Goal: Task Accomplishment & Management: Manage account settings

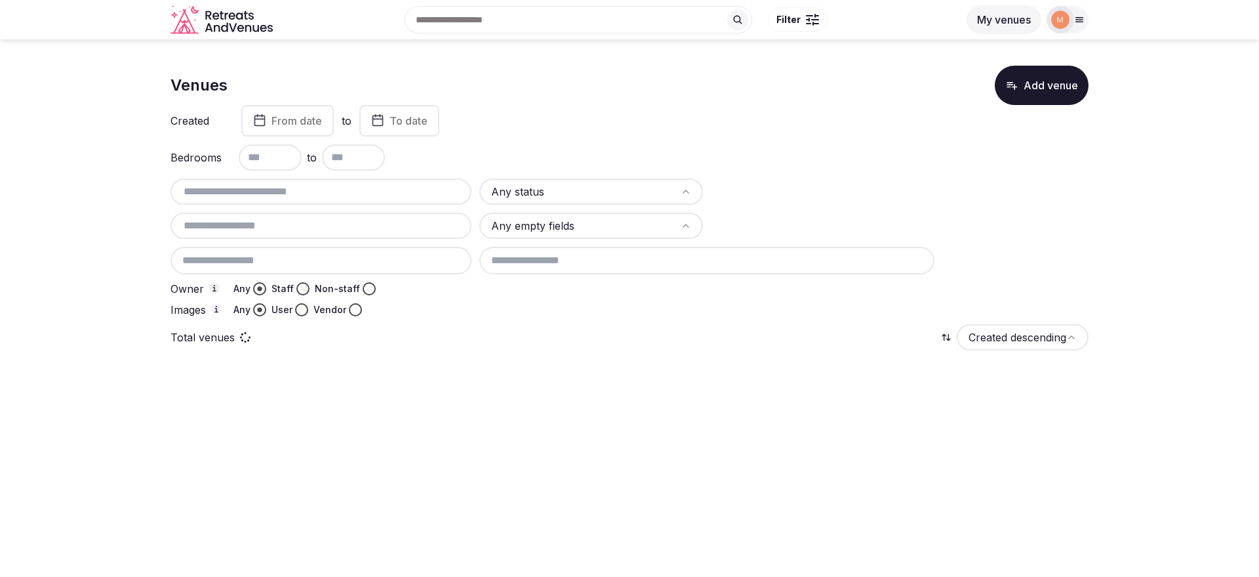
click at [297, 191] on input "text" at bounding box center [321, 192] width 291 height 16
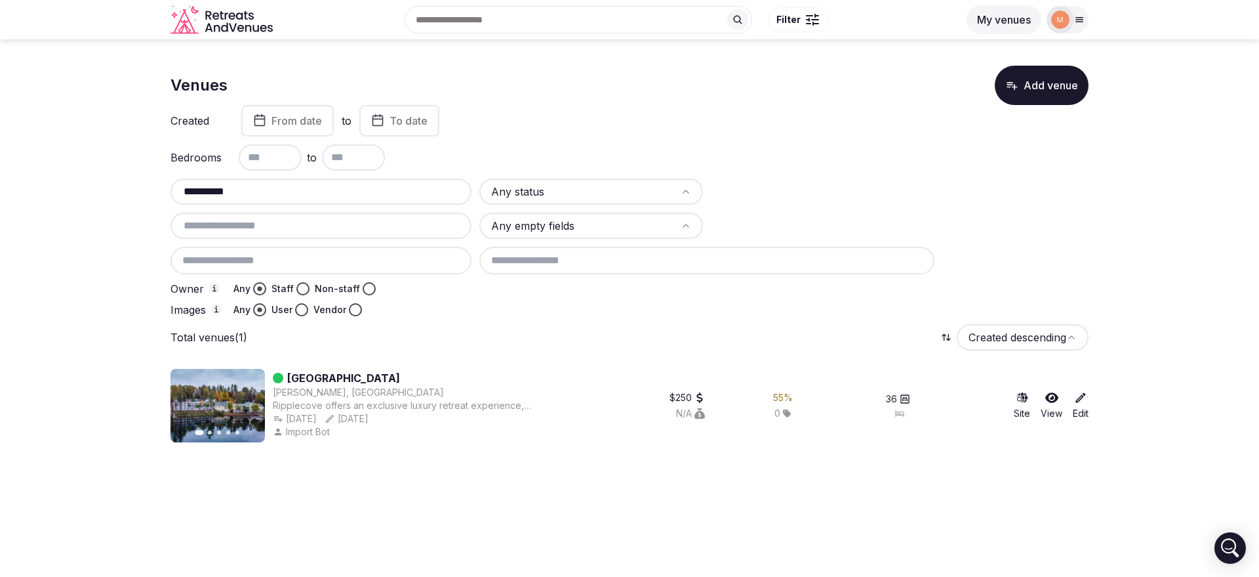
type input "**********"
click at [301, 285] on button "Staff" at bounding box center [302, 288] width 13 height 13
click at [1084, 409] on link "Edit" at bounding box center [1081, 405] width 16 height 29
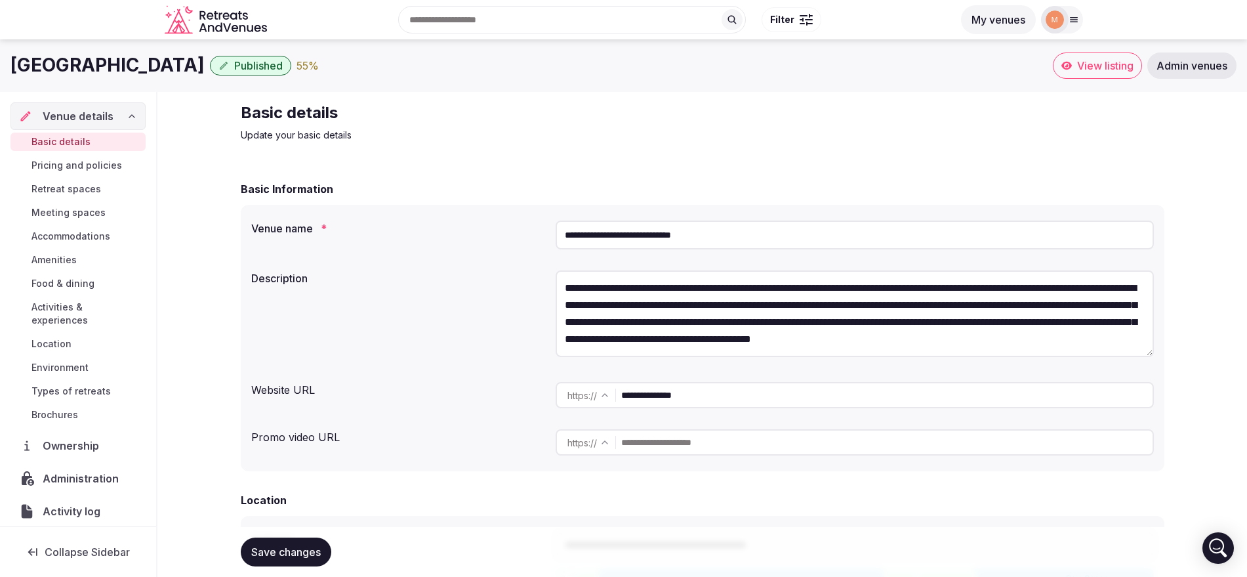
click at [66, 445] on span "Ownership" at bounding box center [74, 445] width 62 height 16
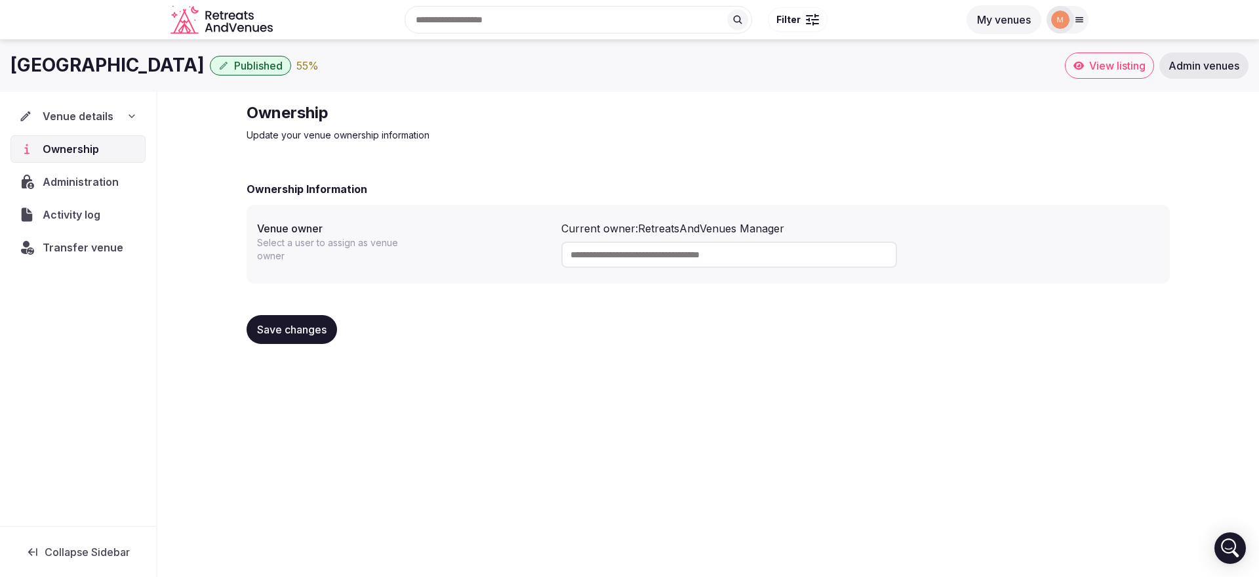
click at [75, 243] on span "Transfer venue" at bounding box center [83, 247] width 81 height 16
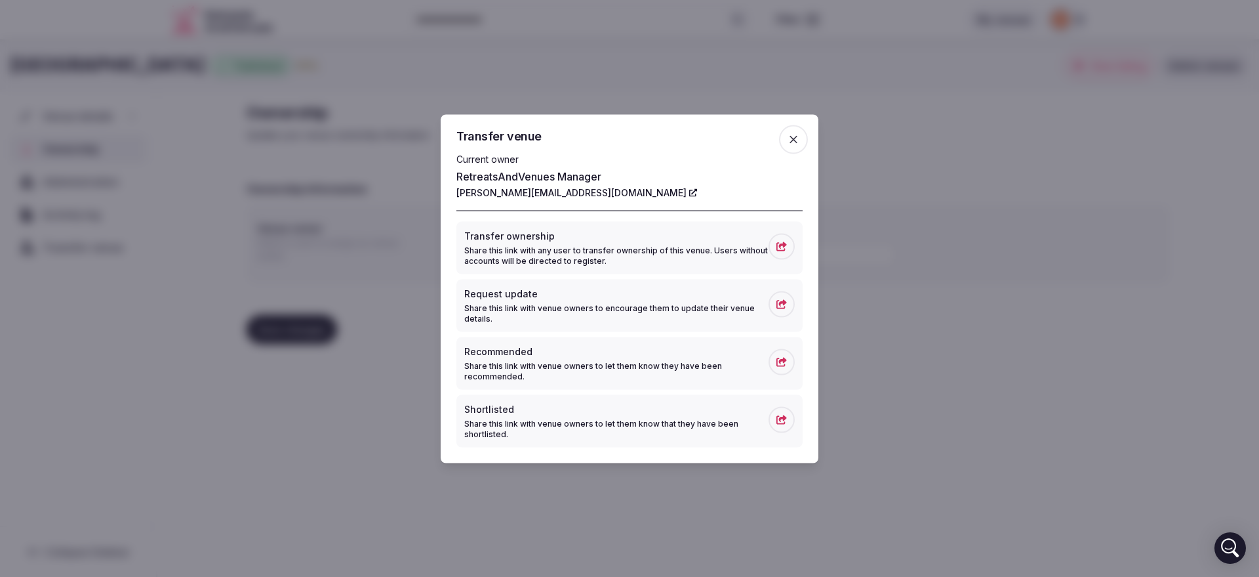
click at [796, 250] on button "Transfer ownership Share this link with any user to transfer ownership of this …" at bounding box center [629, 247] width 346 height 52
click at [788, 140] on icon "button" at bounding box center [793, 138] width 13 height 13
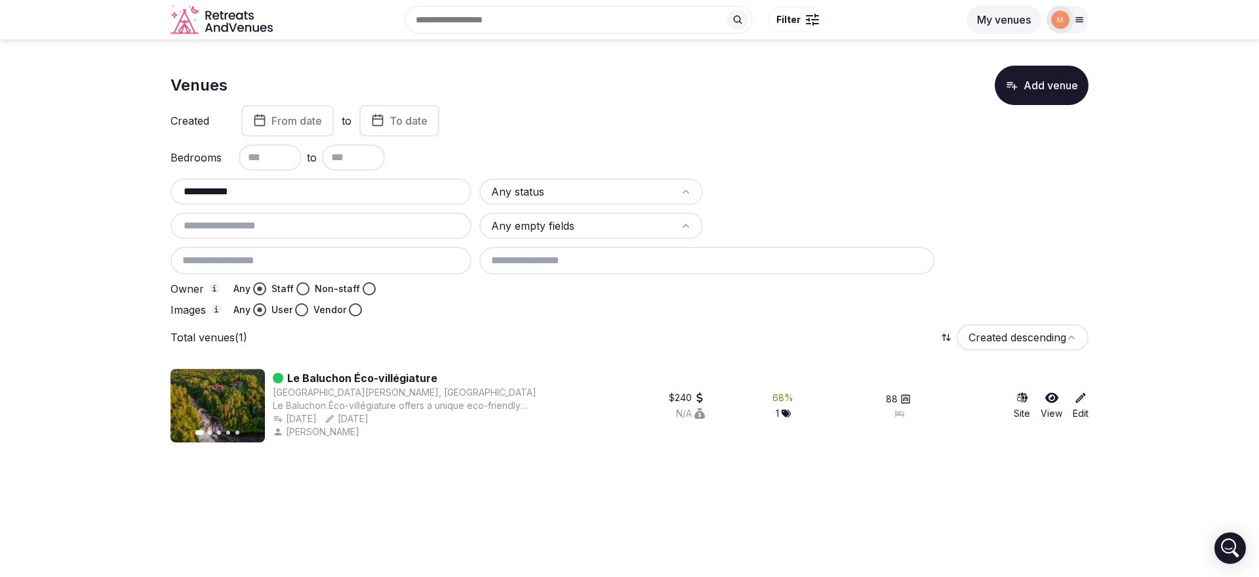
type input "**********"
click at [301, 285] on button "Staff" at bounding box center [302, 288] width 13 height 13
click at [1083, 404] on link "Edit" at bounding box center [1081, 405] width 16 height 29
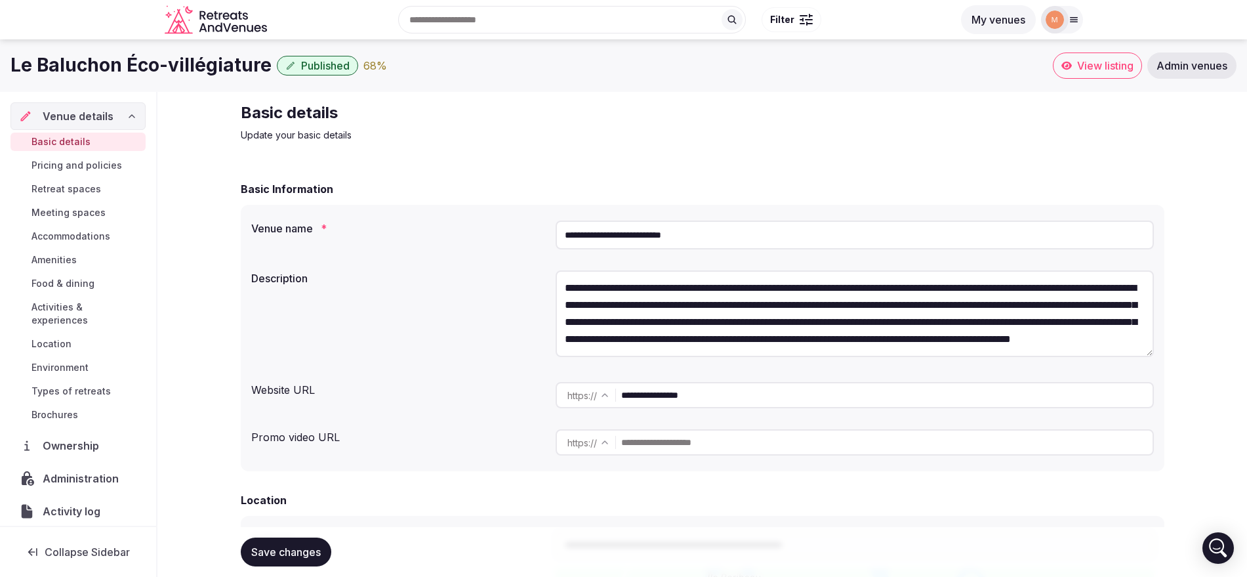
click at [91, 443] on span "Ownership" at bounding box center [74, 445] width 62 height 16
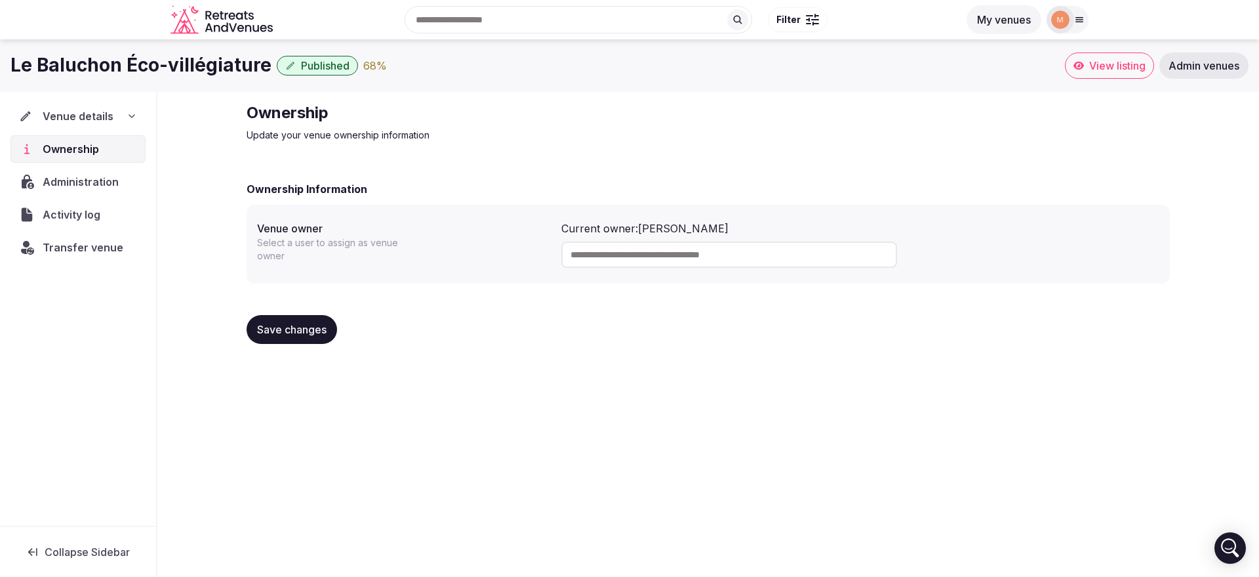
click at [83, 252] on span "Transfer venue" at bounding box center [83, 247] width 81 height 16
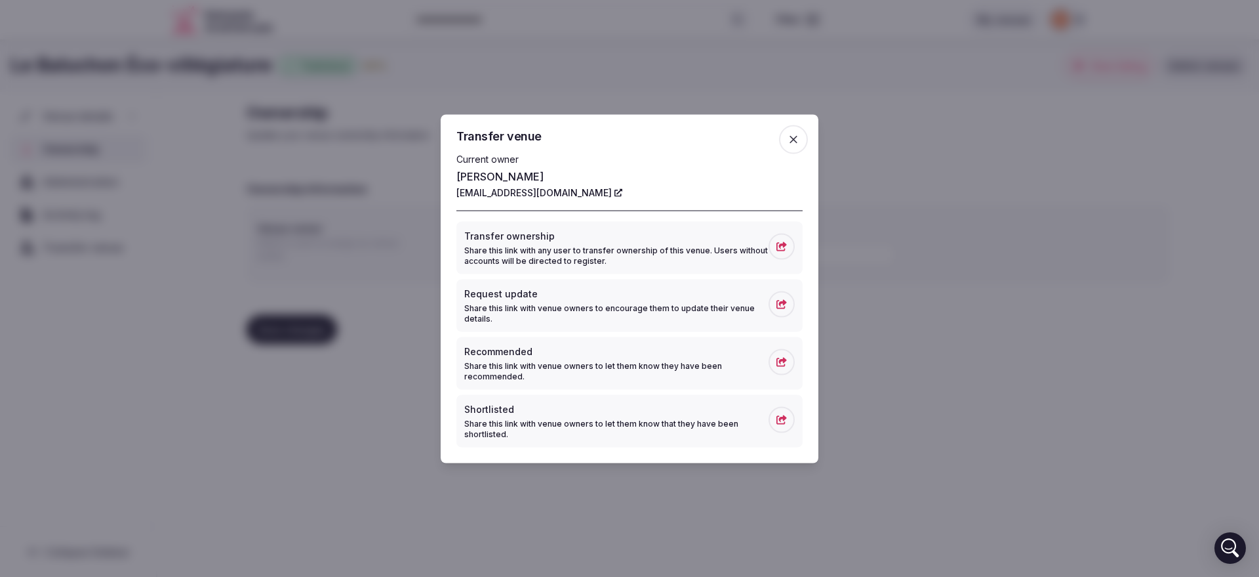
click at [777, 245] on icon at bounding box center [782, 245] width 10 height 9
click at [787, 138] on icon "button" at bounding box center [793, 138] width 13 height 13
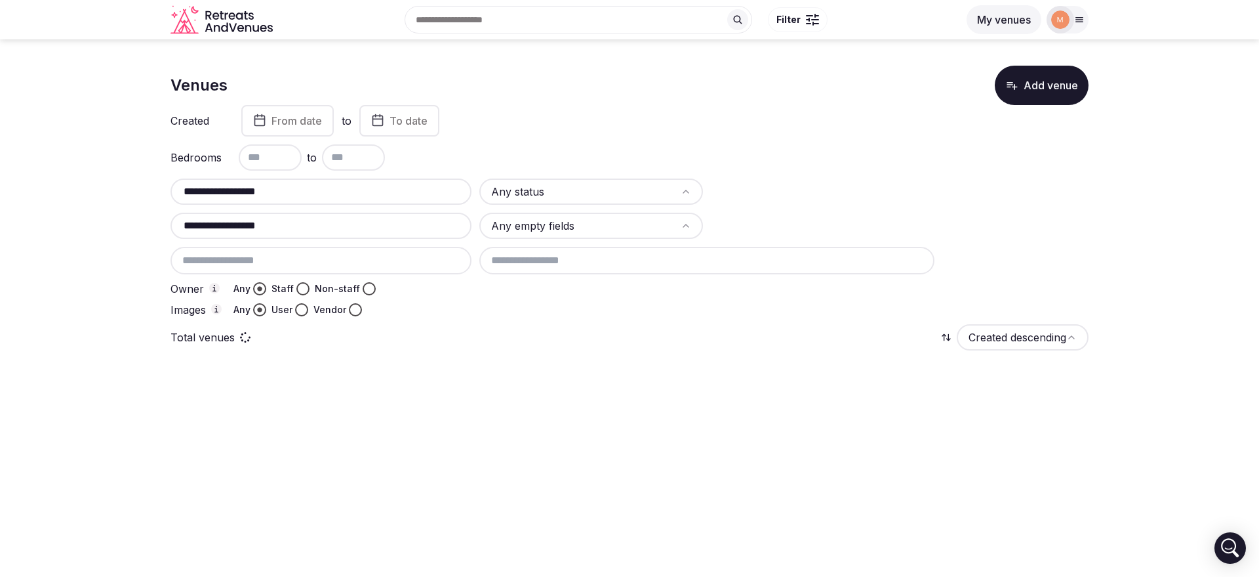
type input "**********"
drag, startPoint x: 302, startPoint y: 219, endPoint x: 150, endPoint y: 226, distance: 151.6
click at [150, 226] on section "**********" at bounding box center [629, 230] width 1259 height 382
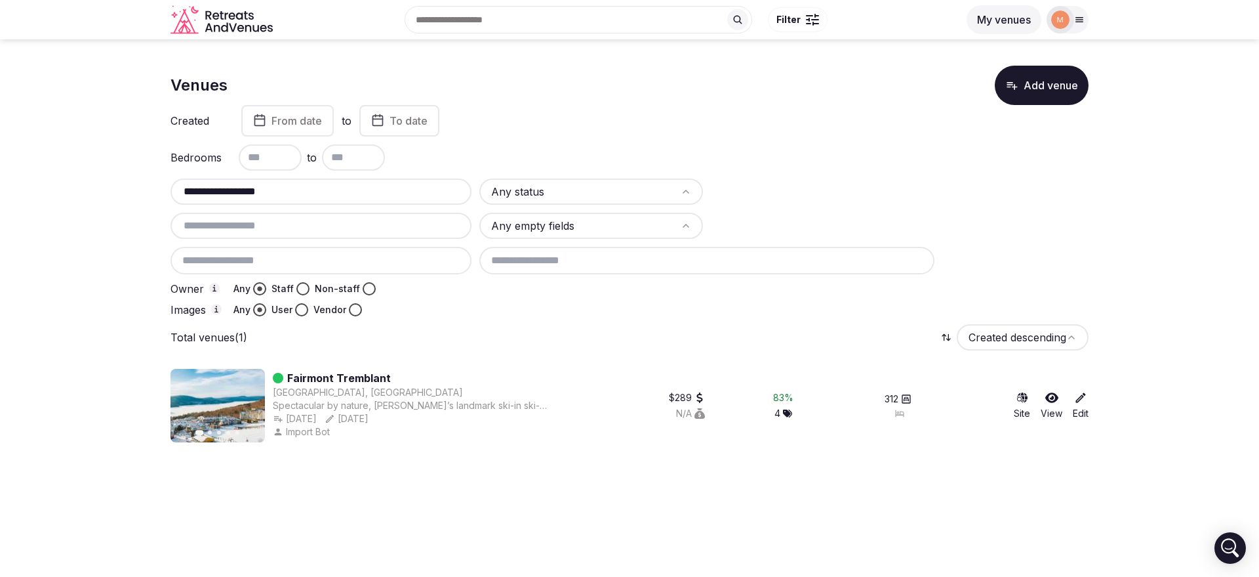
click at [301, 287] on button "Staff" at bounding box center [302, 288] width 13 height 13
click at [1090, 405] on section "**********" at bounding box center [629, 248] width 1259 height 418
click at [1083, 405] on link "Edit" at bounding box center [1081, 405] width 16 height 29
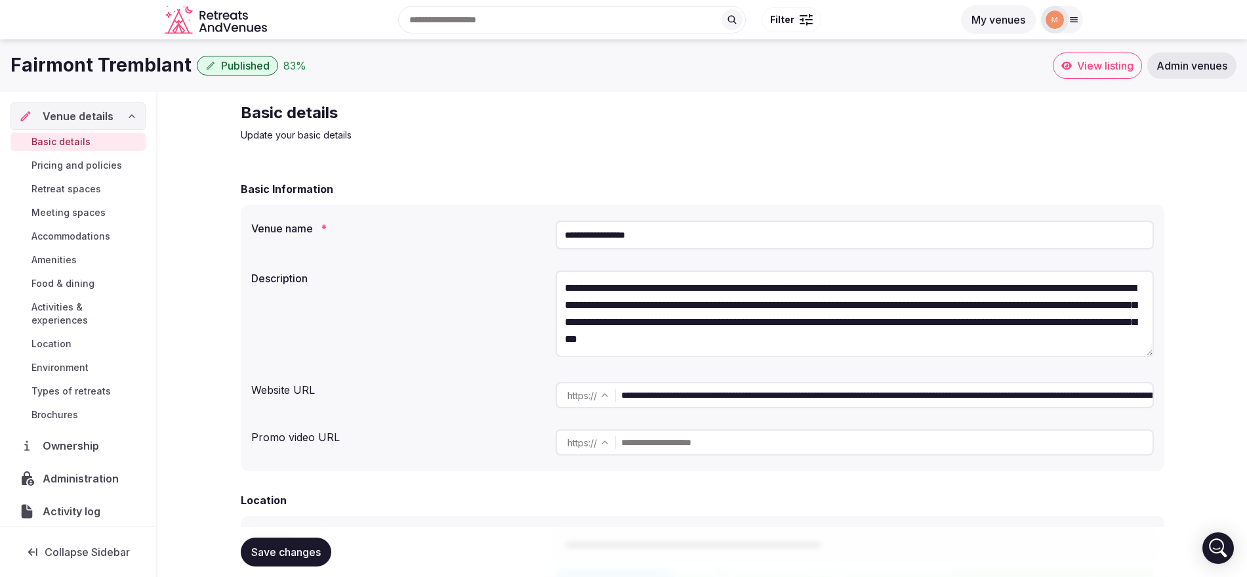
click at [94, 455] on div "Ownership" at bounding box center [77, 446] width 135 height 28
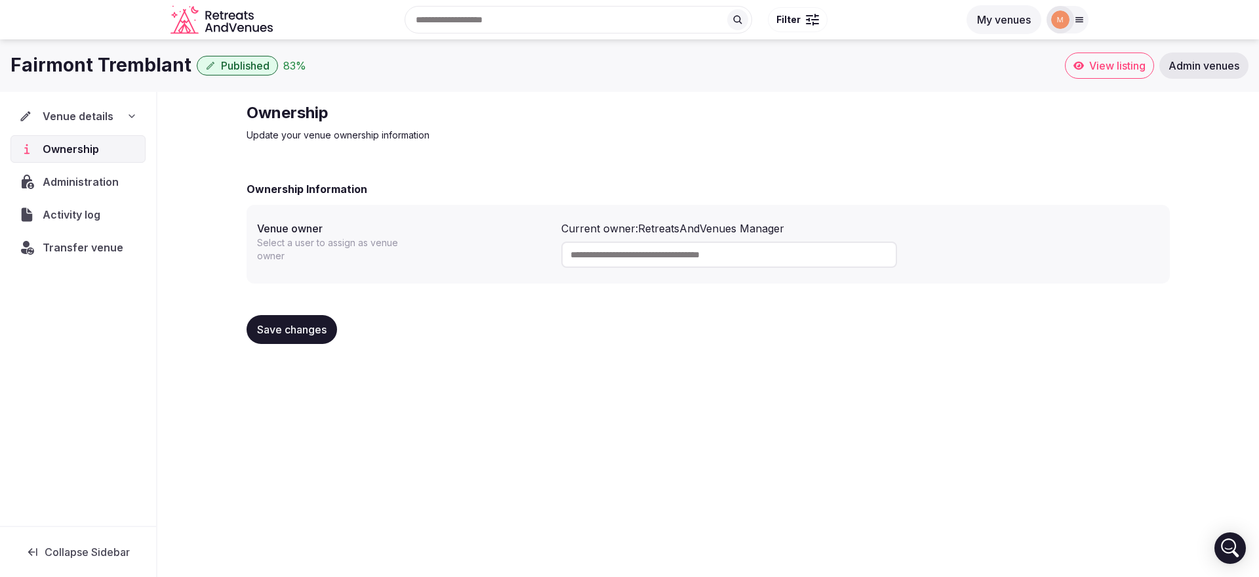
click at [64, 239] on span "Transfer venue" at bounding box center [83, 247] width 81 height 16
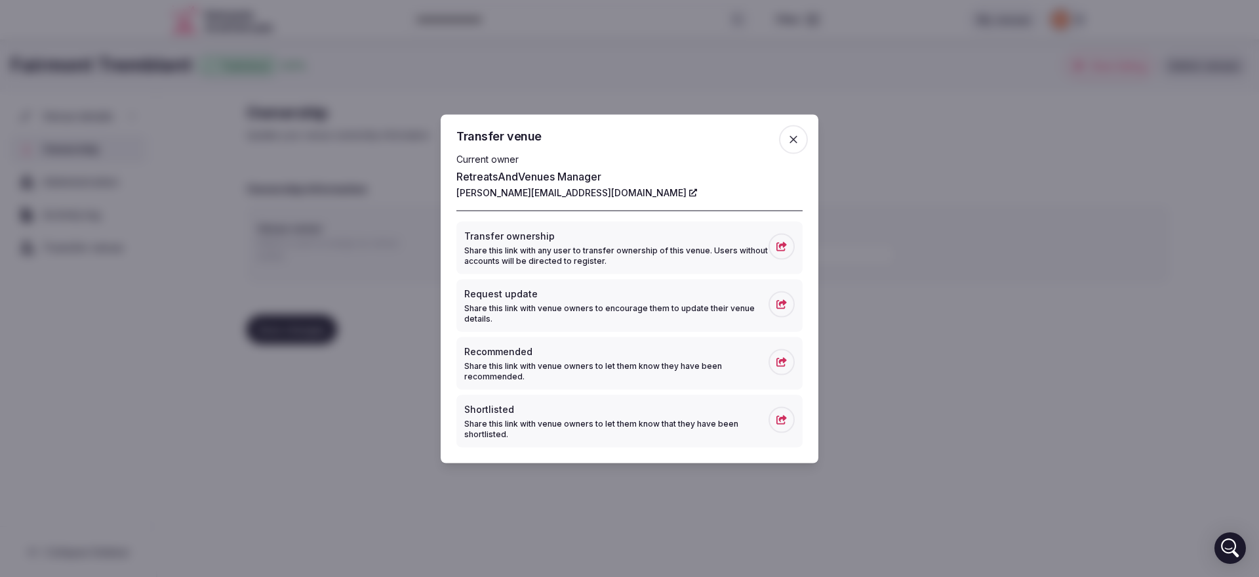
click at [775, 247] on span at bounding box center [782, 246] width 26 height 26
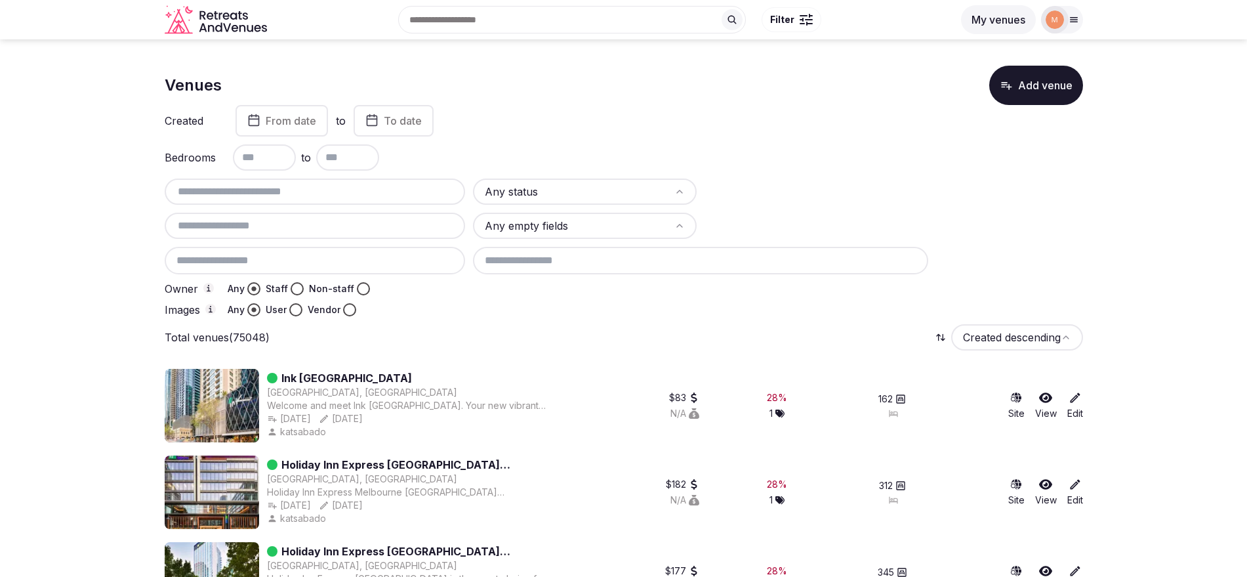
click at [340, 195] on input "text" at bounding box center [315, 192] width 291 height 16
paste input "**********"
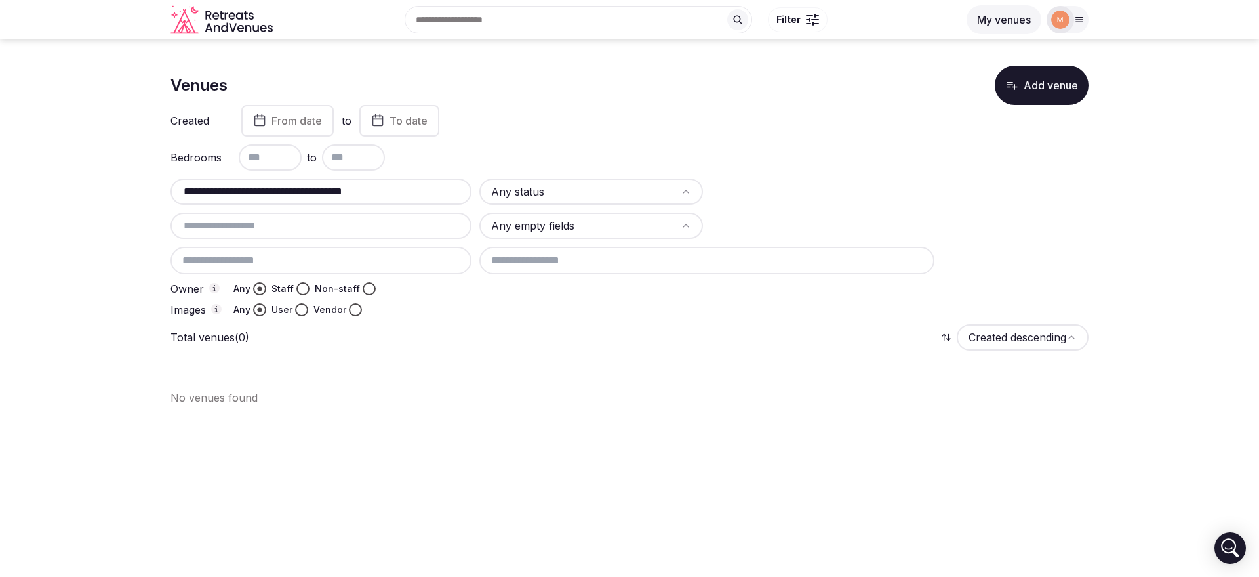
drag, startPoint x: 299, startPoint y: 191, endPoint x: 466, endPoint y: 186, distance: 167.3
click at [466, 186] on div "**********" at bounding box center [321, 191] width 301 height 26
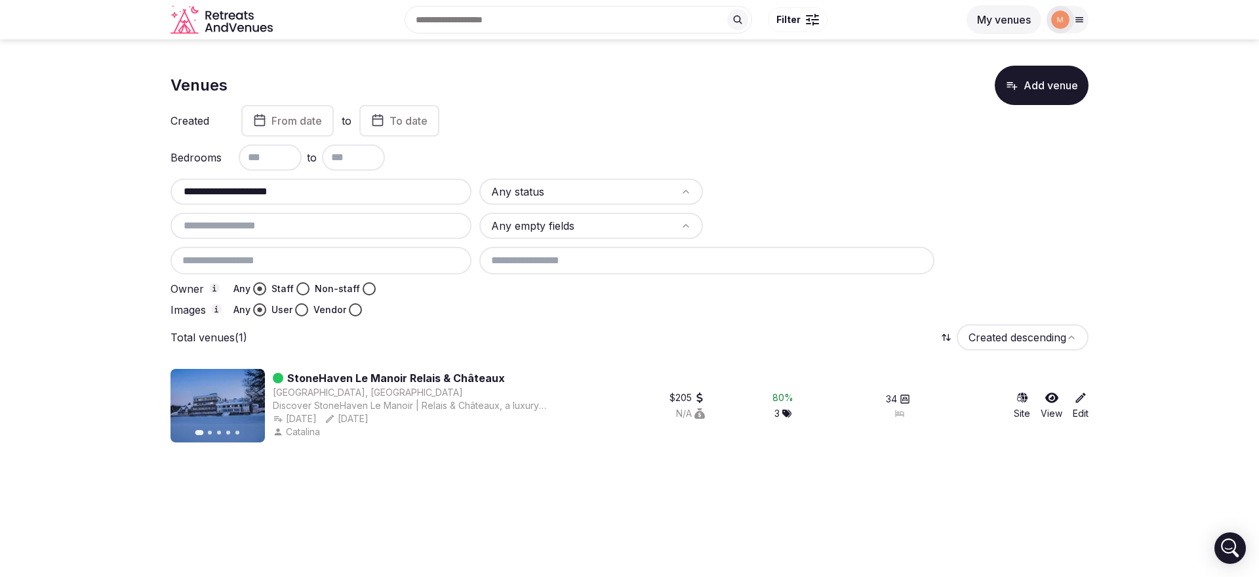
type input "**********"
click at [291, 291] on label "Staff" at bounding box center [283, 288] width 22 height 13
click at [296, 291] on button "Staff" at bounding box center [302, 288] width 13 height 13
click at [1085, 404] on link "Edit" at bounding box center [1081, 405] width 16 height 29
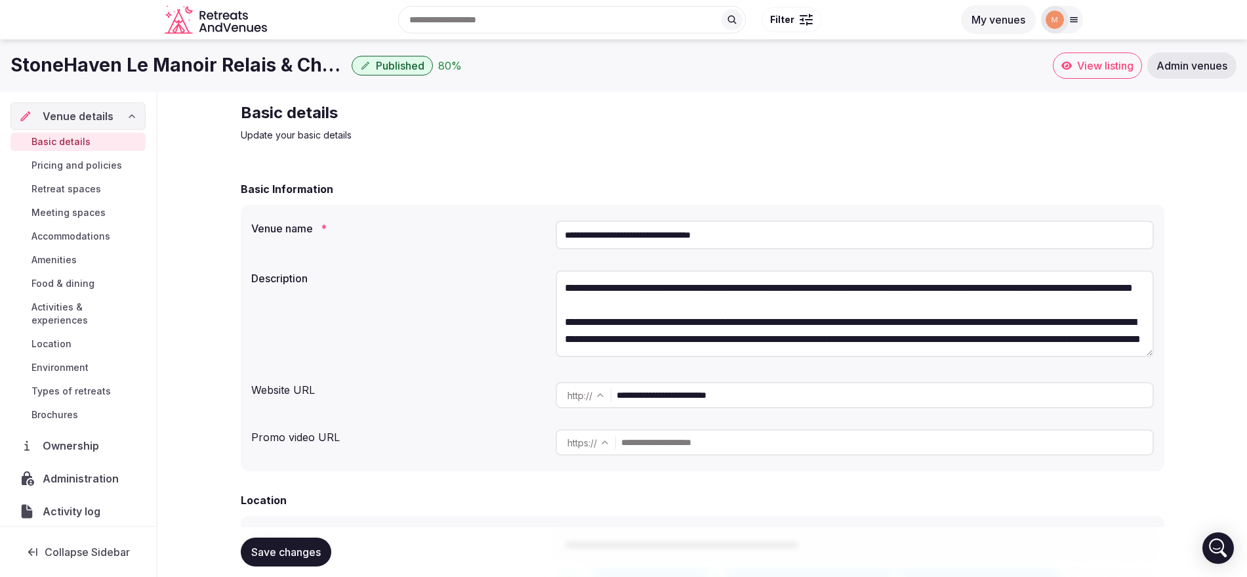
click at [77, 444] on span "Ownership" at bounding box center [74, 445] width 62 height 16
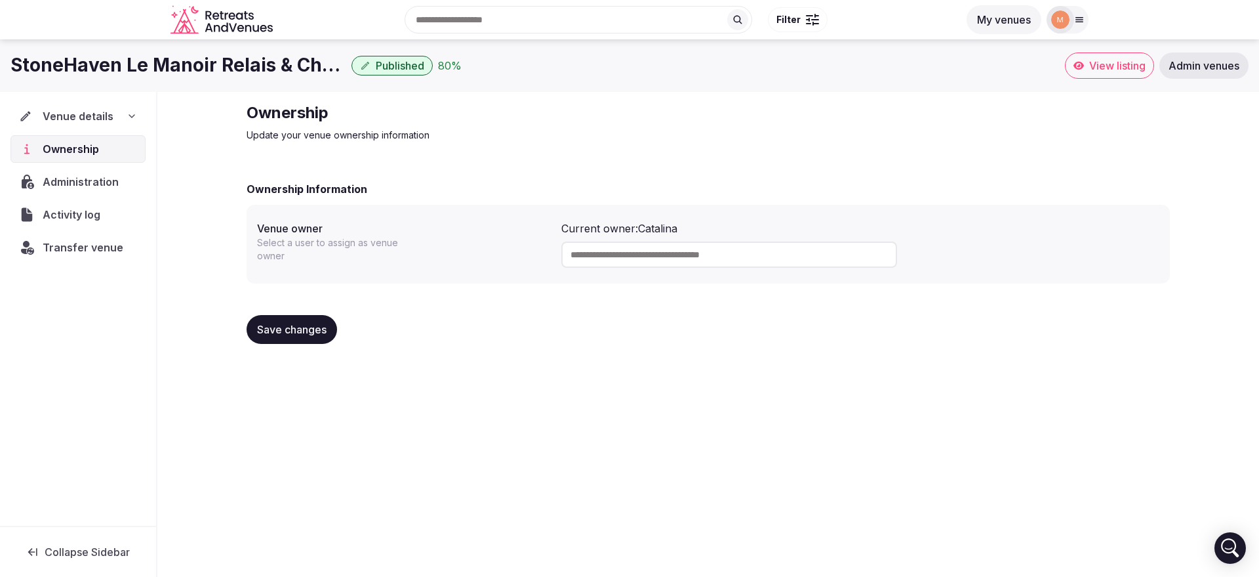
click at [62, 251] on span "Transfer venue" at bounding box center [83, 247] width 81 height 16
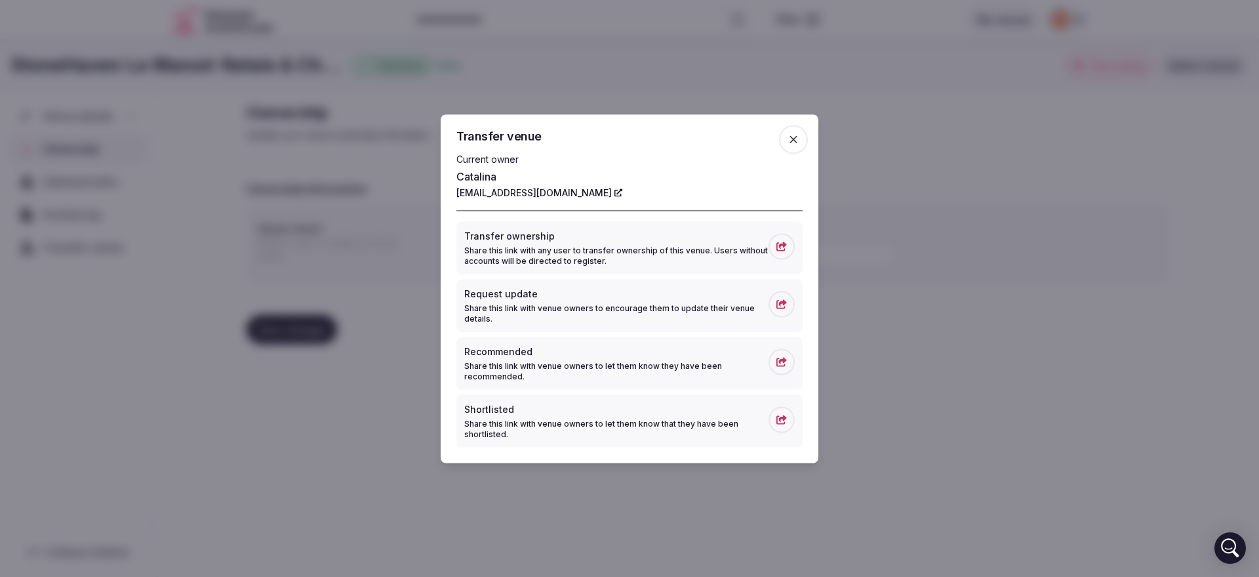
click at [779, 249] on icon at bounding box center [782, 245] width 10 height 9
click at [798, 135] on icon "button" at bounding box center [793, 138] width 13 height 13
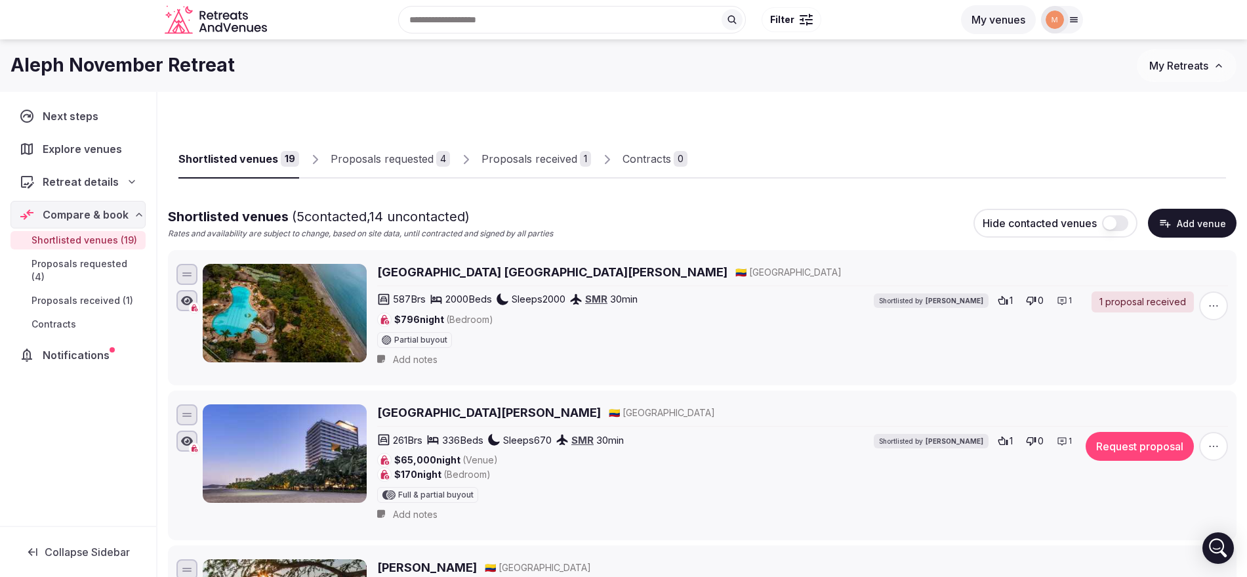
click at [1179, 220] on button "Add venue" at bounding box center [1192, 223] width 89 height 29
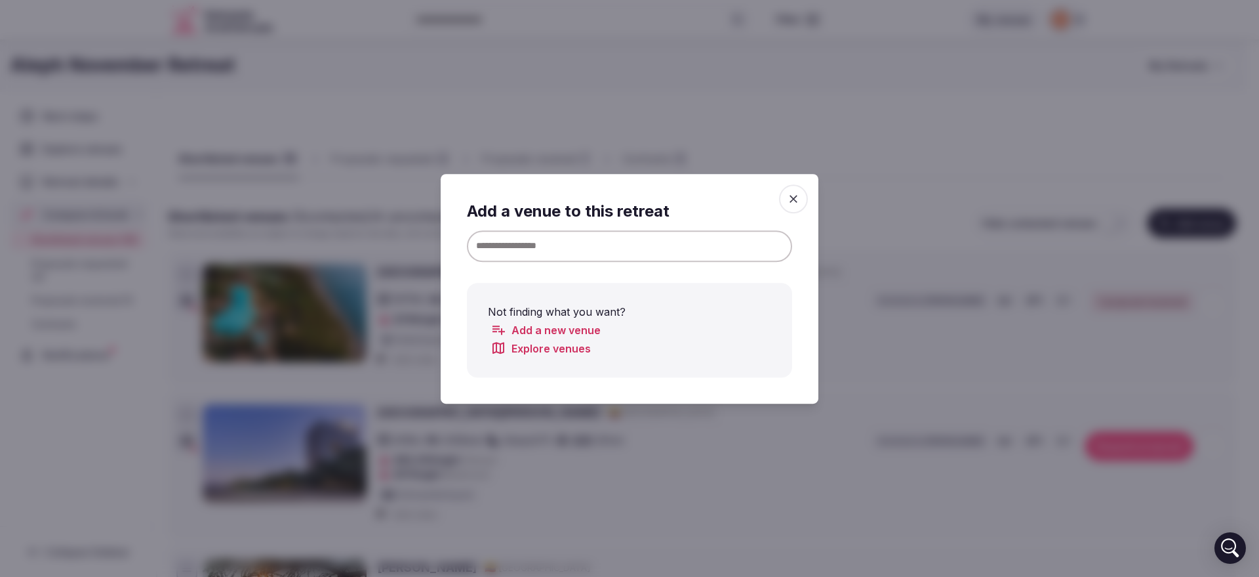
click at [540, 254] on input at bounding box center [629, 245] width 325 height 31
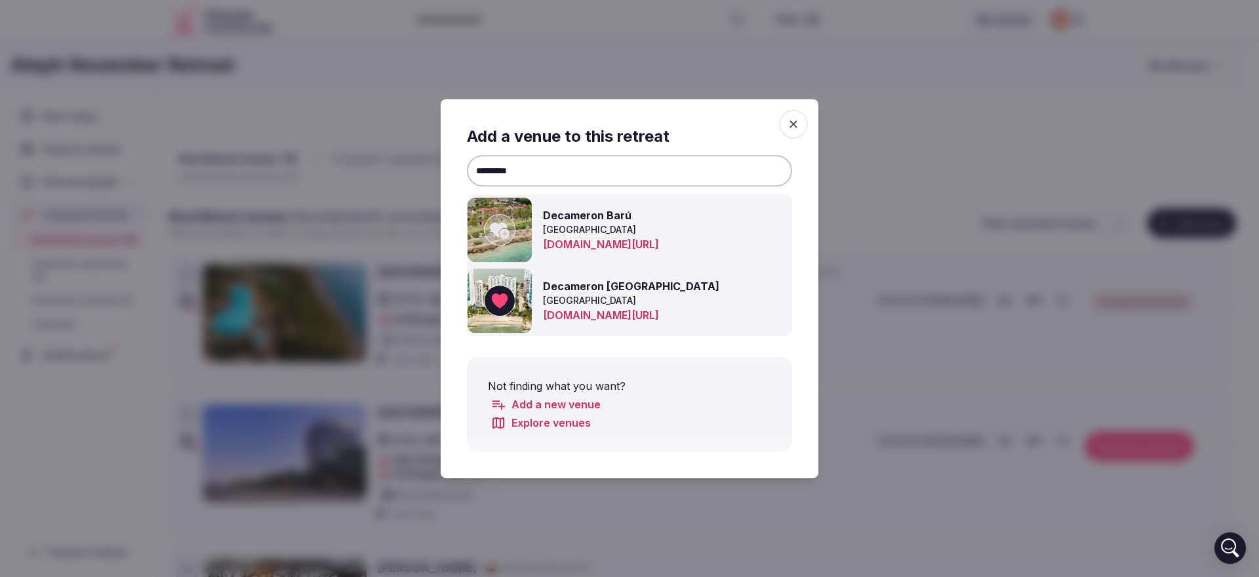
type input "*********"
click at [499, 226] on icon at bounding box center [500, 230] width 20 height 16
click at [872, 195] on div at bounding box center [629, 288] width 1259 height 577
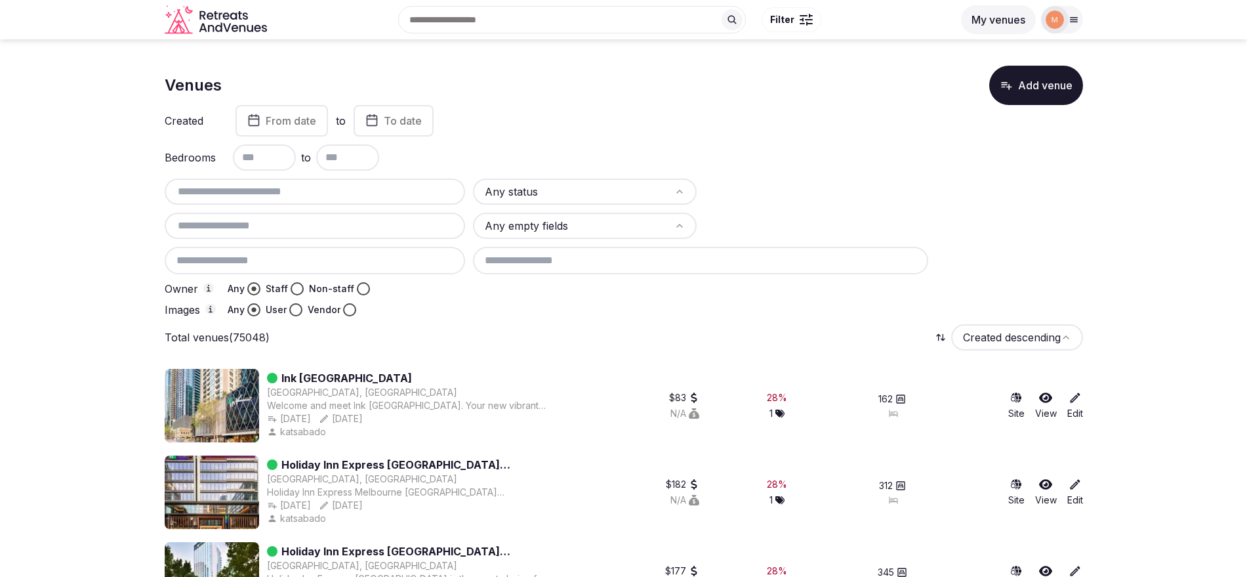
click at [300, 188] on input "text" at bounding box center [315, 192] width 291 height 16
paste input "**********"
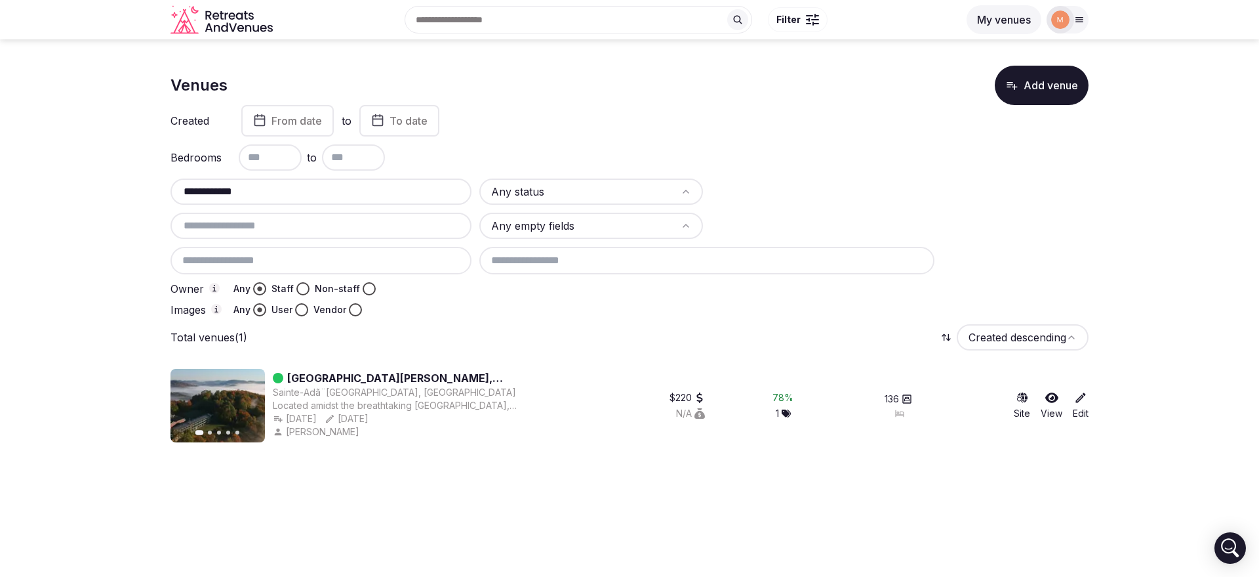
type input "**********"
click at [299, 287] on button "Staff" at bounding box center [302, 288] width 13 height 13
click at [1075, 404] on link "Edit" at bounding box center [1081, 405] width 16 height 29
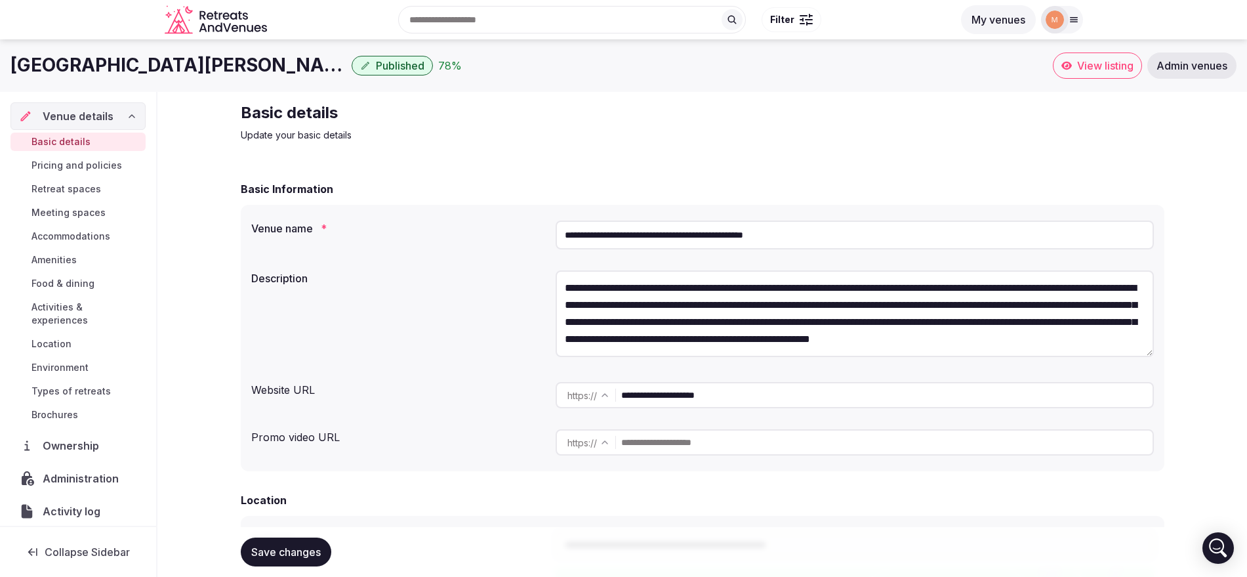
click at [70, 432] on div "Ownership" at bounding box center [77, 446] width 135 height 28
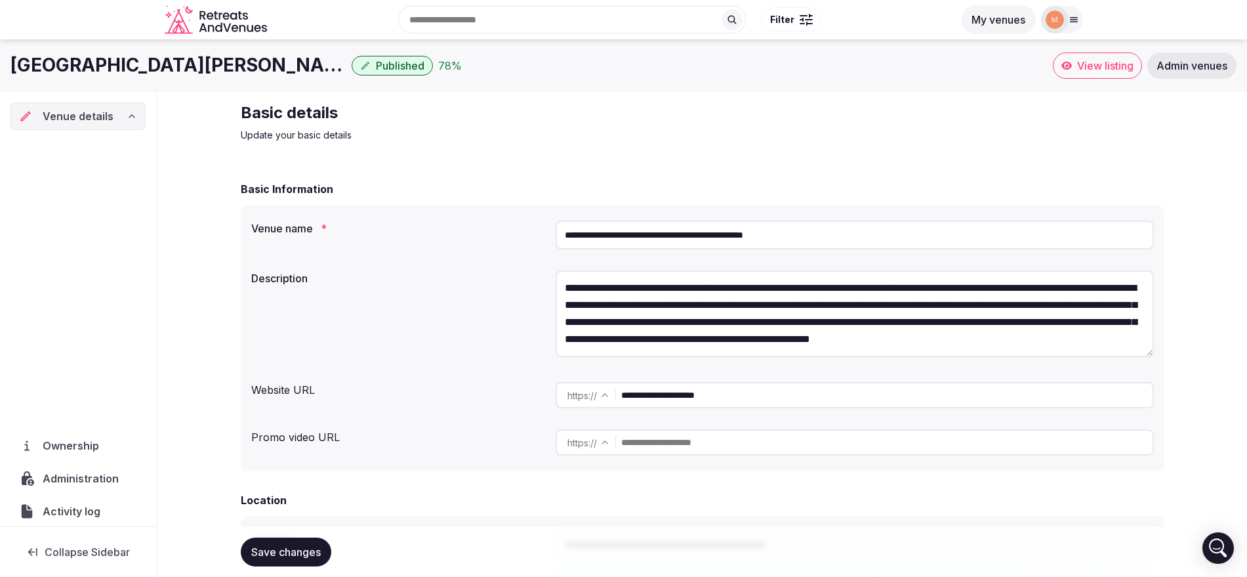
click at [77, 437] on span "Ownership" at bounding box center [74, 445] width 62 height 16
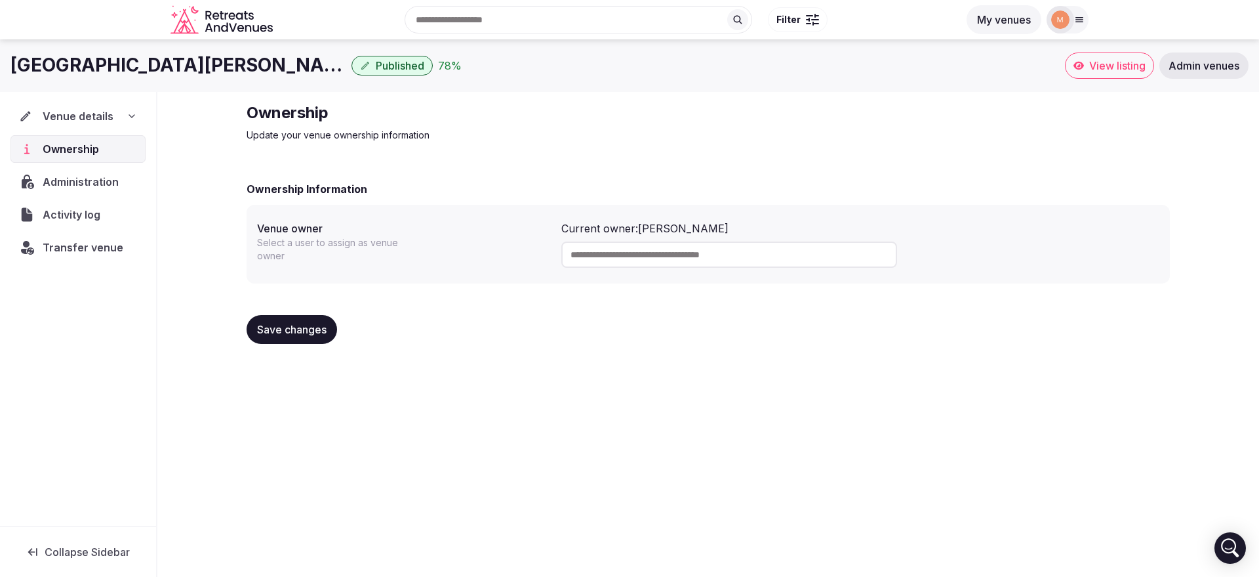
click at [95, 251] on span "Transfer venue" at bounding box center [83, 247] width 81 height 16
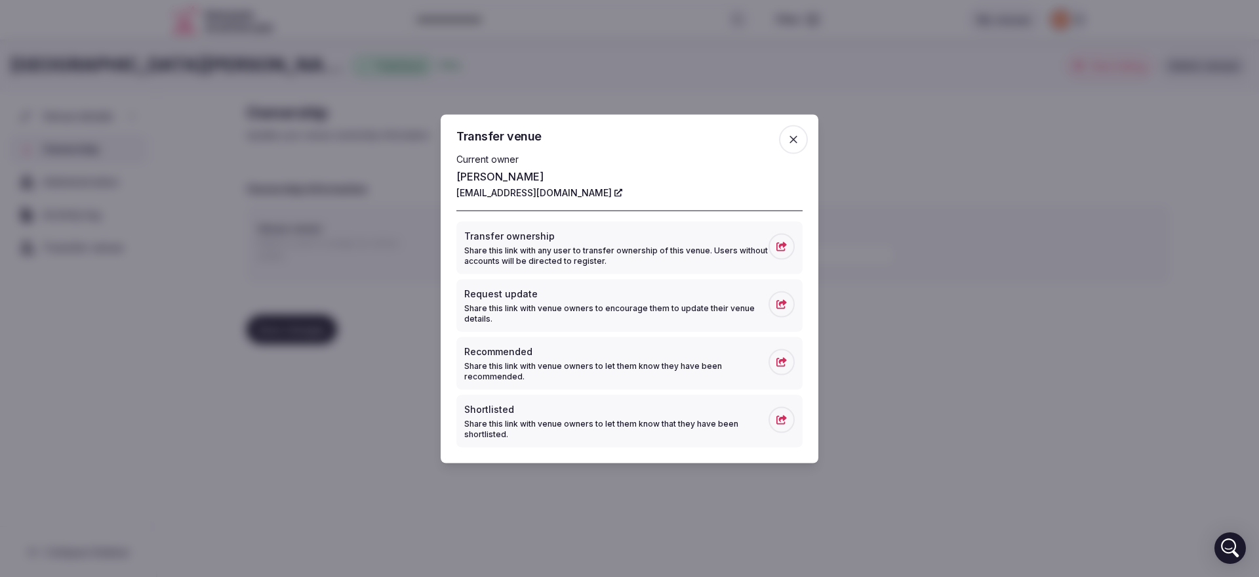
click at [773, 254] on span at bounding box center [782, 246] width 26 height 26
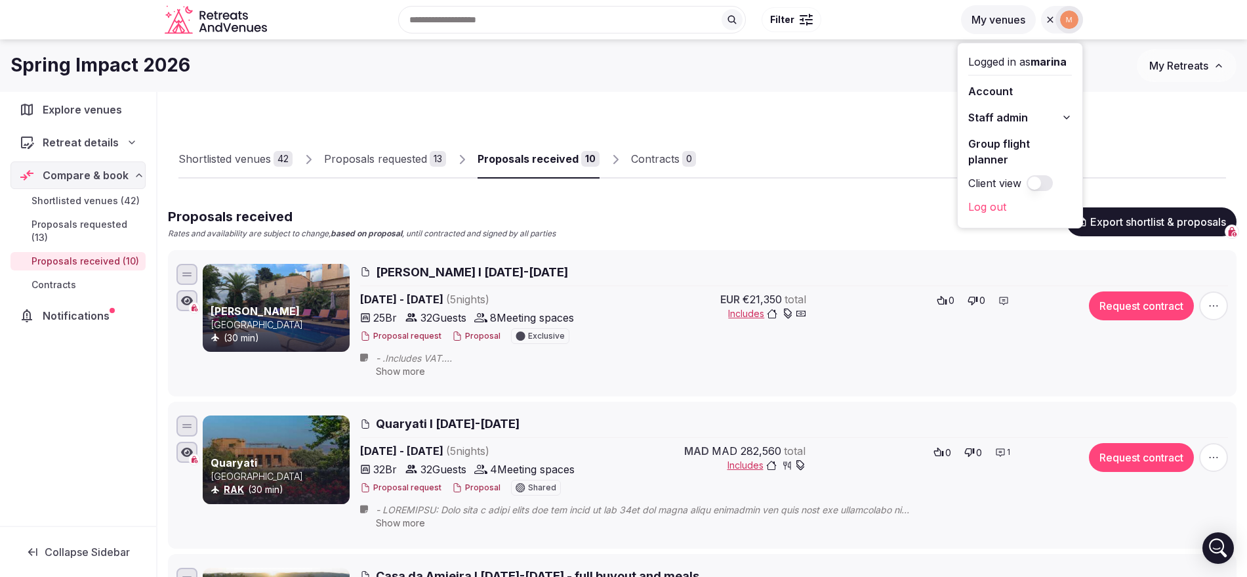
scroll to position [49, 0]
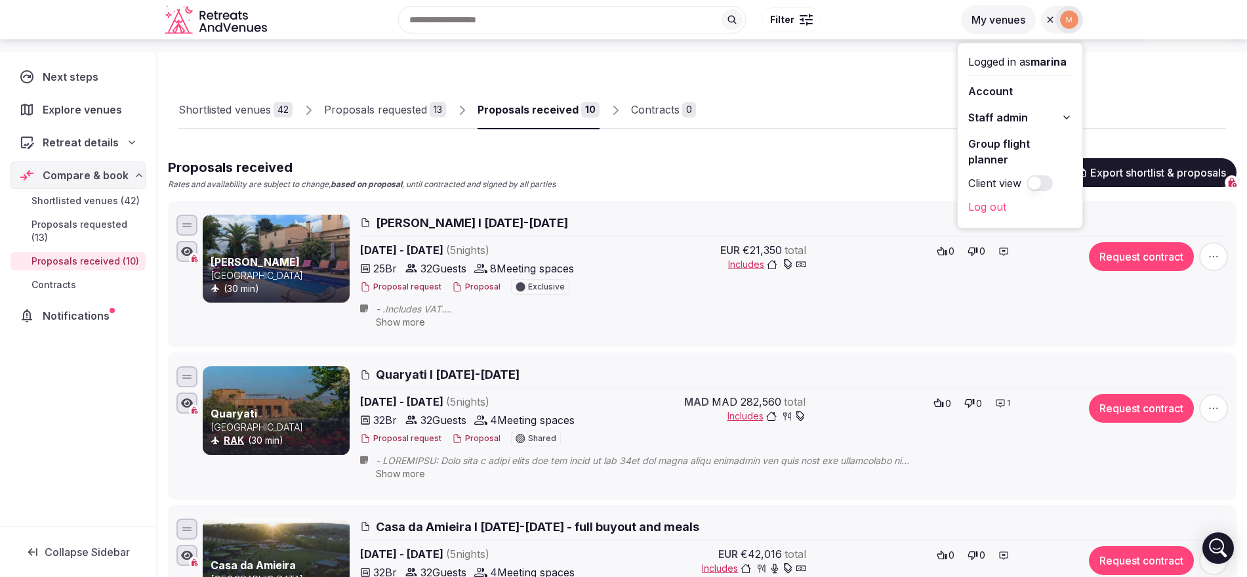
click at [1047, 117] on button "Staff admin" at bounding box center [1020, 117] width 104 height 21
click at [1026, 184] on link "Retreats" at bounding box center [1020, 188] width 104 height 21
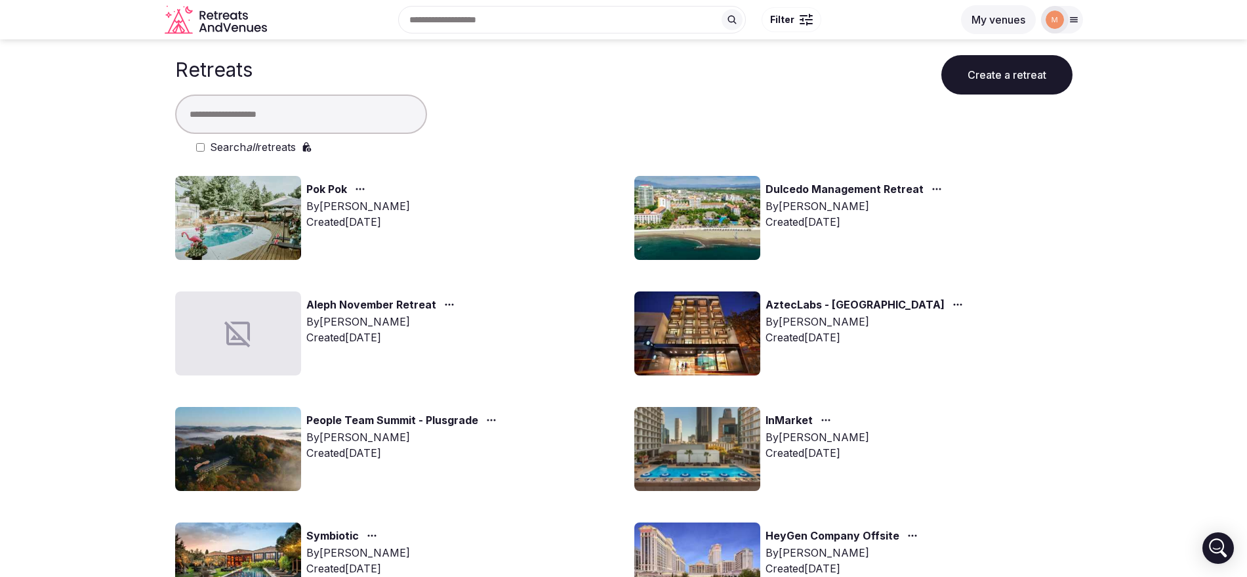
click at [322, 535] on link "Symbiotic" at bounding box center [332, 535] width 52 height 17
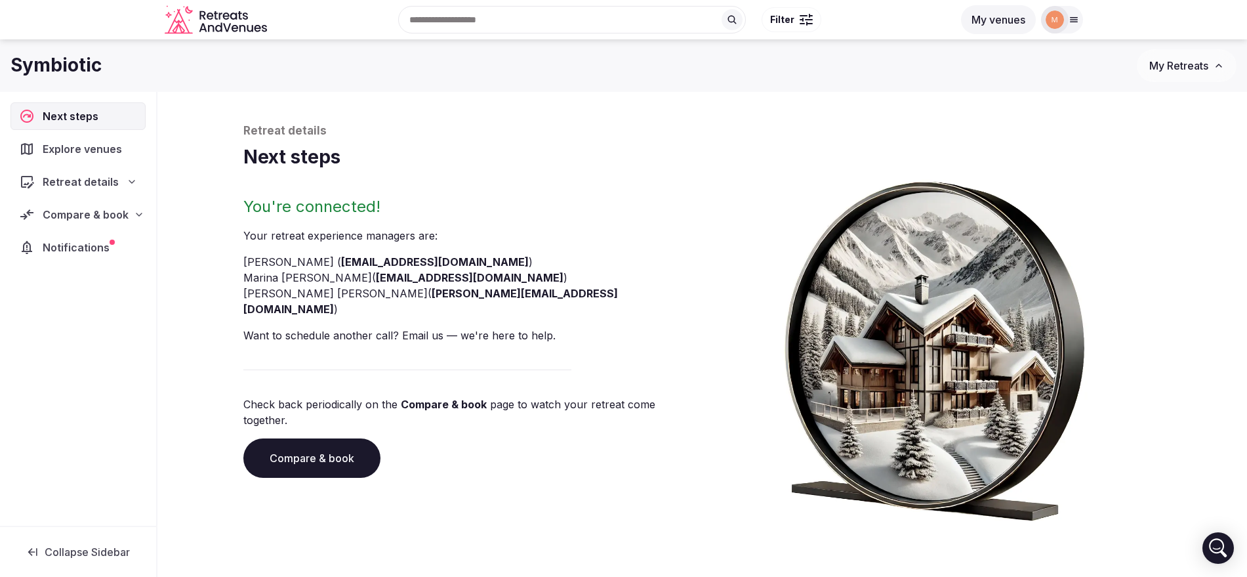
click at [119, 213] on span "Compare & book" at bounding box center [86, 215] width 86 height 16
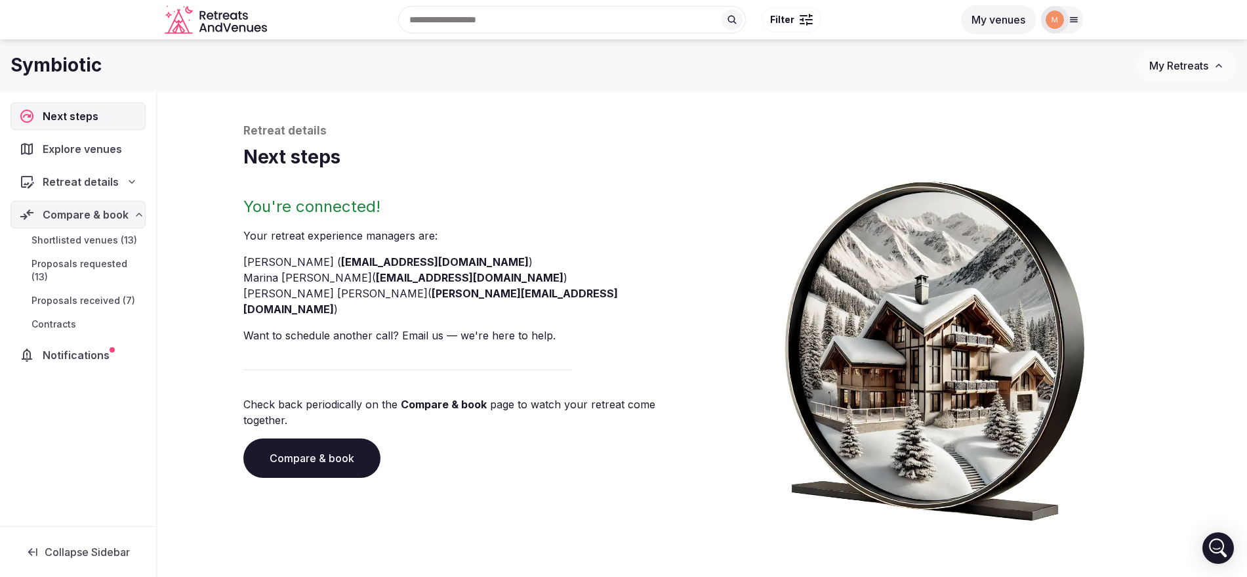
click at [110, 291] on link "Proposals received (7)" at bounding box center [77, 300] width 135 height 18
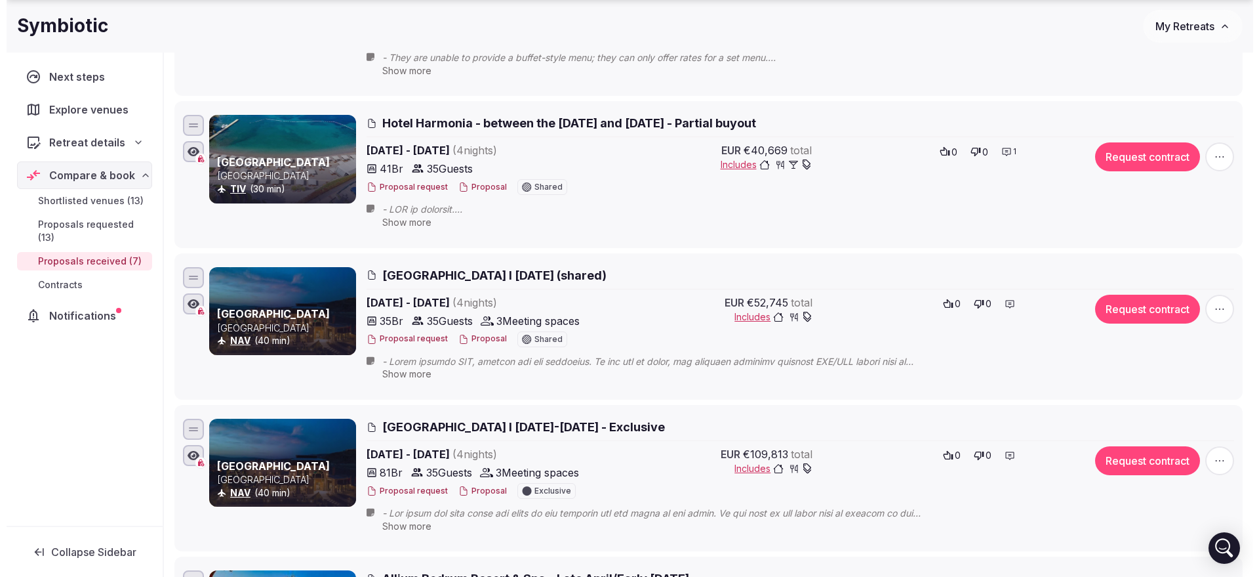
scroll to position [328, 0]
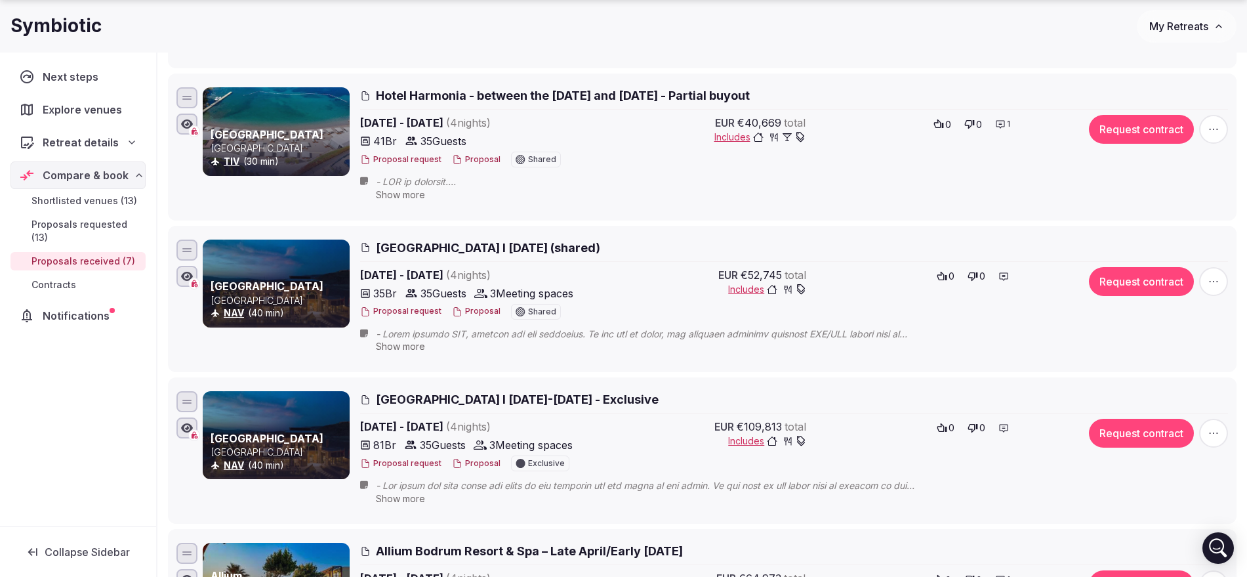
click at [483, 465] on button "Proposal" at bounding box center [476, 463] width 49 height 11
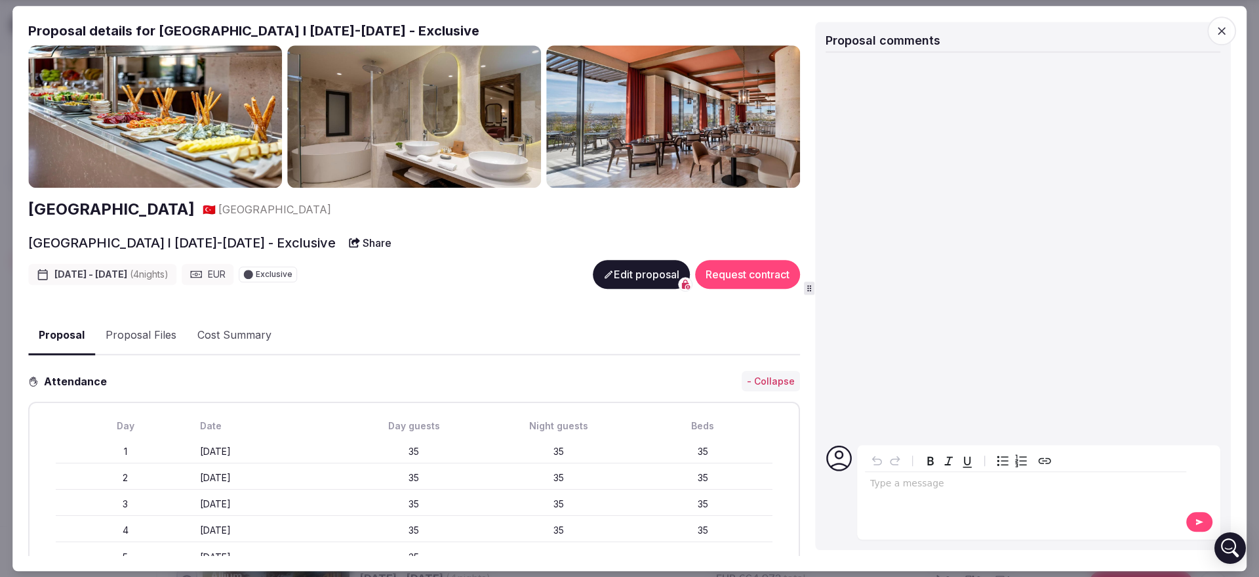
click at [598, 279] on button "Edit proposal" at bounding box center [641, 274] width 97 height 29
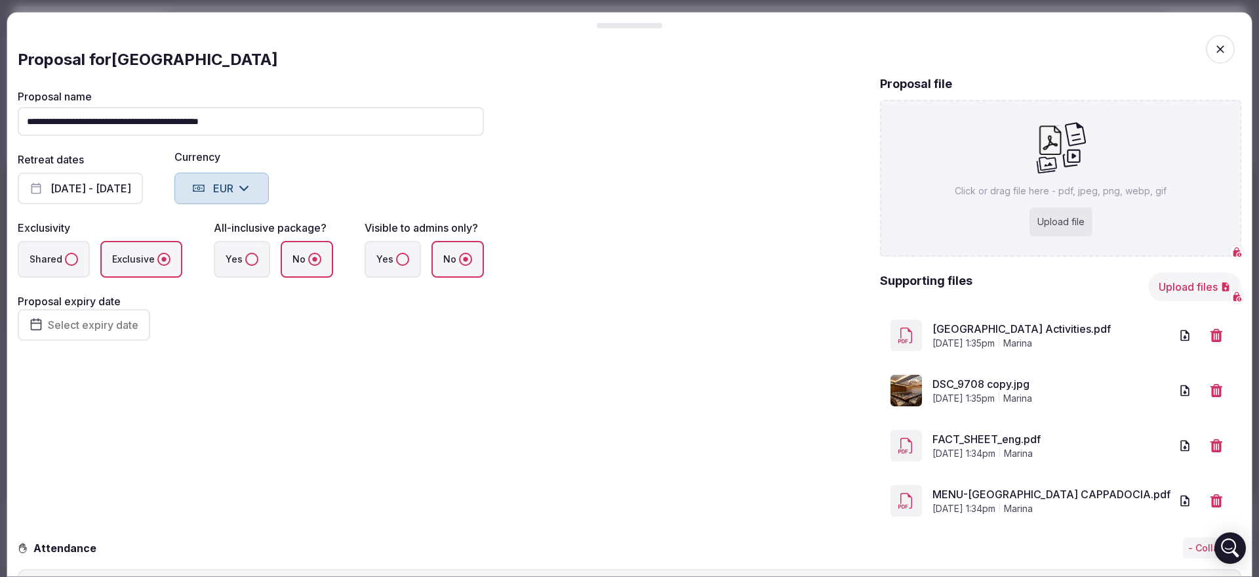
click at [98, 196] on button "[DATE] - [DATE]" at bounding box center [80, 187] width 125 height 31
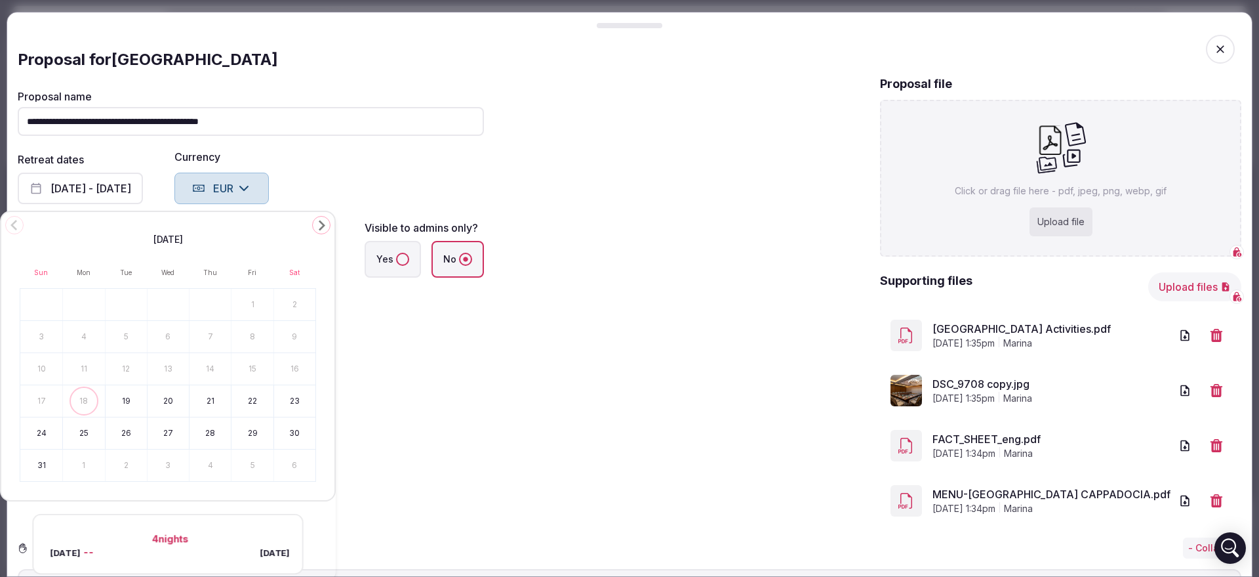
click at [312, 228] on div "[DATE] Sun Mon Tue Wed Thu Fri Sat 1 2 3 4 5 6 7 8 9 10 11 12 13 14 15 16 17 18…" at bounding box center [168, 356] width 336 height 291
click at [317, 224] on icon "Go to the Next Month" at bounding box center [322, 225] width 16 height 16
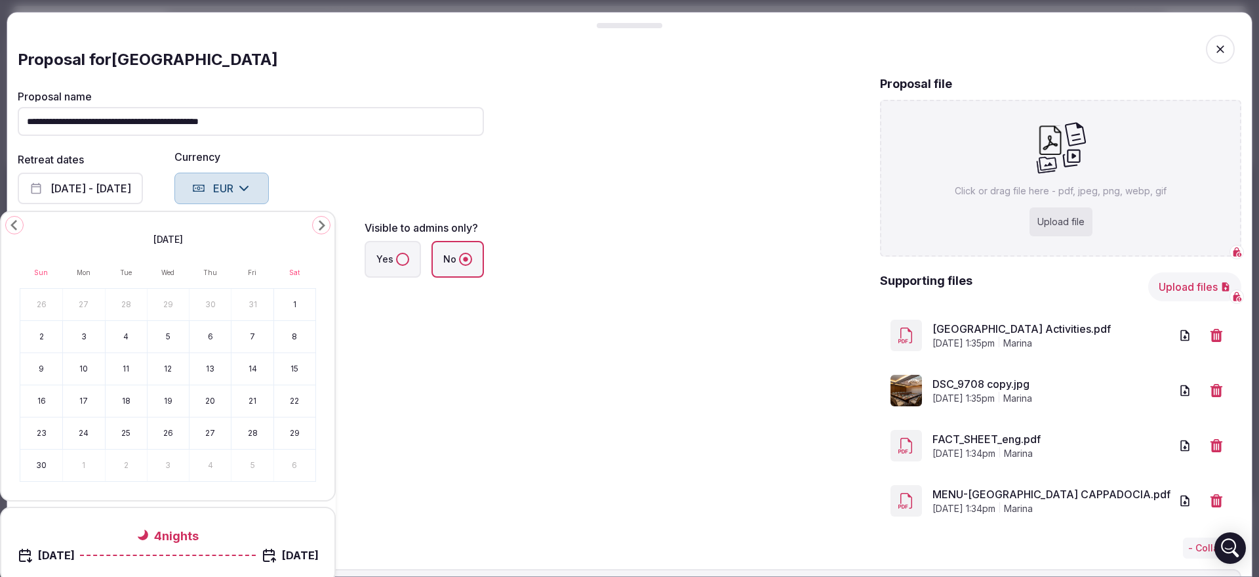
click at [317, 224] on icon "Go to the Next Month" at bounding box center [322, 225] width 16 height 16
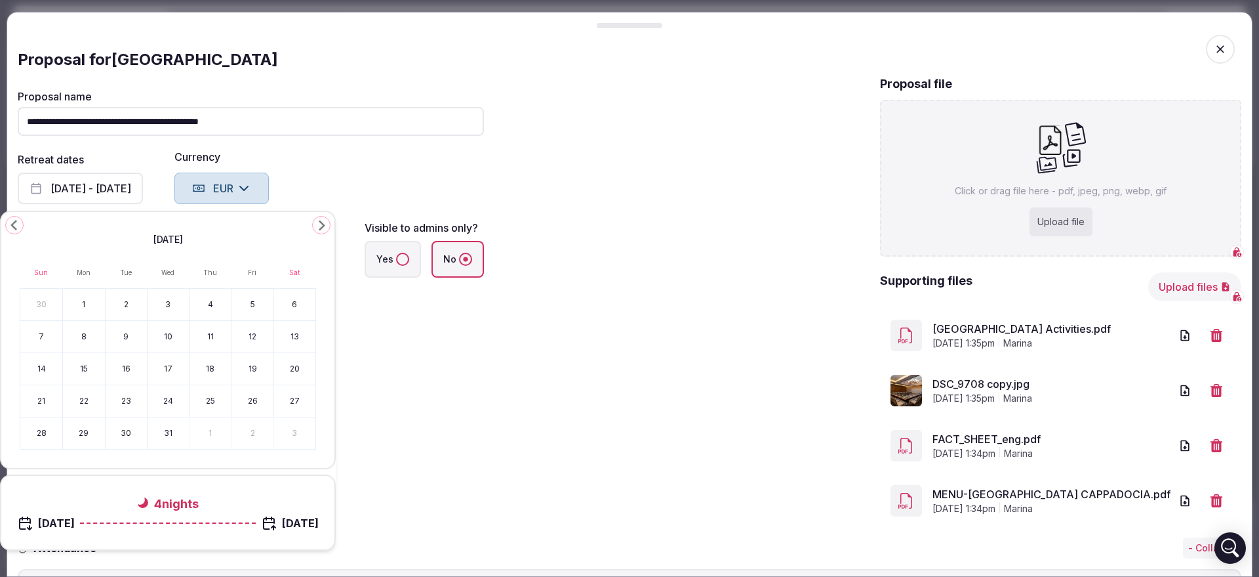
click at [317, 224] on icon "Go to the Next Month" at bounding box center [322, 225] width 16 height 16
click at [322, 226] on polygon "Go to the Next Month" at bounding box center [322, 225] width 7 height 10
click at [142, 121] on input "**********" at bounding box center [251, 121] width 466 height 29
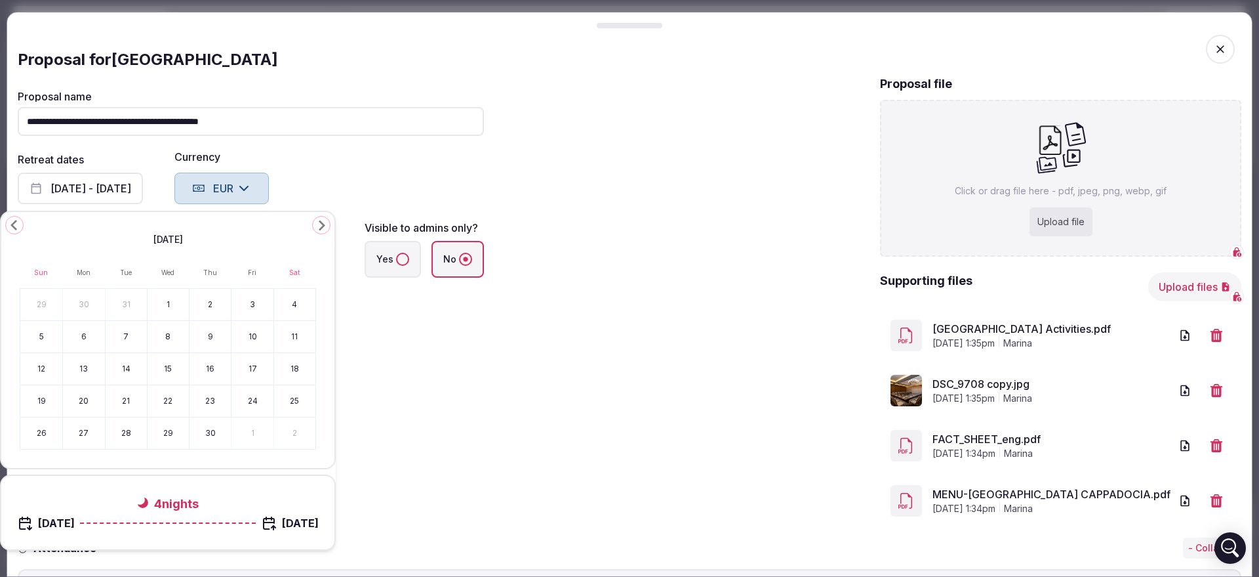
click at [161, 123] on input "**********" at bounding box center [251, 121] width 466 height 29
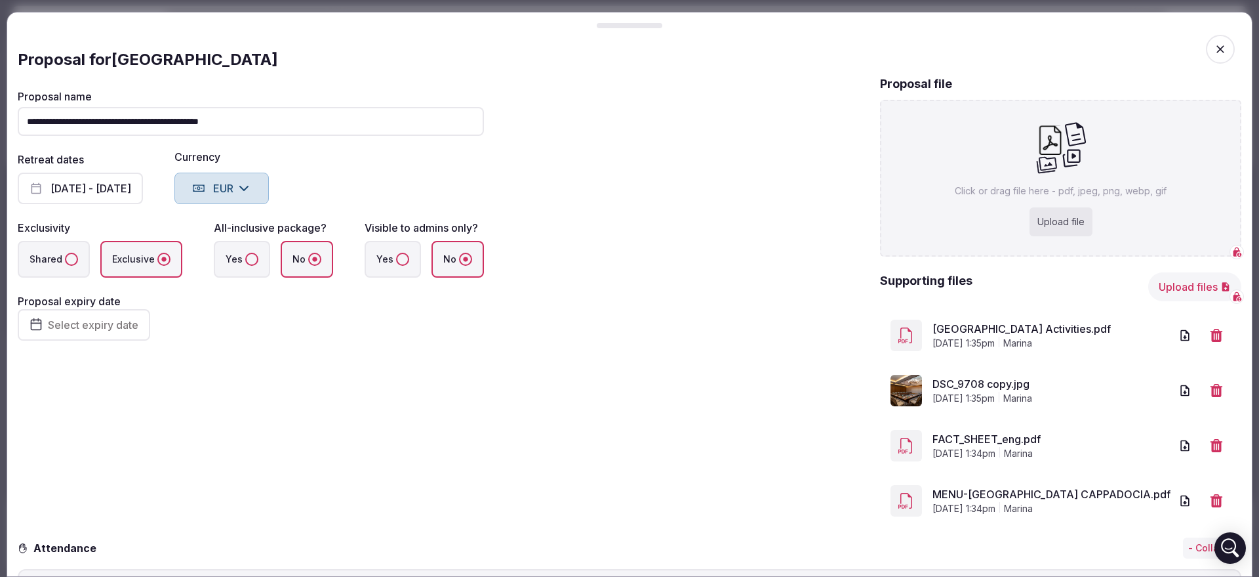
click at [162, 128] on input "**********" at bounding box center [251, 121] width 466 height 29
click at [159, 119] on input "**********" at bounding box center [251, 121] width 466 height 29
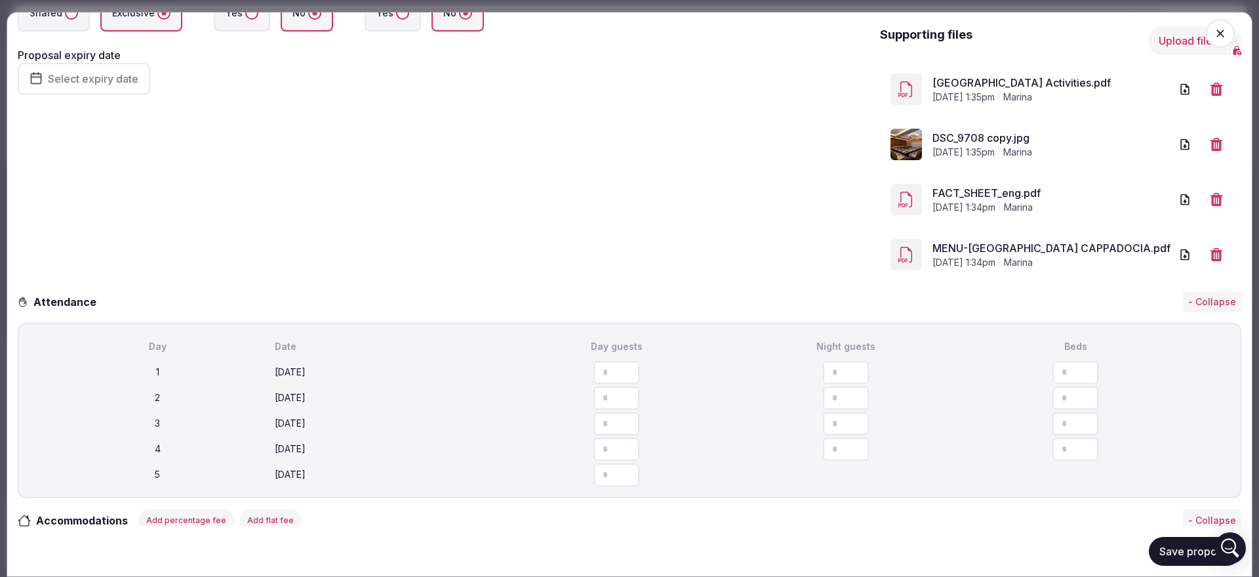
scroll to position [0, 0]
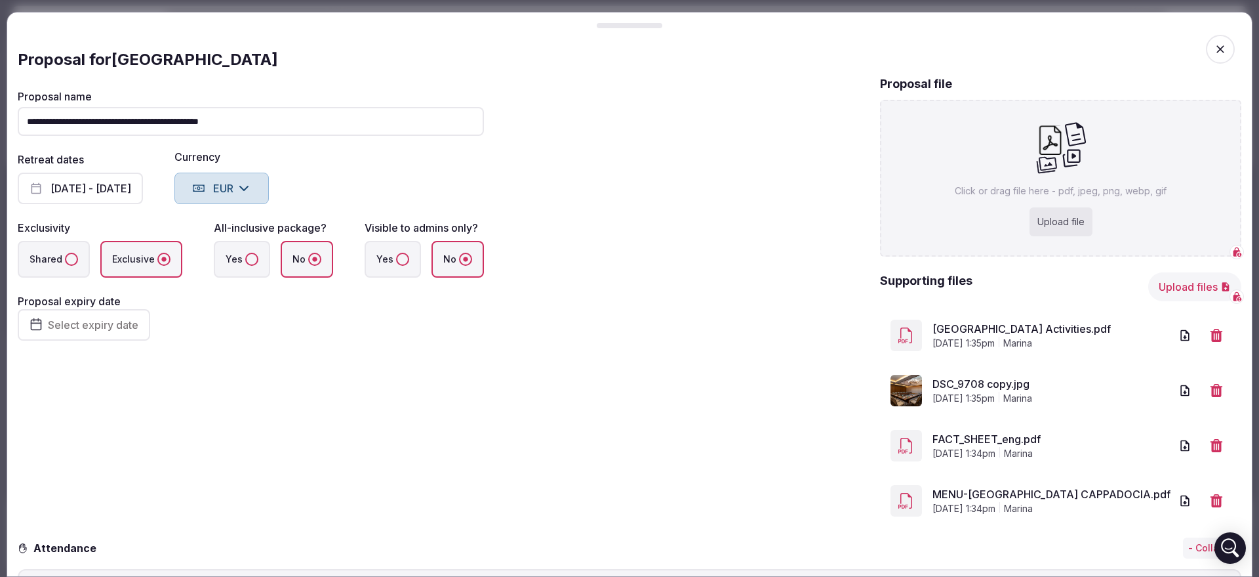
click at [160, 123] on input "**********" at bounding box center [251, 121] width 466 height 29
click at [165, 118] on input "**********" at bounding box center [251, 121] width 466 height 29
type input "**********"
click at [87, 175] on button "[DATE] - [DATE]" at bounding box center [80, 187] width 125 height 31
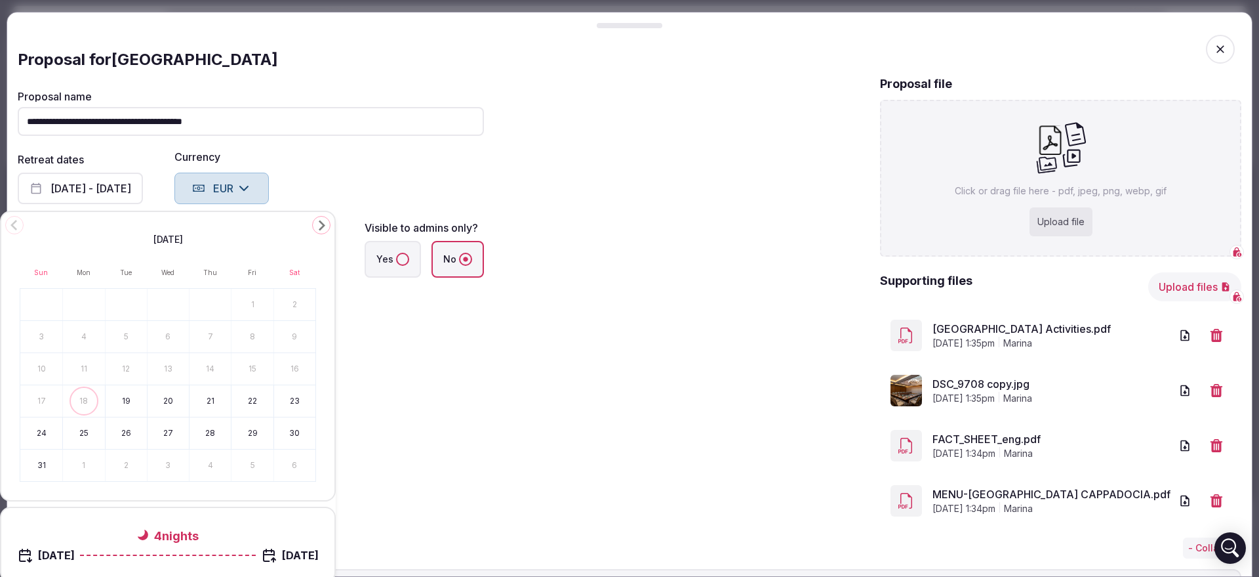
click at [318, 222] on icon "Go to the Next Month" at bounding box center [322, 225] width 16 height 16
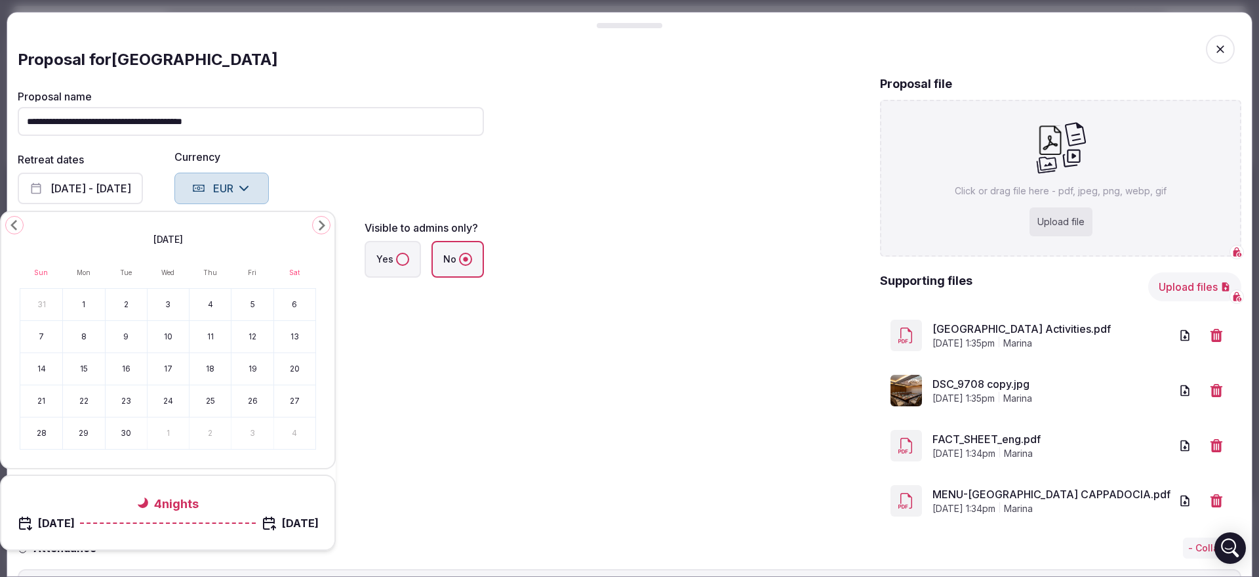
click at [319, 222] on icon "Go to the Next Month" at bounding box center [322, 225] width 16 height 16
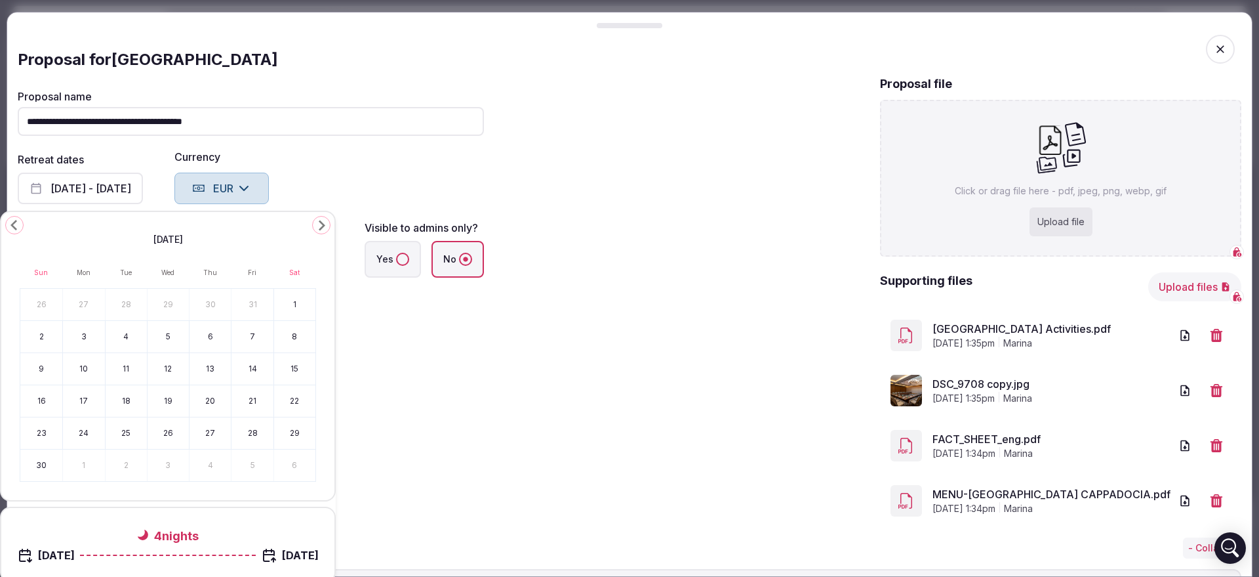
click at [319, 222] on icon "Go to the Next Month" at bounding box center [322, 225] width 16 height 16
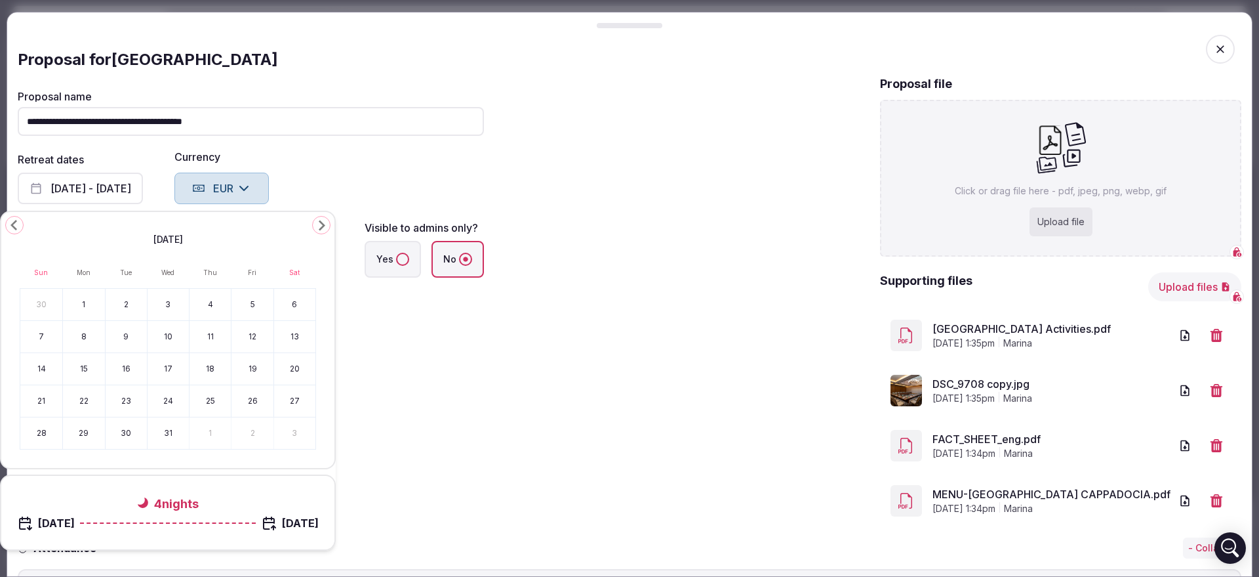
click at [319, 223] on icon "Go to the Next Month" at bounding box center [322, 225] width 16 height 16
click at [320, 223] on icon "Go to the Next Month" at bounding box center [322, 225] width 16 height 16
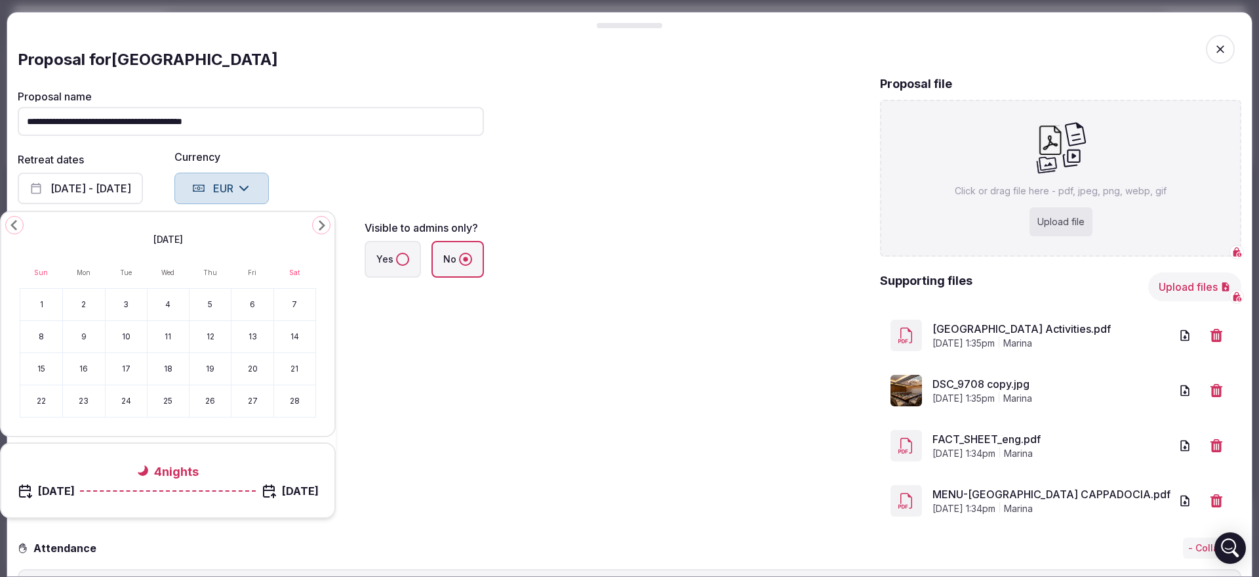
click at [320, 223] on icon "Go to the Next Month" at bounding box center [322, 225] width 16 height 16
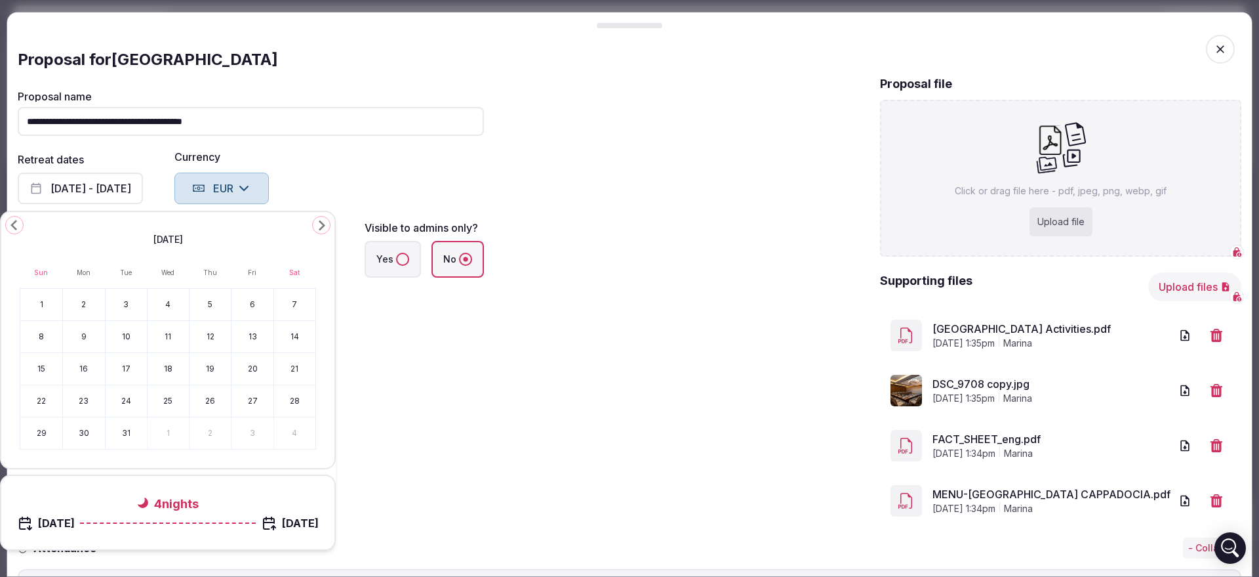
click at [320, 223] on icon "Go to the Next Month" at bounding box center [322, 225] width 16 height 16
click at [319, 225] on icon "Go to the Next Month" at bounding box center [322, 225] width 16 height 16
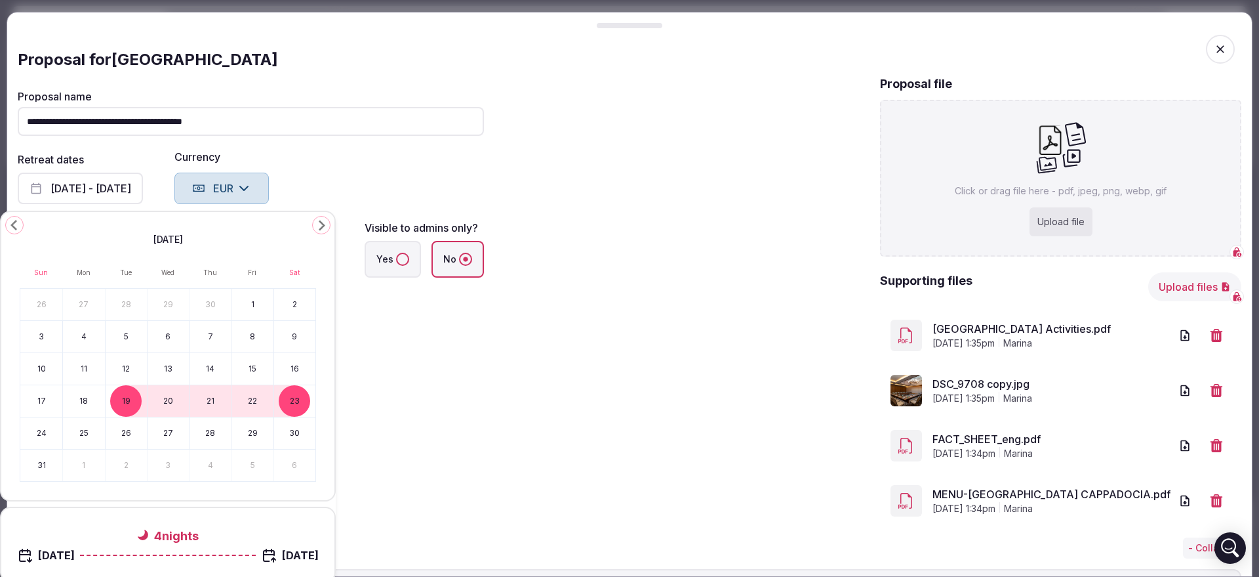
click at [11, 223] on icon "Go to the Previous Month" at bounding box center [15, 225] width 16 height 16
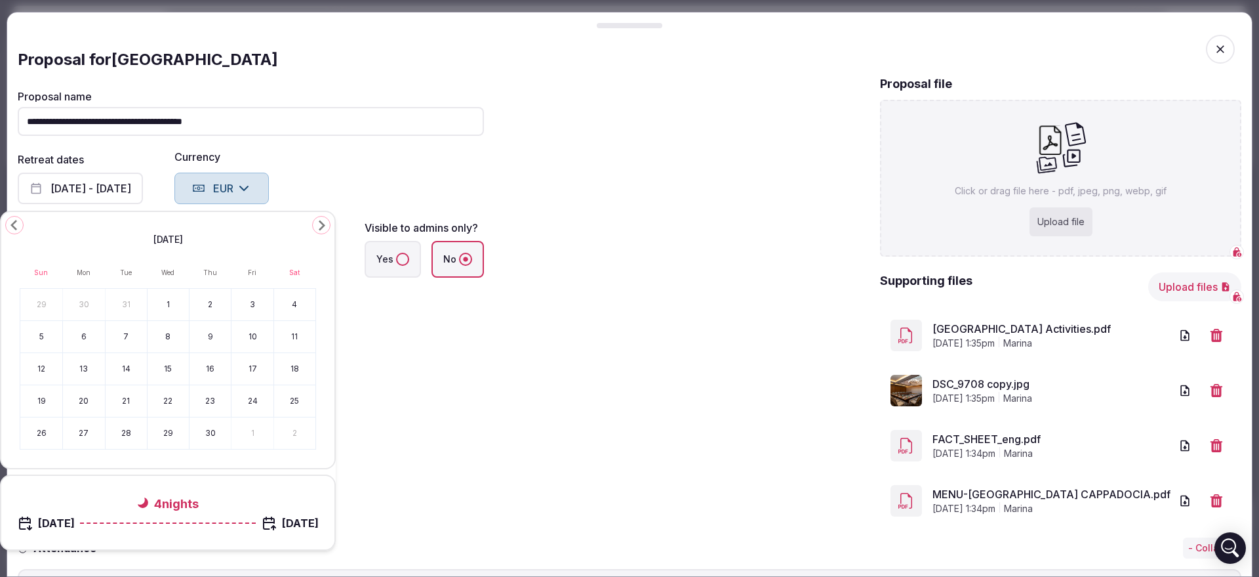
click at [129, 371] on button "14" at bounding box center [126, 368] width 41 height 31
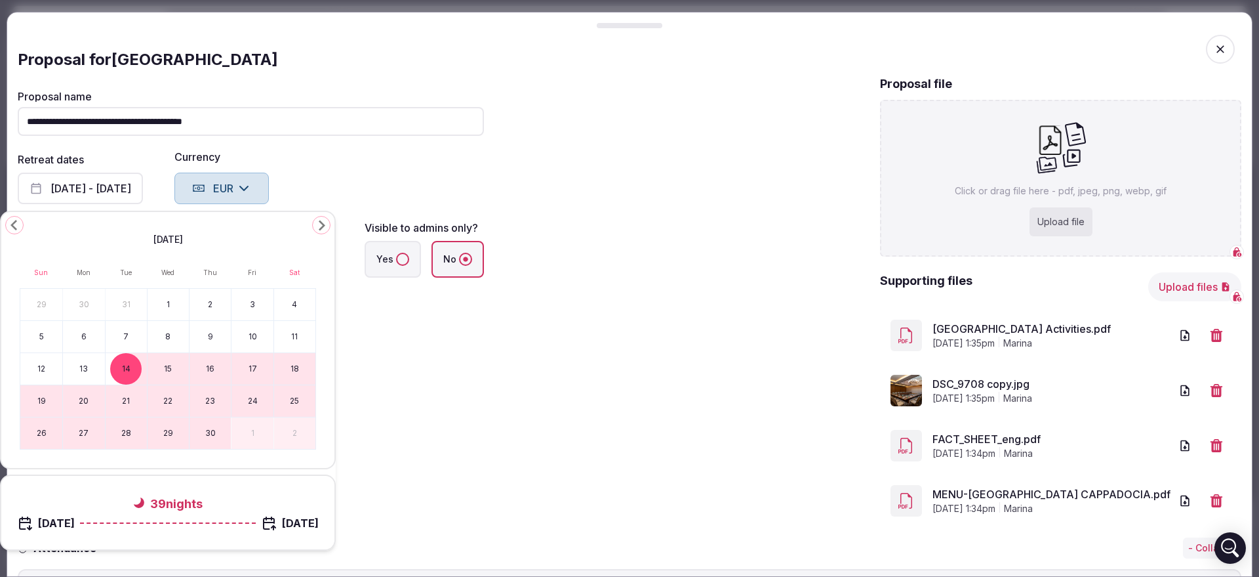
click at [38, 397] on button "19" at bounding box center [41, 400] width 42 height 31
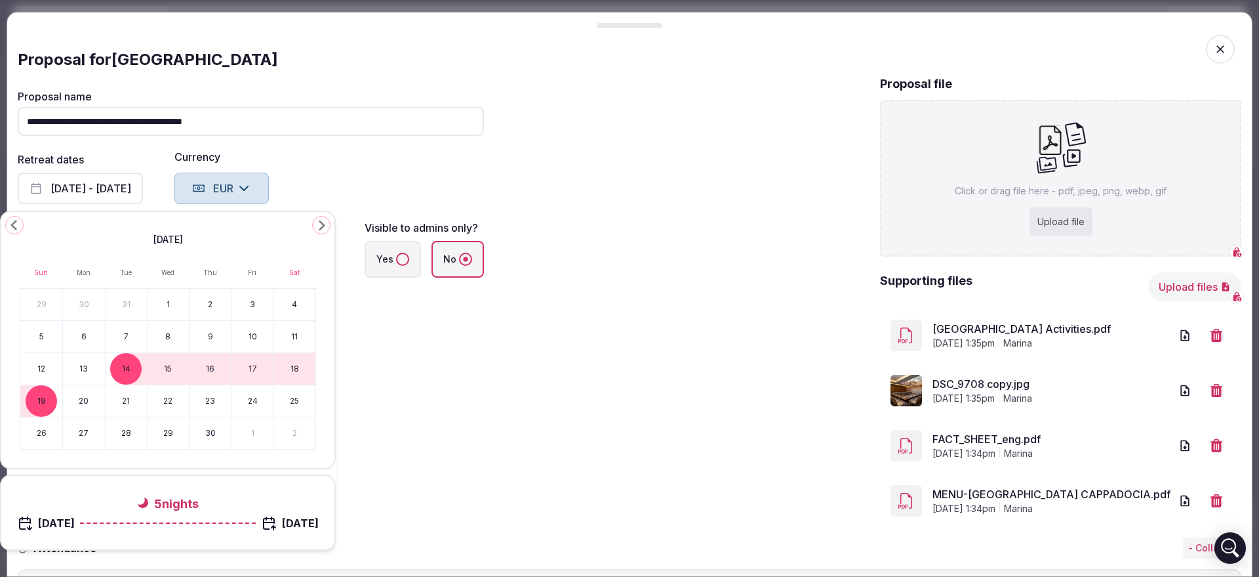
click at [476, 400] on div "**********" at bounding box center [251, 300] width 466 height 451
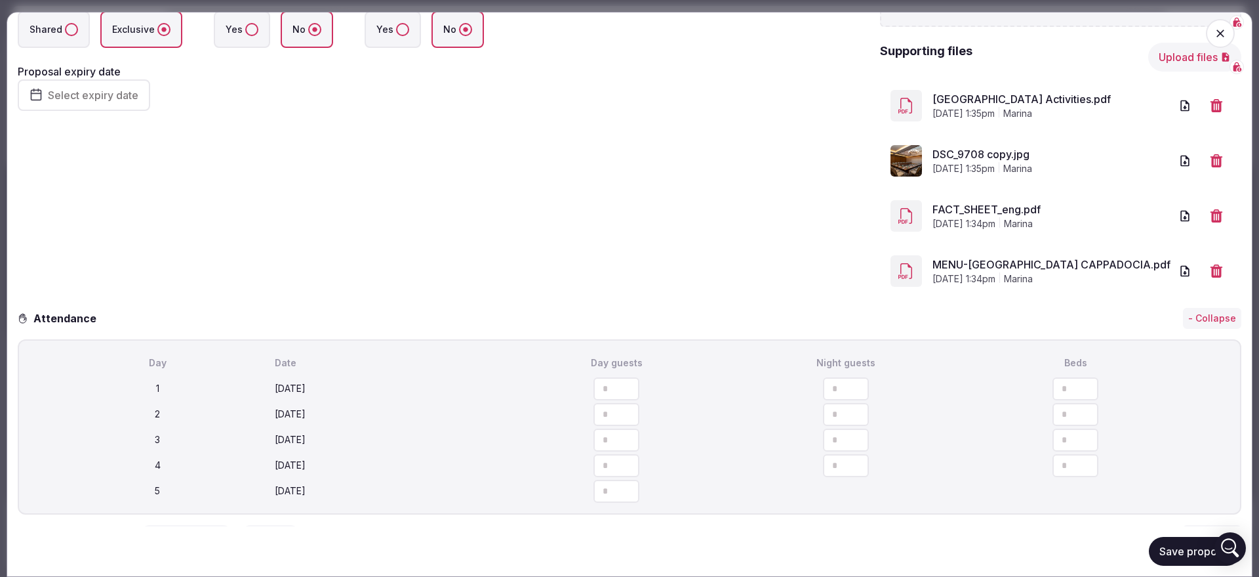
scroll to position [328, 0]
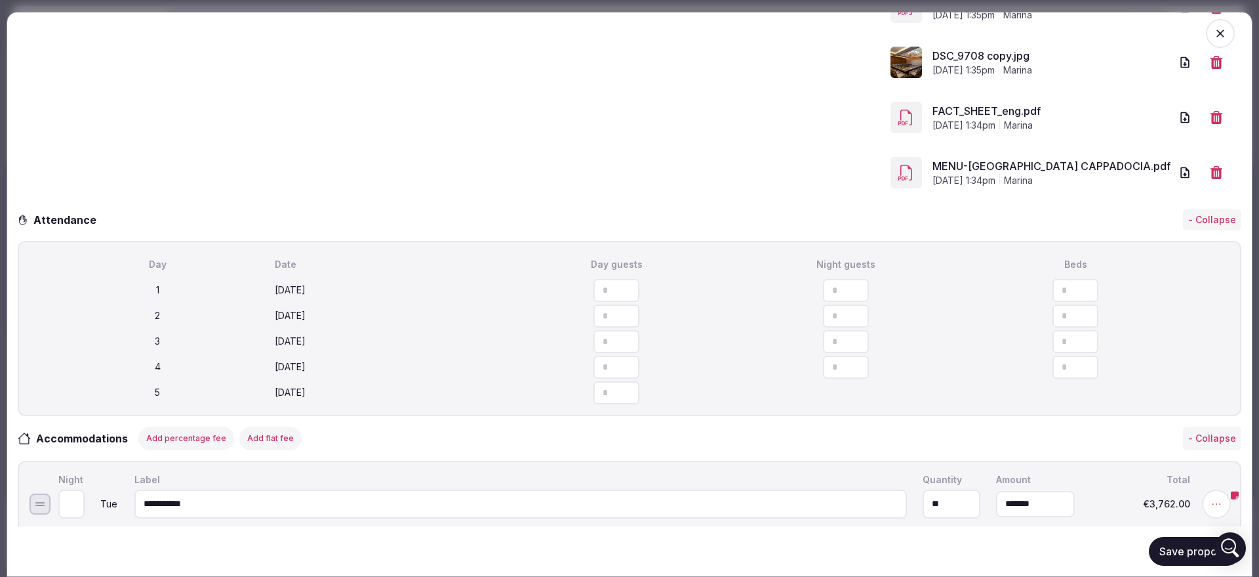
click at [1188, 550] on button "Save proposal" at bounding box center [1195, 551] width 92 height 29
click at [1180, 556] on button "Save proposal" at bounding box center [1195, 551] width 92 height 29
click at [1181, 544] on button "Save proposal" at bounding box center [1195, 551] width 92 height 29
click at [1214, 27] on icon "button" at bounding box center [1220, 33] width 13 height 13
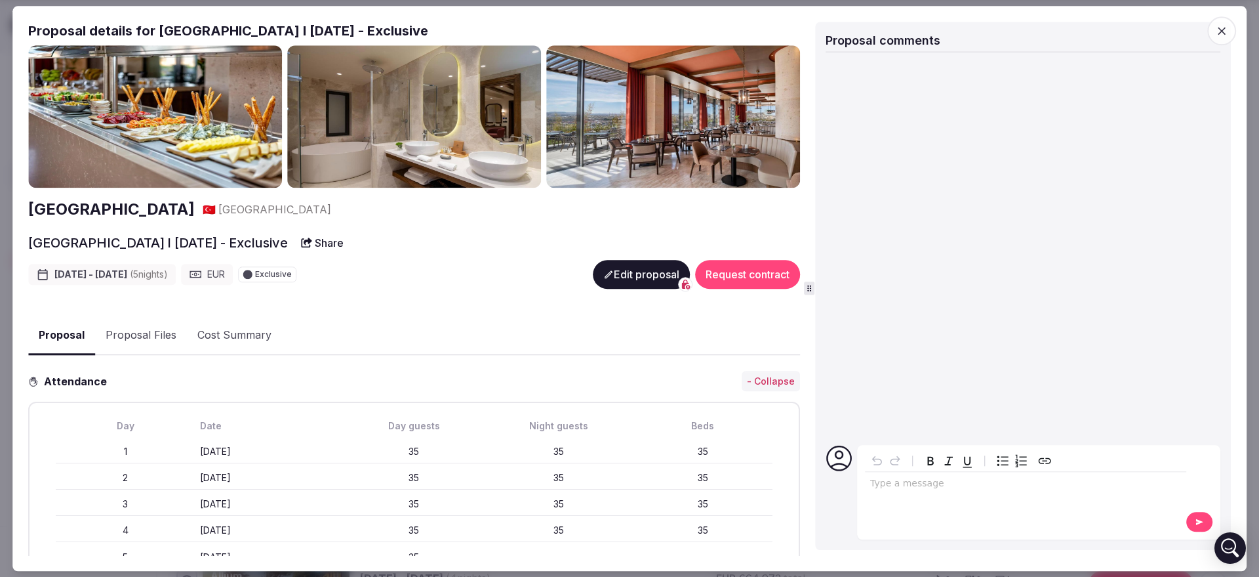
click at [1223, 31] on icon "button" at bounding box center [1221, 30] width 13 height 13
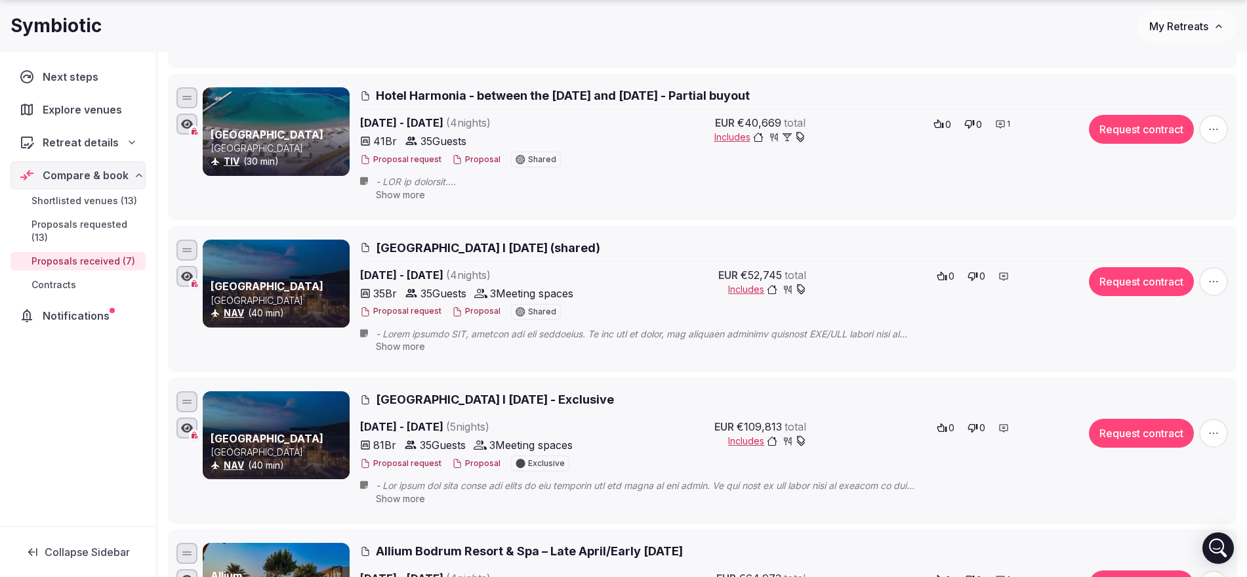
click at [485, 466] on button "Proposal" at bounding box center [476, 463] width 49 height 11
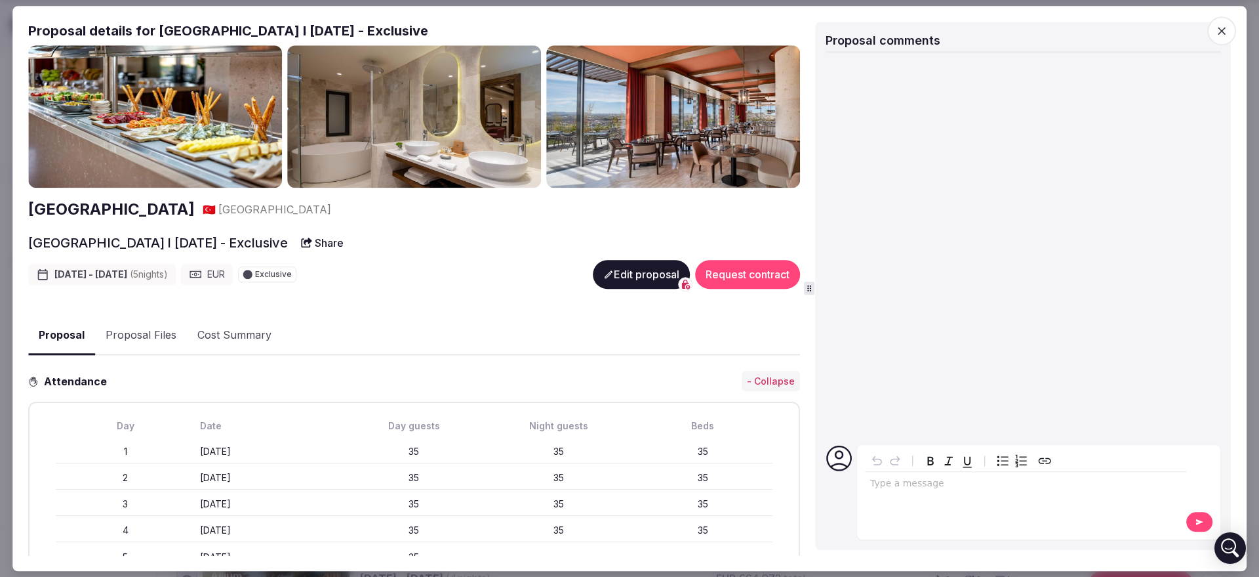
click at [615, 266] on button "Edit proposal" at bounding box center [641, 274] width 97 height 29
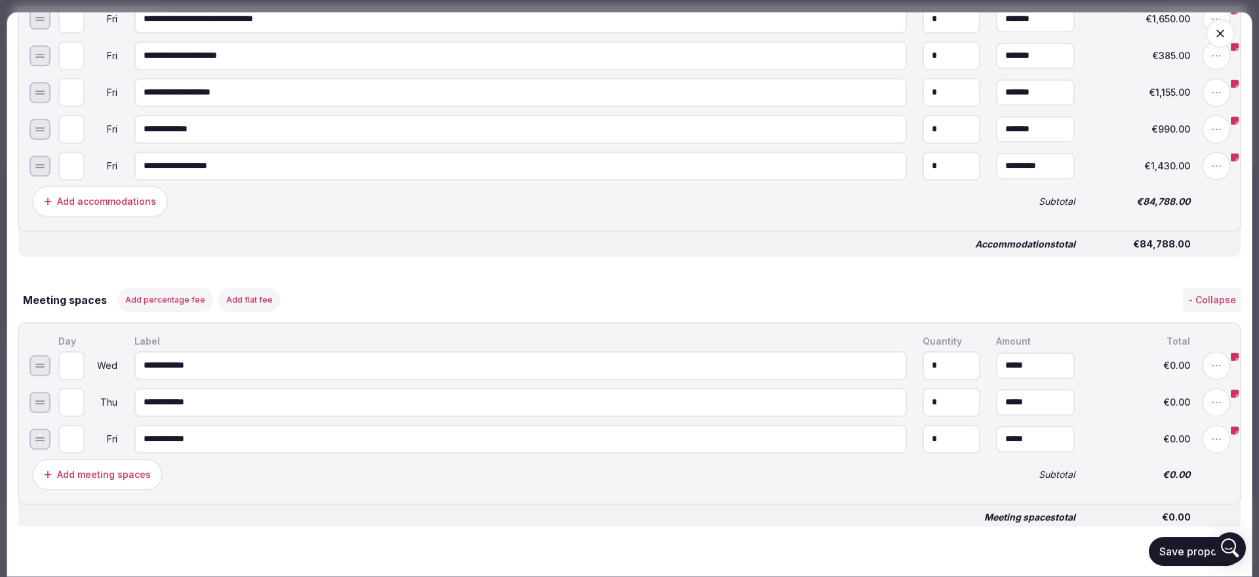
scroll to position [1968, 0]
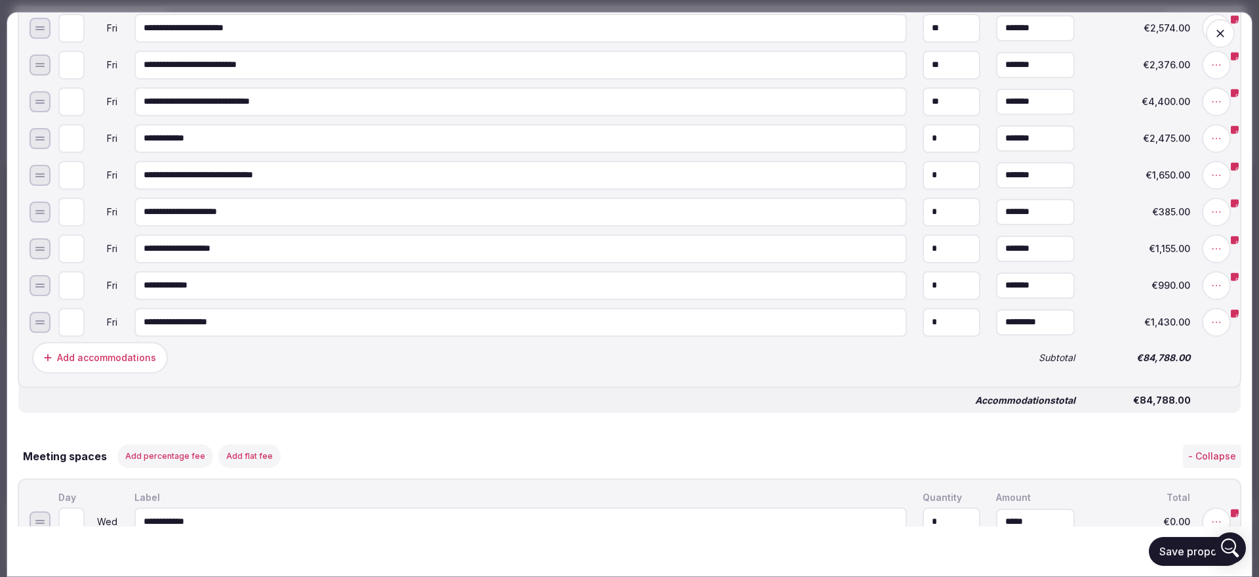
click at [1210, 328] on icon at bounding box center [1216, 321] width 13 height 13
click at [1081, 333] on button "Duplicate day 4" at bounding box center [1070, 322] width 100 height 24
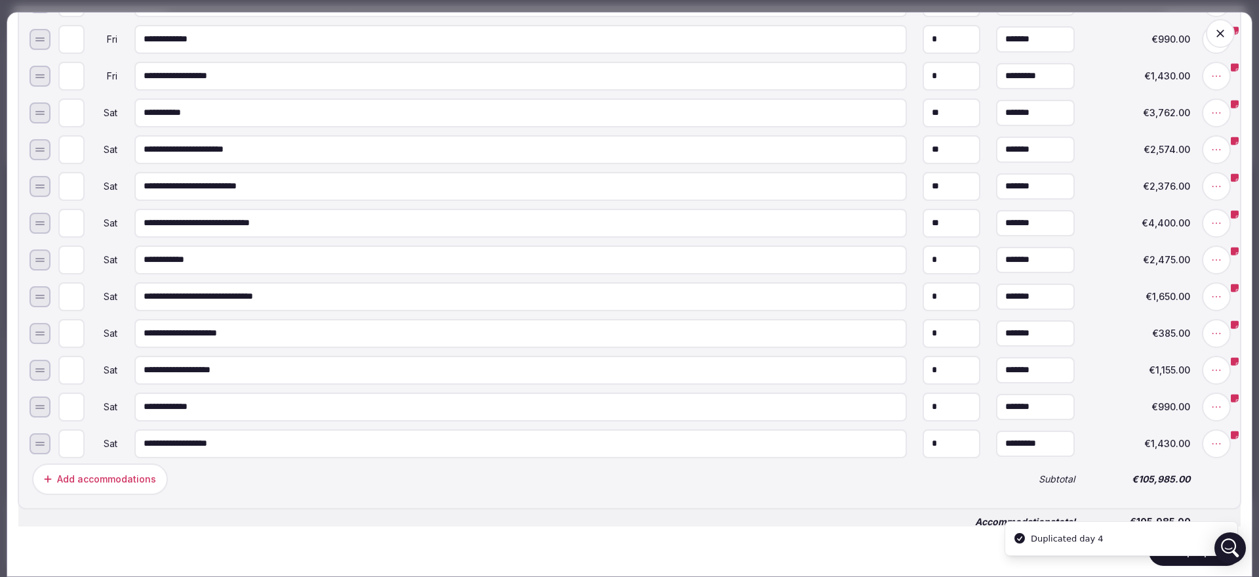
scroll to position [2296, 0]
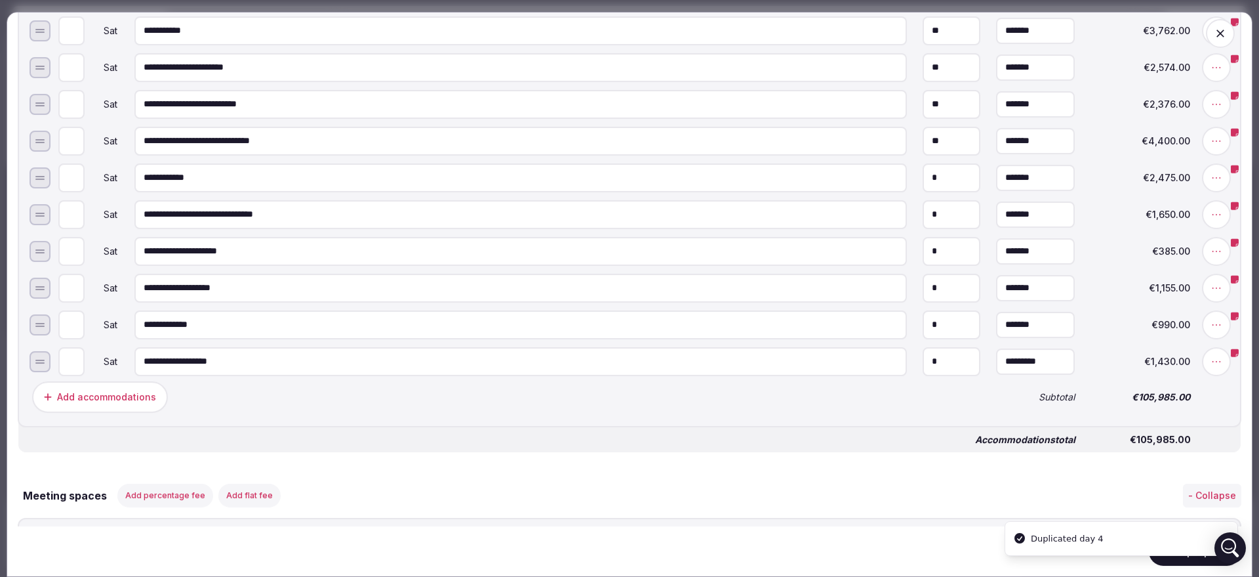
click at [1210, 367] on icon at bounding box center [1216, 360] width 13 height 13
click at [1071, 371] on button "Duplicate day 5" at bounding box center [1070, 361] width 99 height 24
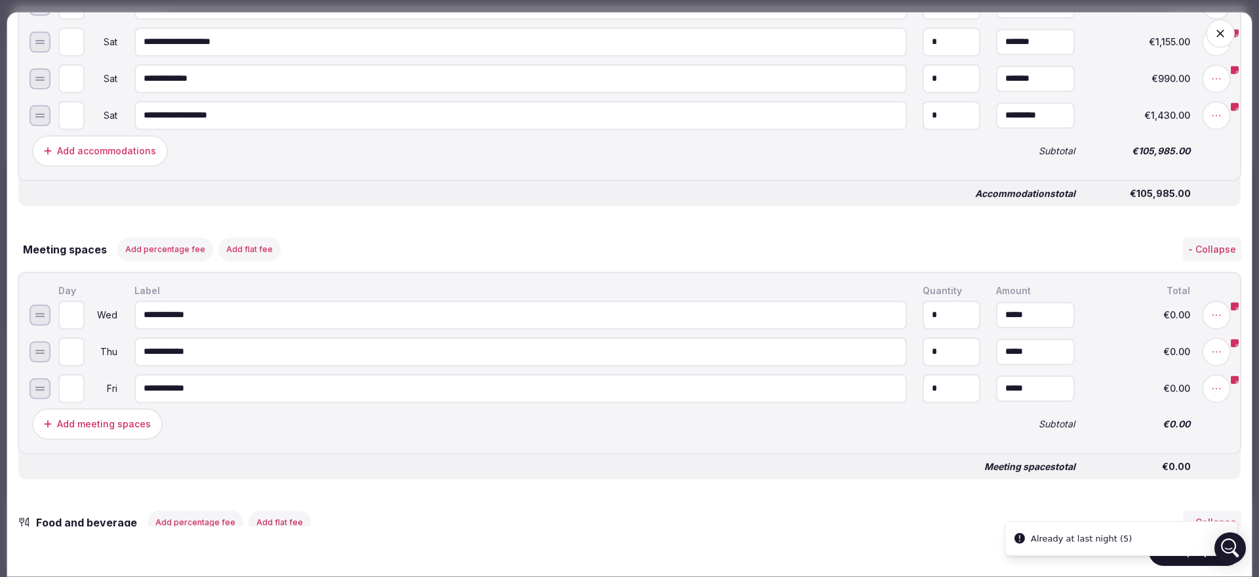
scroll to position [2623, 0]
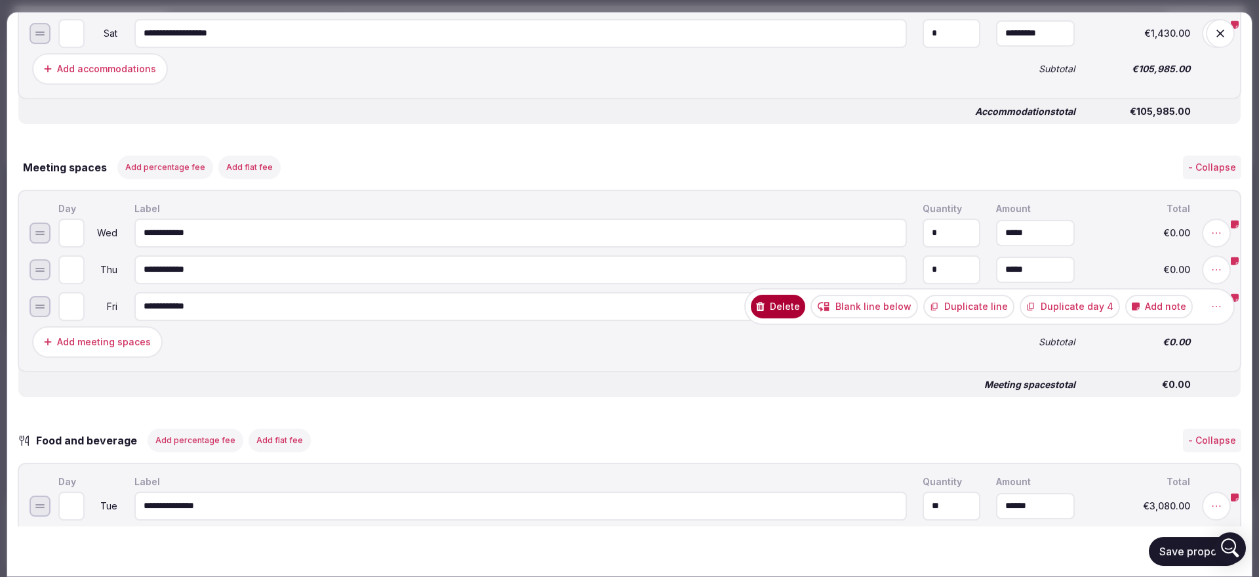
click at [1052, 311] on button "Duplicate day 4" at bounding box center [1070, 306] width 100 height 24
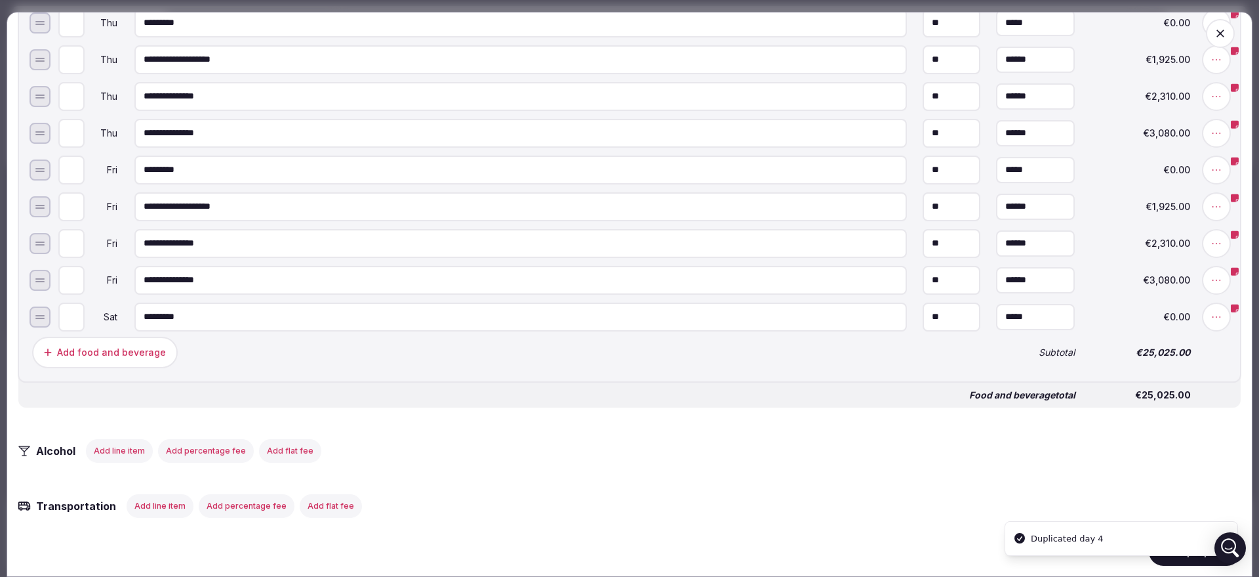
scroll to position [3361, 0]
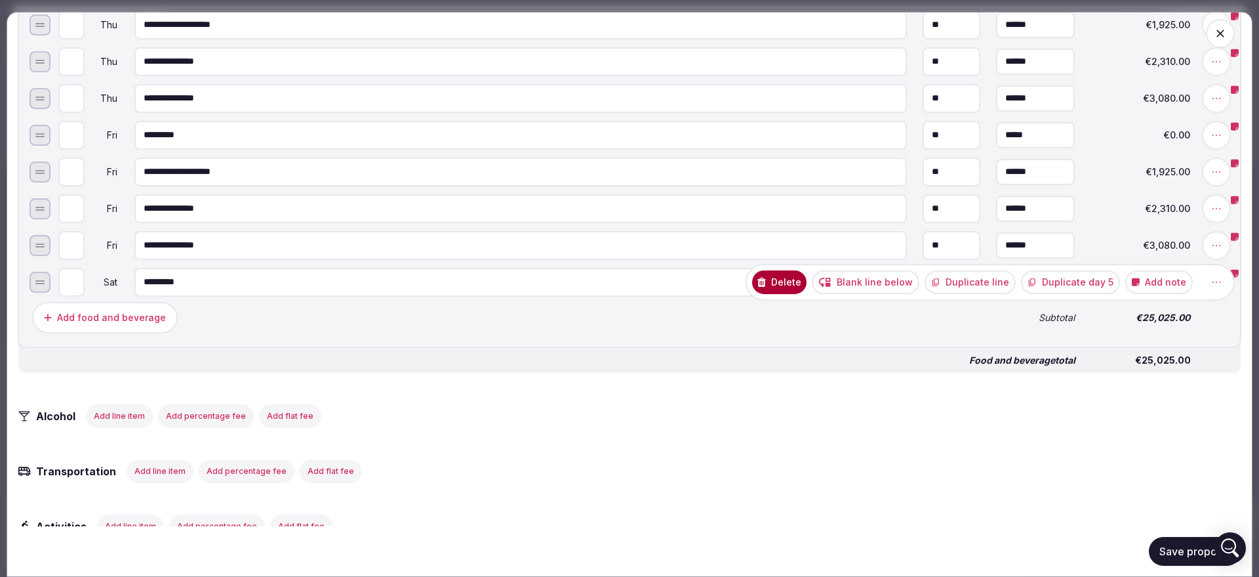
click at [781, 293] on button "Delete" at bounding box center [779, 282] width 54 height 24
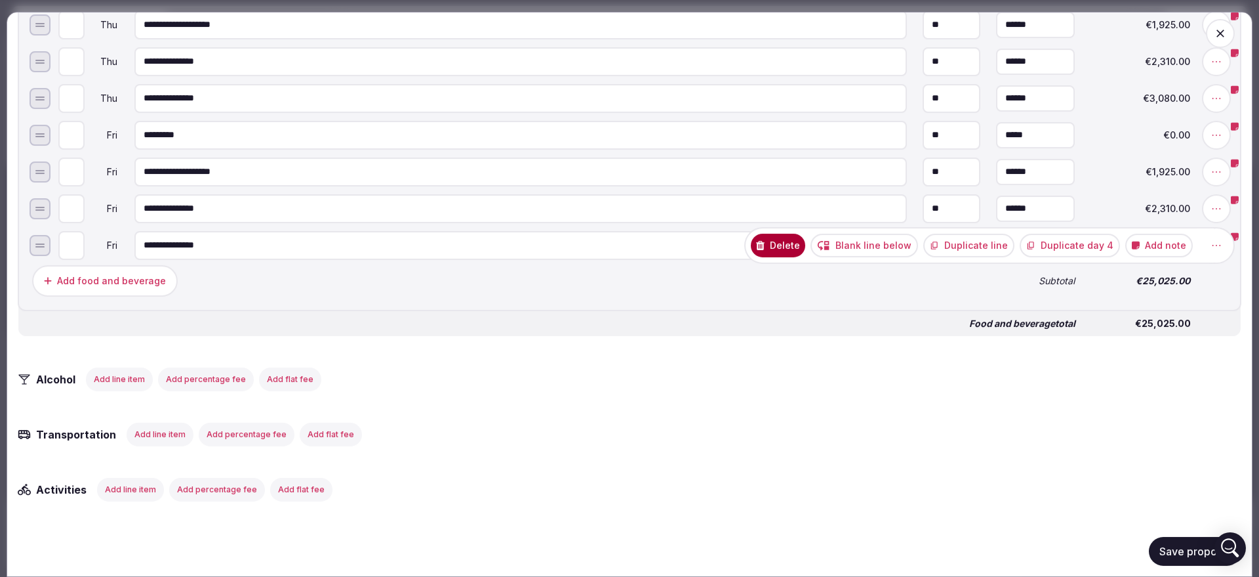
click at [1060, 254] on button "Duplicate day 4" at bounding box center [1070, 245] width 100 height 24
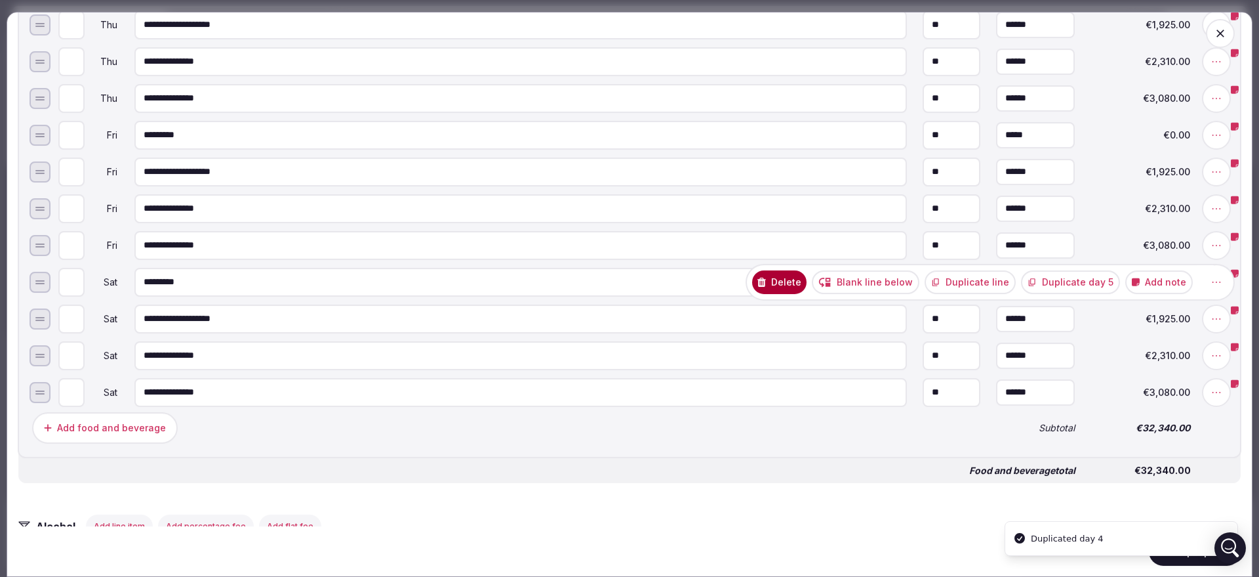
click at [992, 288] on button "Duplicate line" at bounding box center [970, 282] width 91 height 24
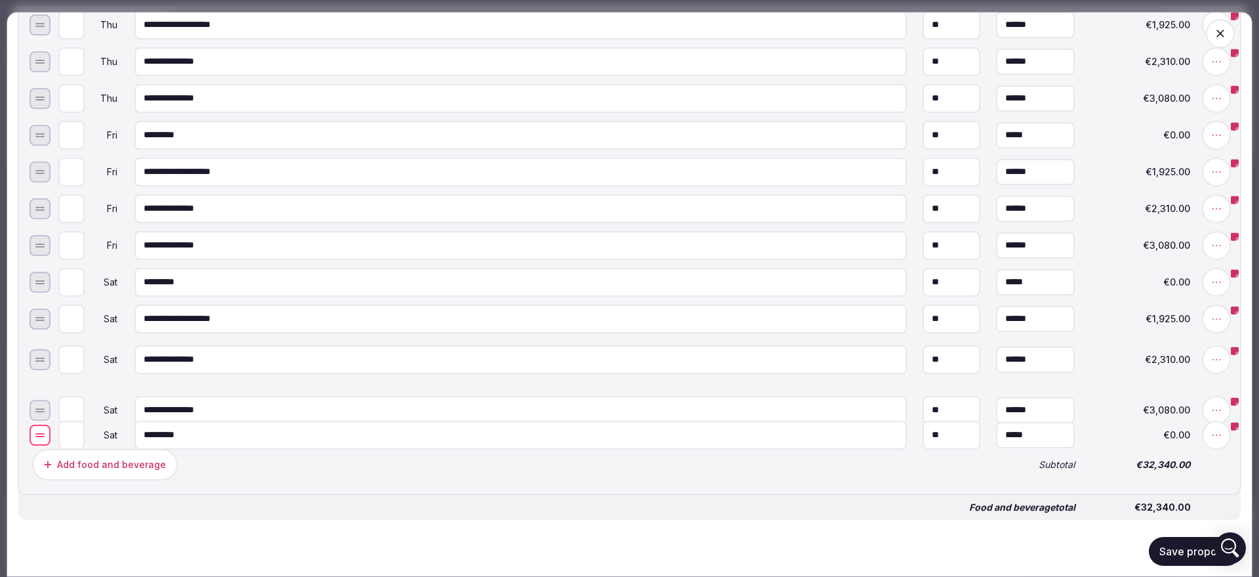
drag, startPoint x: 36, startPoint y: 369, endPoint x: 47, endPoint y: 442, distance: 73.7
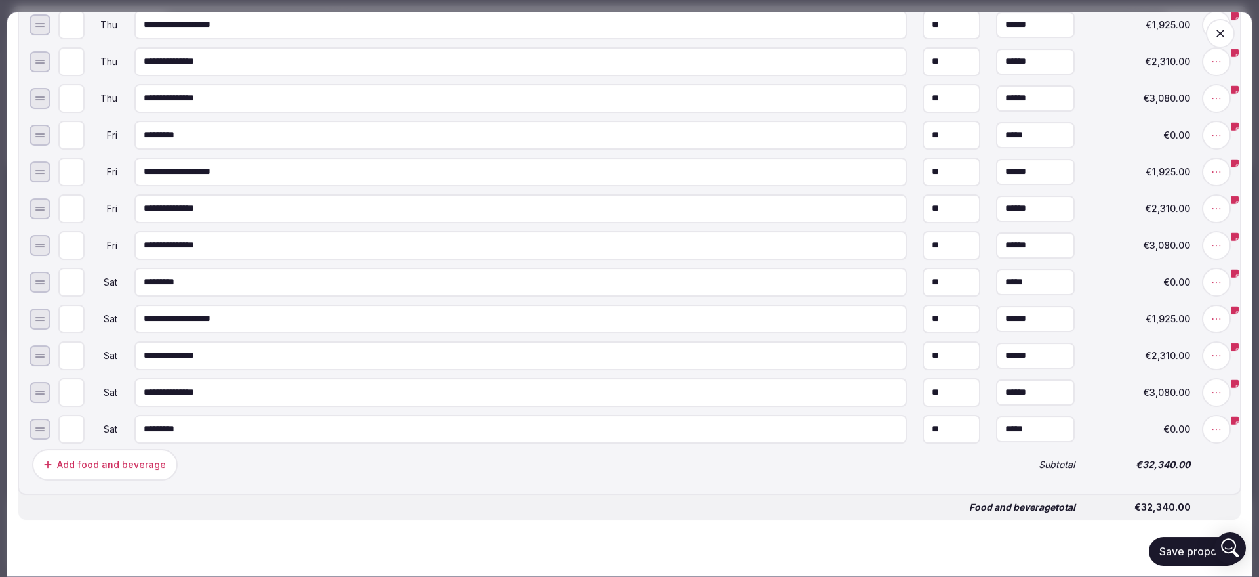
type input "*"
click at [75, 433] on input "*" at bounding box center [71, 428] width 26 height 29
click at [213, 469] on div "Add food and beverage" at bounding box center [507, 463] width 954 height 37
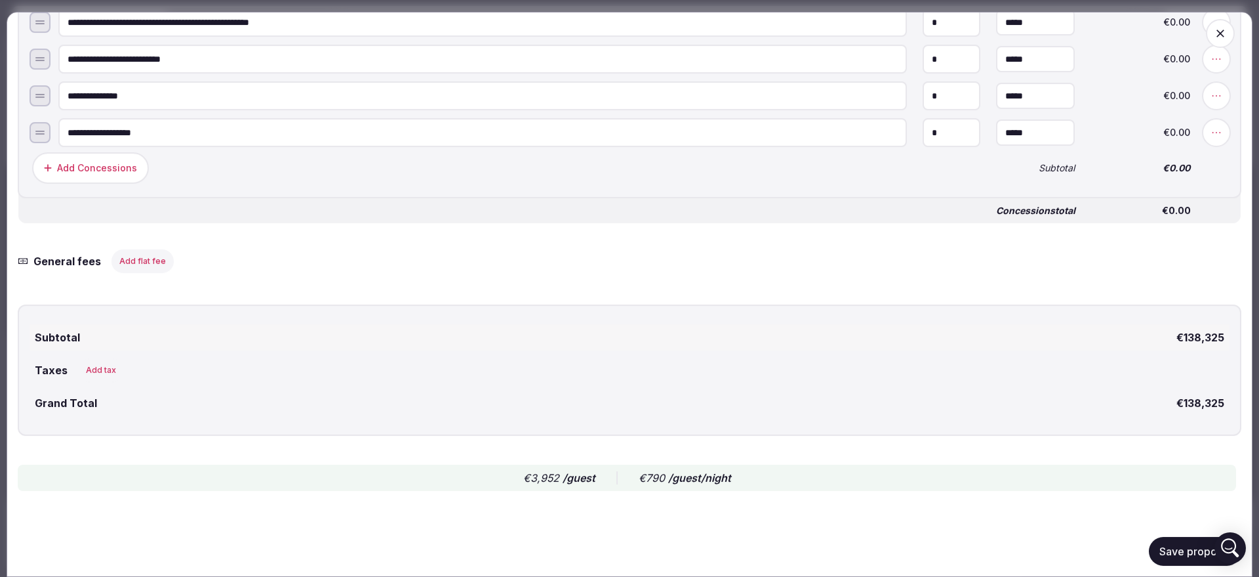
scroll to position [4501, 0]
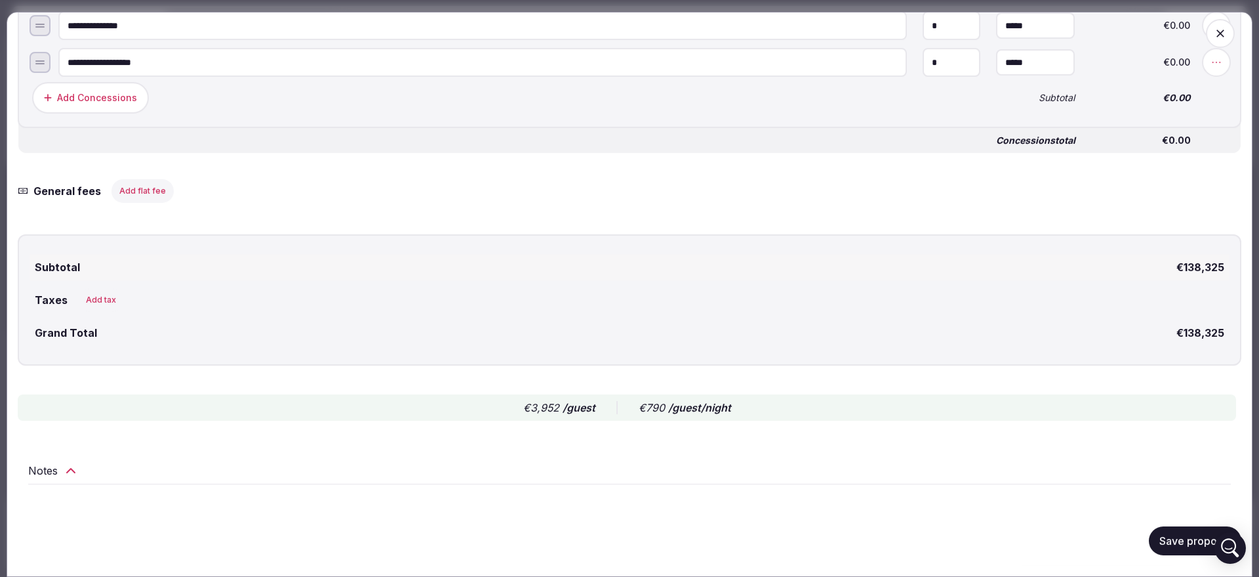
click at [83, 467] on div "Notes" at bounding box center [629, 470] width 1203 height 16
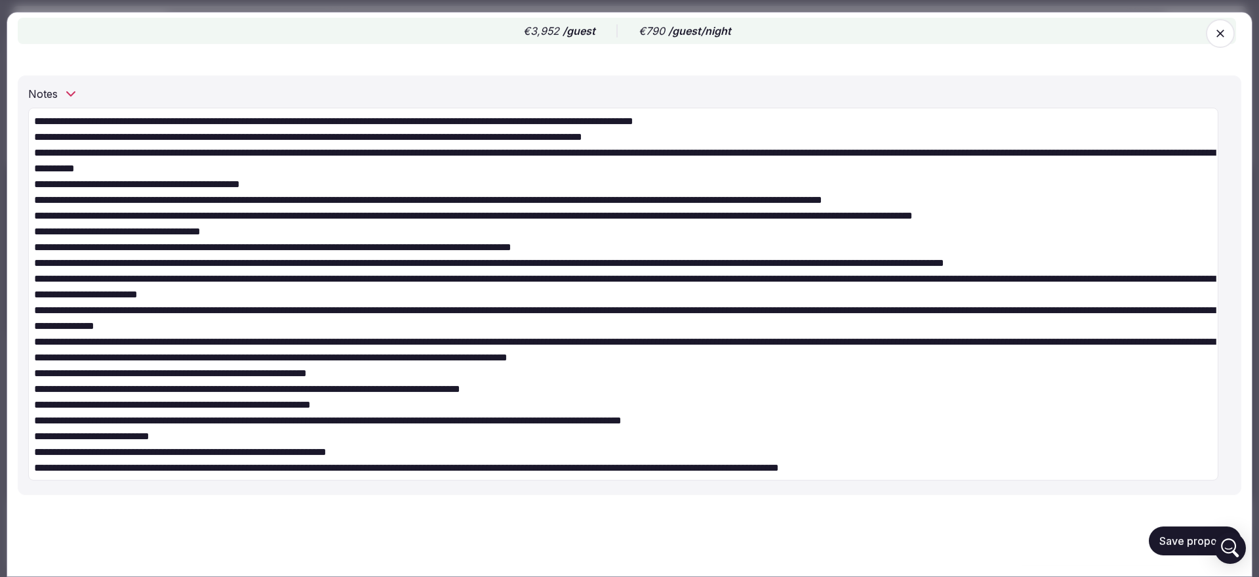
scroll to position [4878, 0]
click at [1174, 548] on button "Save proposal" at bounding box center [1195, 540] width 92 height 29
click at [819, 122] on textarea at bounding box center [623, 294] width 1190 height 373
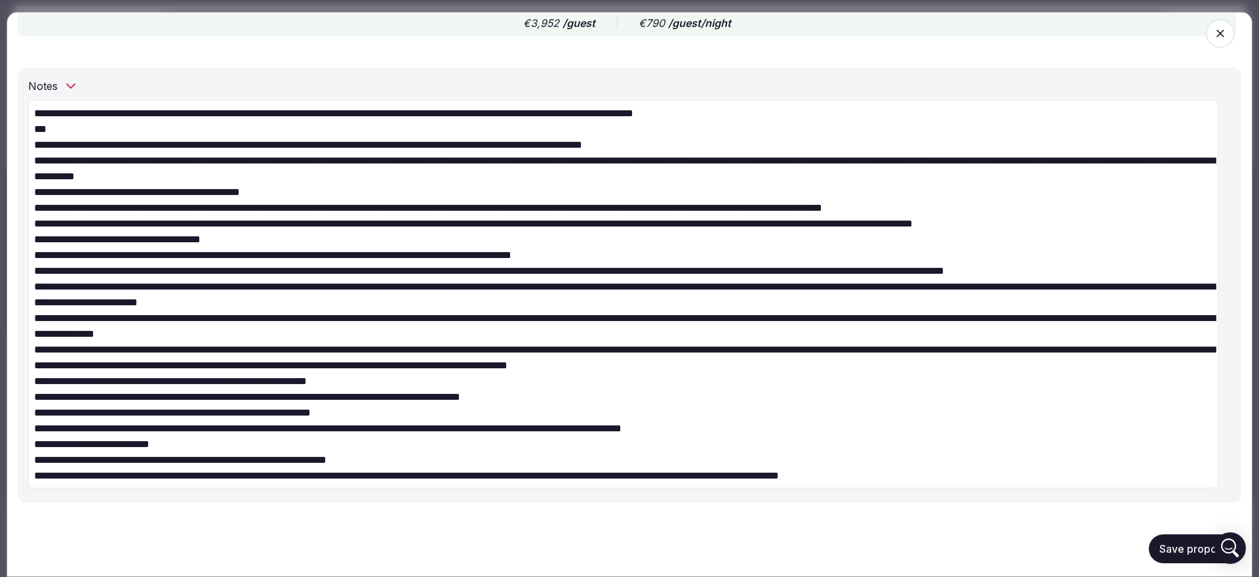
paste textarea "**********"
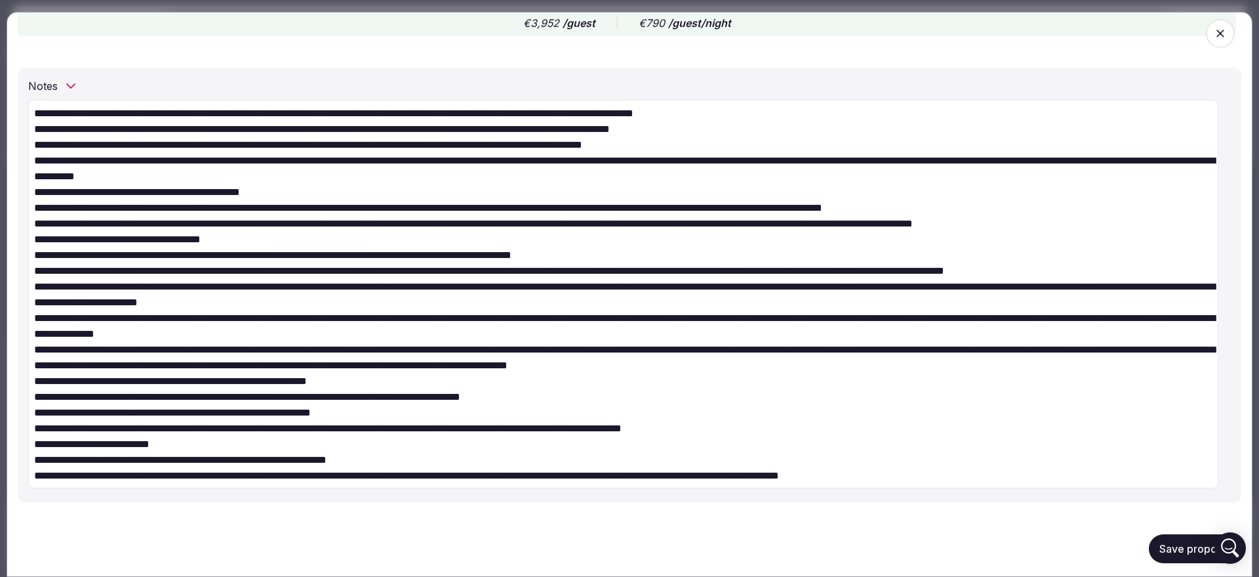
click at [52, 134] on textarea at bounding box center [623, 294] width 1190 height 388
type textarea "**********"
click at [1173, 557] on button "Save proposal" at bounding box center [1195, 548] width 92 height 29
click at [1217, 35] on icon "button" at bounding box center [1221, 34] width 8 height 8
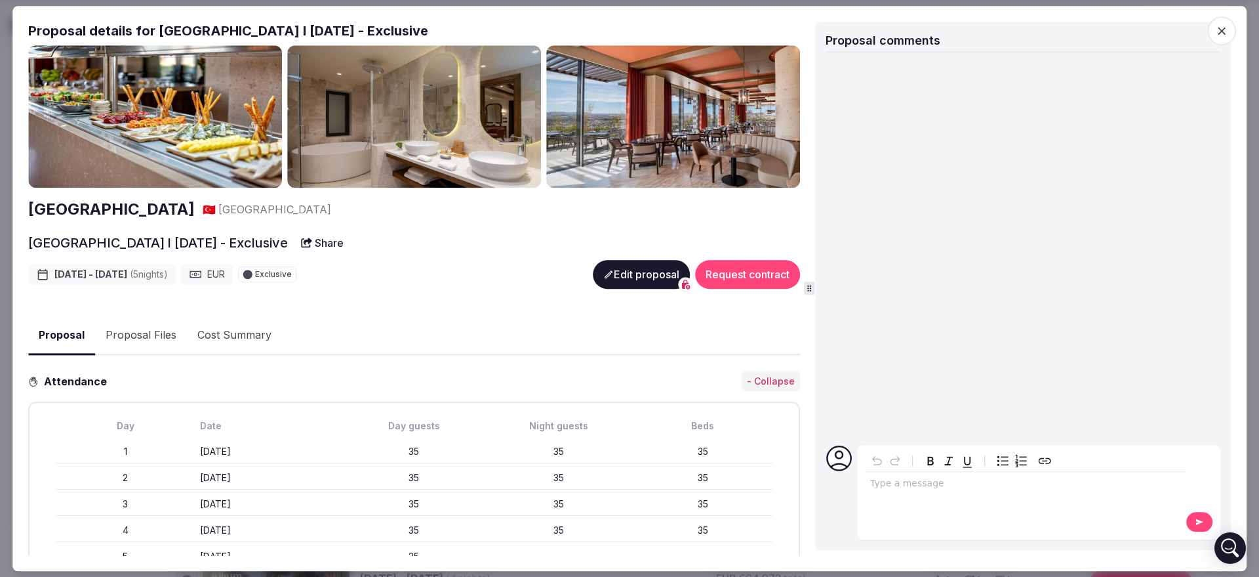
click at [1217, 26] on icon "button" at bounding box center [1221, 30] width 13 height 13
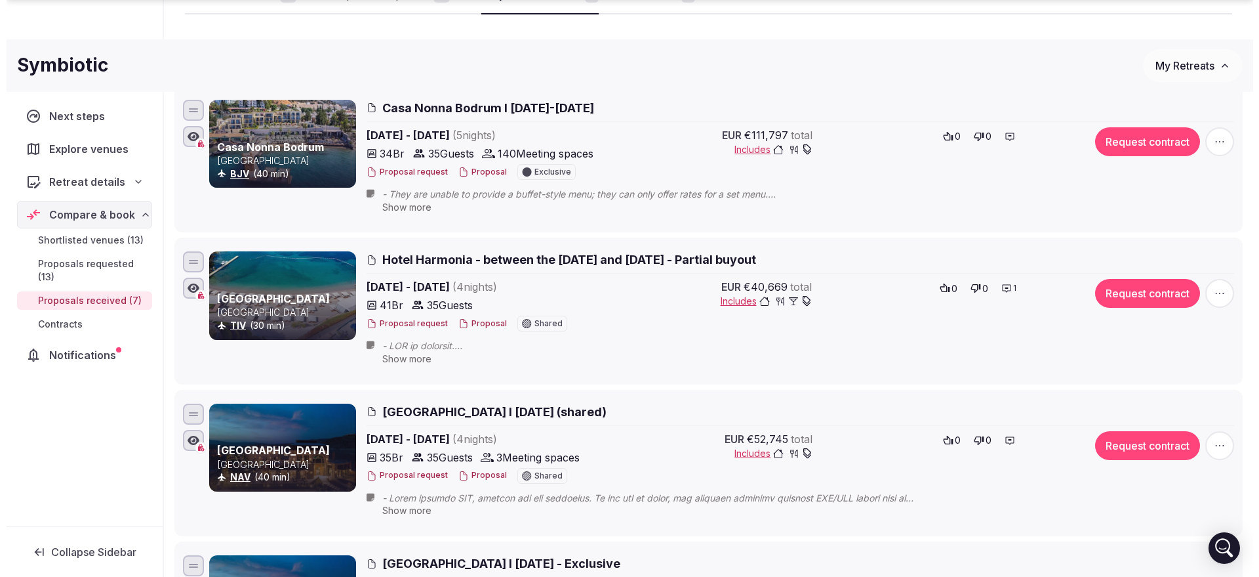
scroll to position [246, 0]
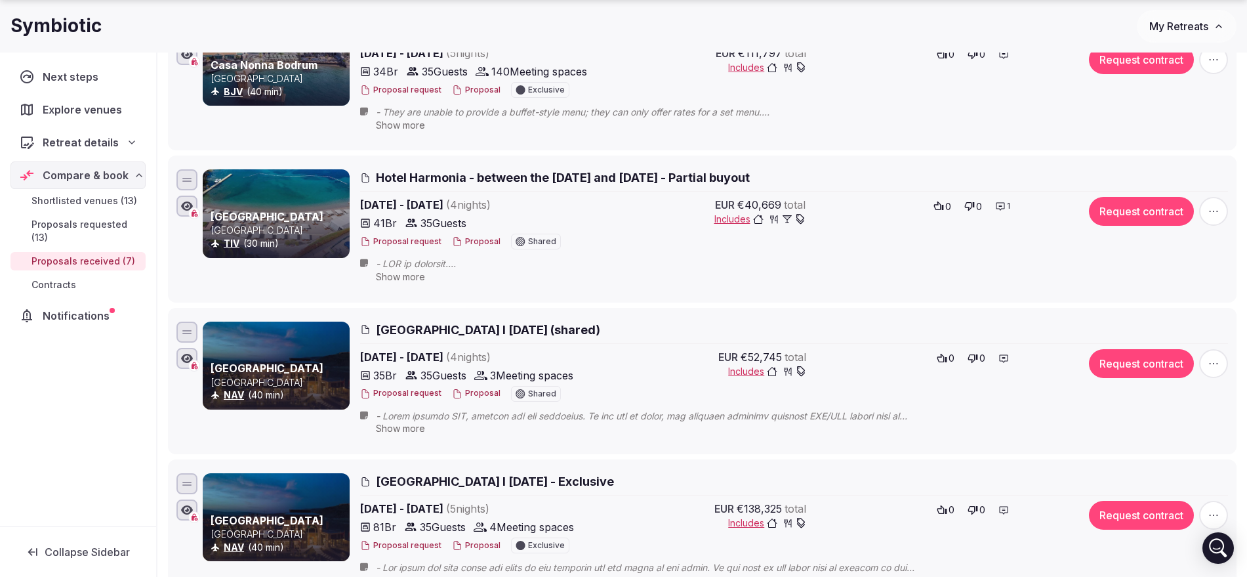
click at [464, 389] on button "Proposal" at bounding box center [476, 393] width 49 height 11
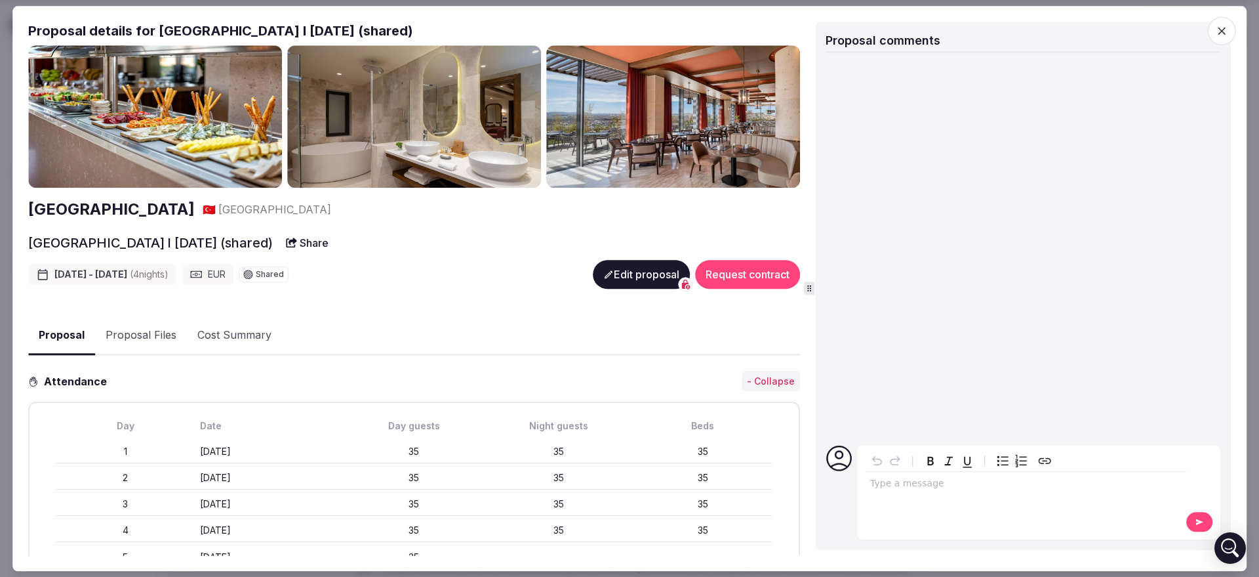
click at [615, 263] on button "Edit proposal" at bounding box center [641, 274] width 97 height 29
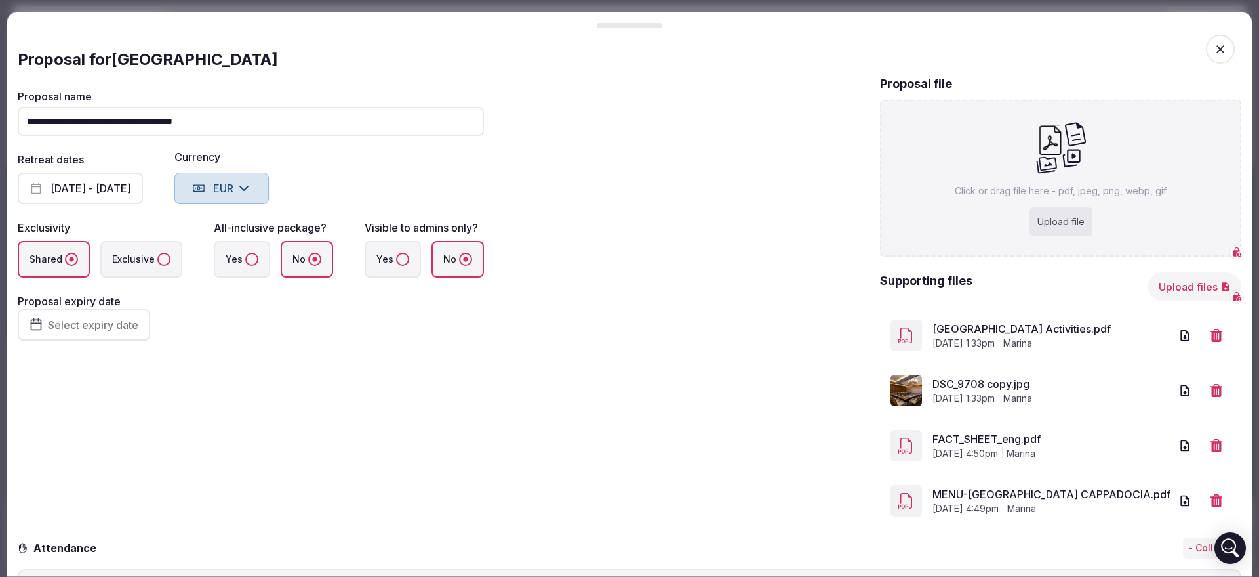
click at [125, 186] on button "[DATE] - [DATE]" at bounding box center [80, 187] width 125 height 31
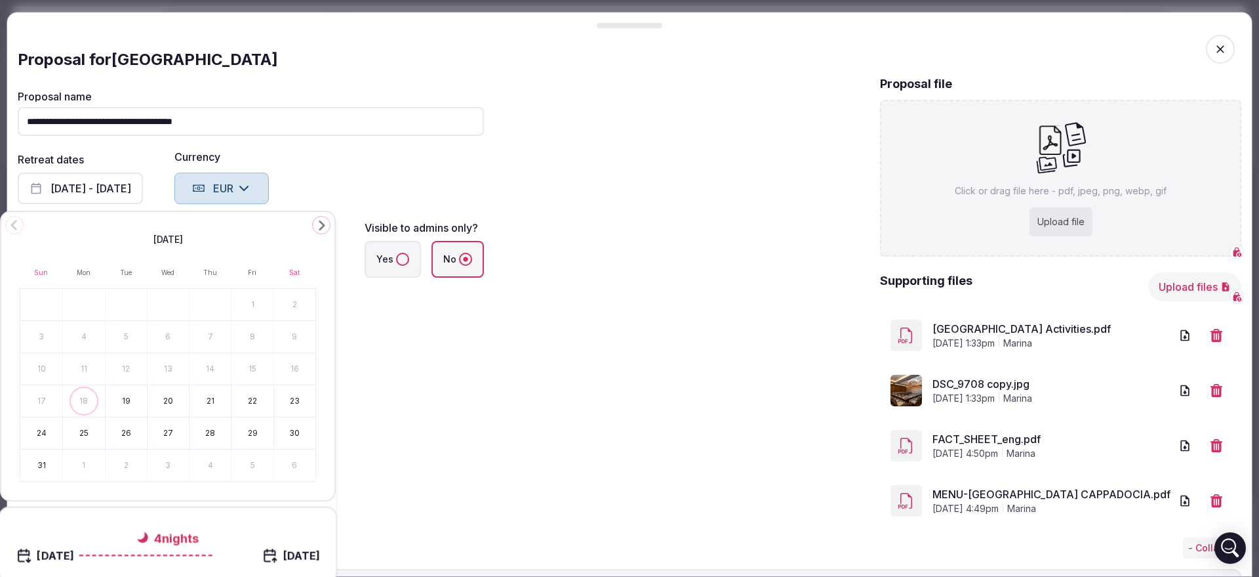
click at [311, 231] on div "[DATE]" at bounding box center [168, 238] width 296 height 16
click at [315, 226] on icon "Go to the Next Month" at bounding box center [322, 225] width 16 height 16
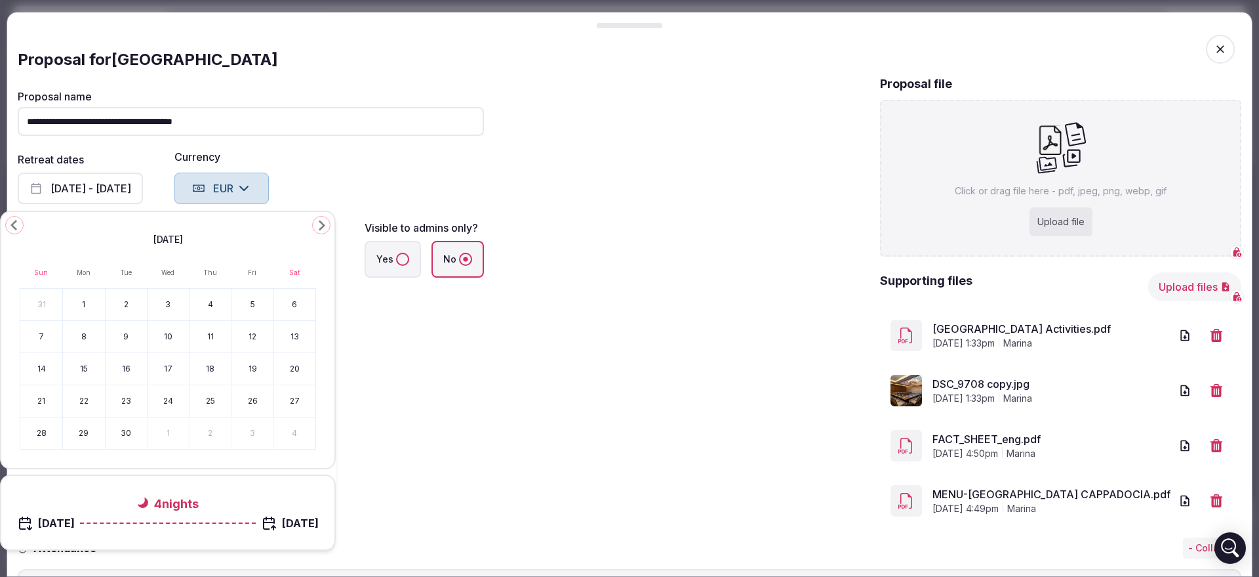
click at [316, 226] on icon "Go to the Next Month" at bounding box center [322, 225] width 16 height 16
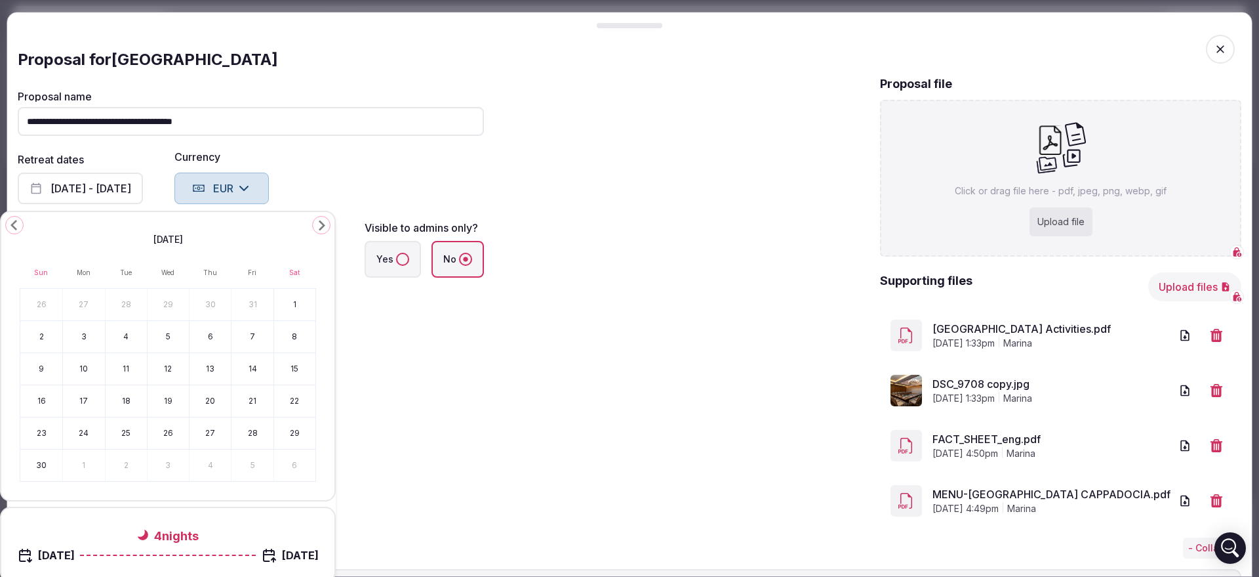
click at [316, 226] on icon "Go to the Next Month" at bounding box center [322, 225] width 16 height 16
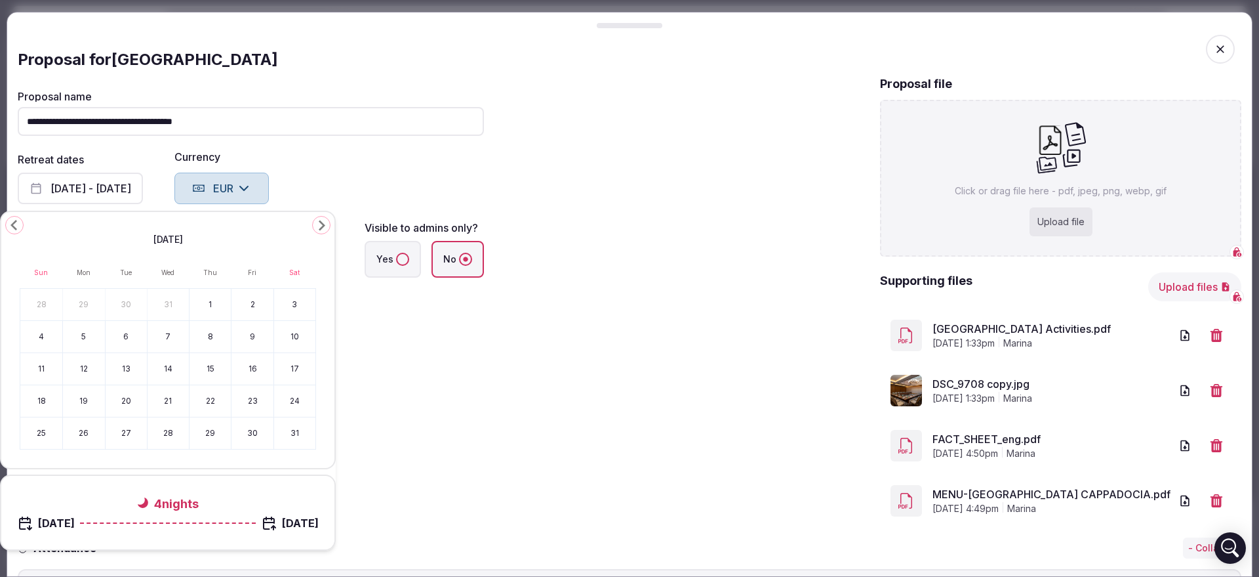
click at [316, 226] on icon "Go to the Next Month" at bounding box center [322, 225] width 16 height 16
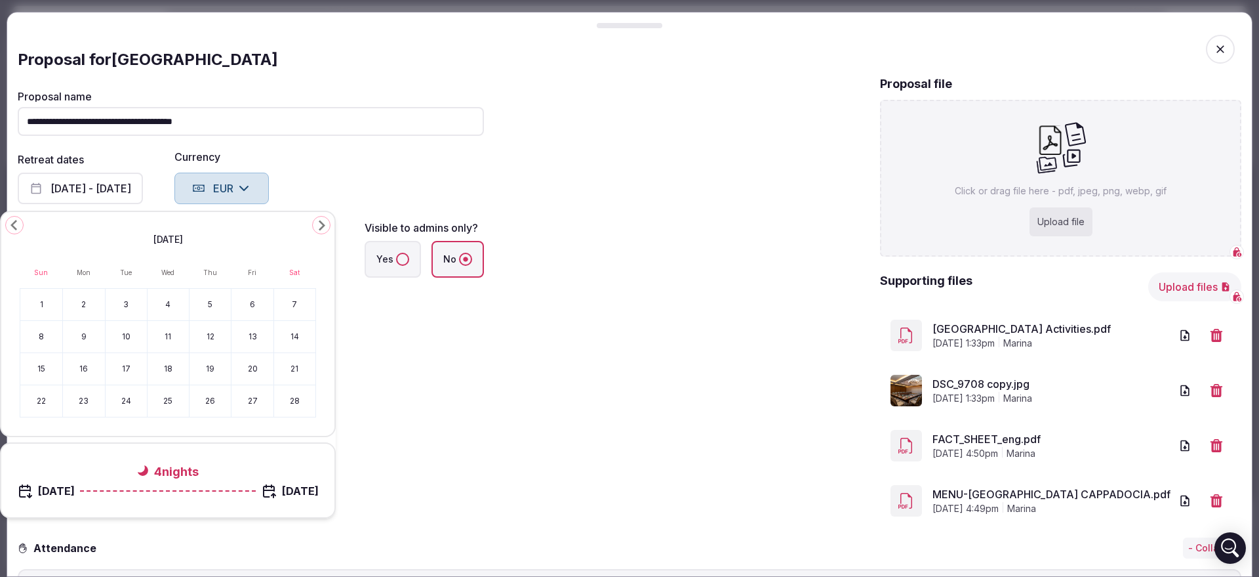
click at [317, 226] on icon "Go to the Next Month" at bounding box center [322, 225] width 16 height 16
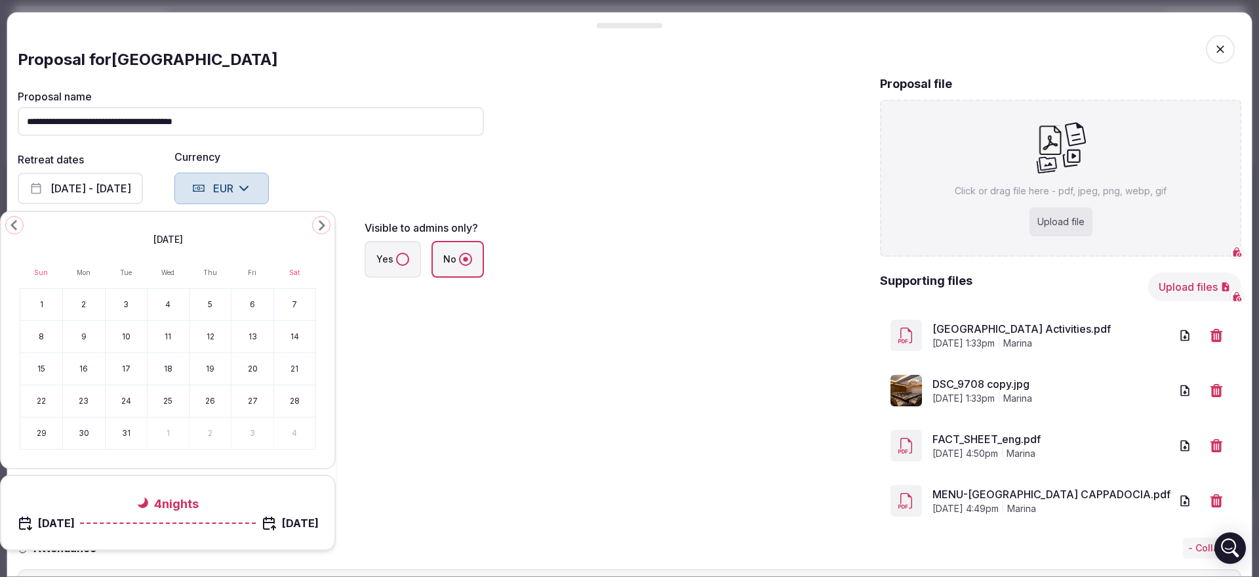
click at [317, 226] on icon "Go to the Next Month" at bounding box center [322, 225] width 16 height 16
drag, startPoint x: 125, startPoint y: 371, endPoint x: 61, endPoint y: 380, distance: 64.3
click at [125, 370] on button "14" at bounding box center [126, 368] width 41 height 31
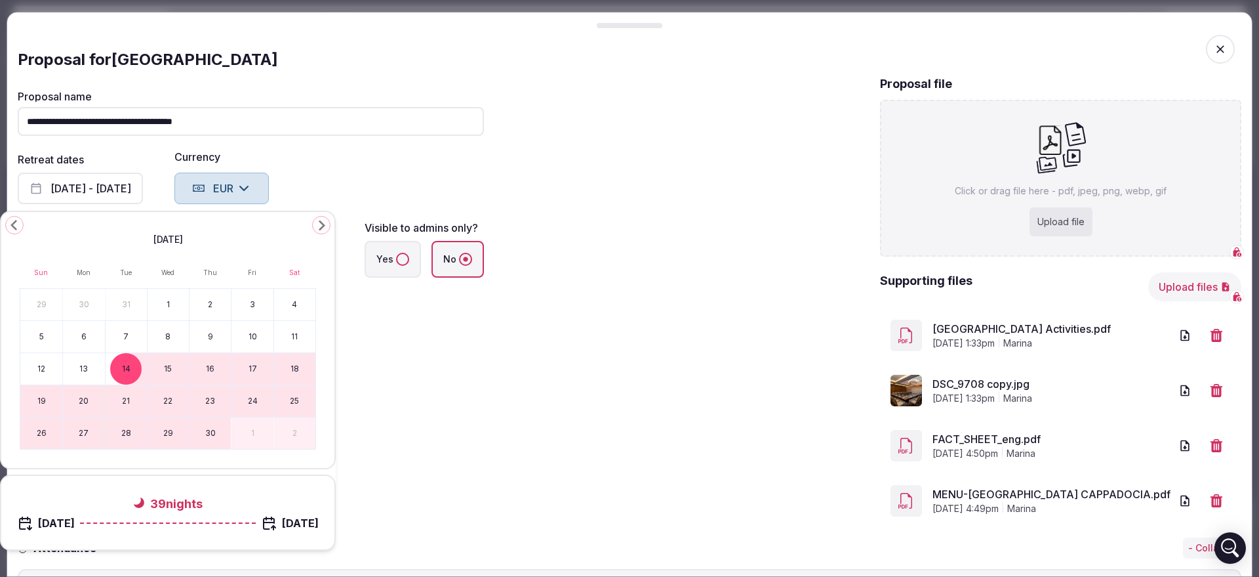
click at [43, 399] on button "19" at bounding box center [41, 400] width 42 height 31
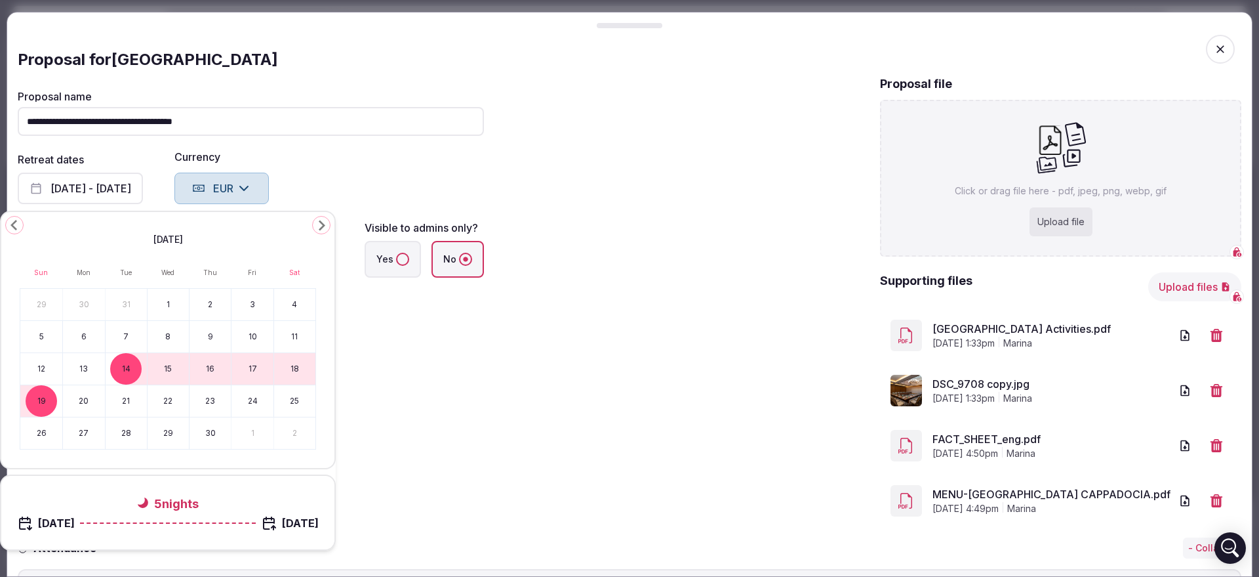
click at [479, 415] on div "**********" at bounding box center [630, 300] width 1224 height 451
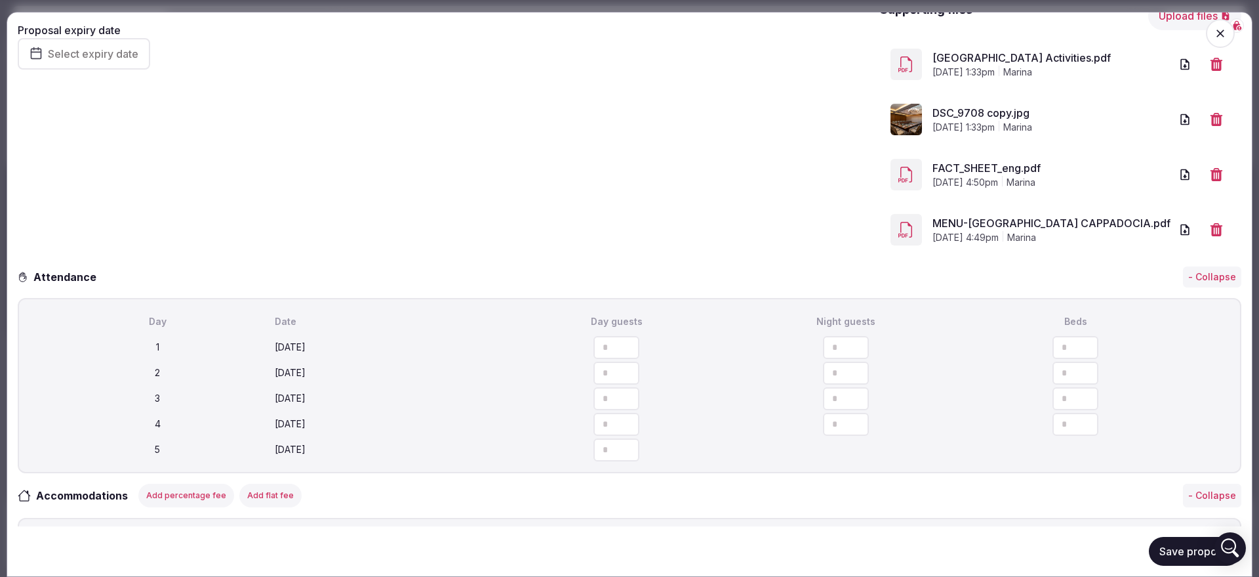
scroll to position [328, 0]
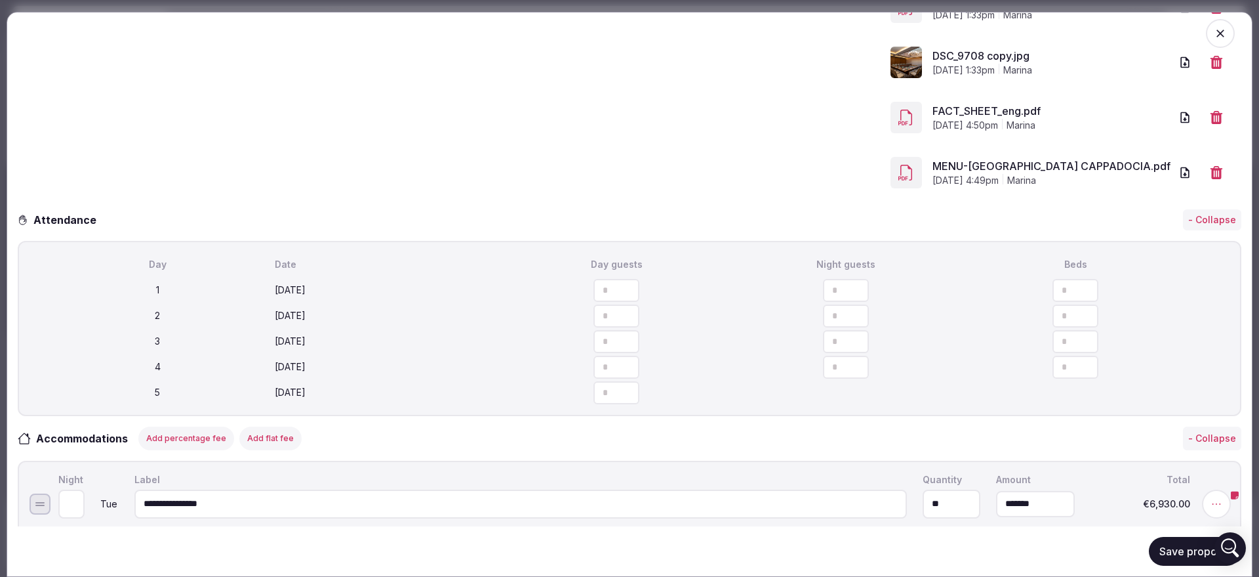
click at [1154, 552] on button "Save proposal" at bounding box center [1195, 551] width 92 height 29
click at [1171, 553] on button "Save proposal" at bounding box center [1195, 551] width 92 height 29
click at [1214, 35] on icon "button" at bounding box center [1220, 33] width 13 height 13
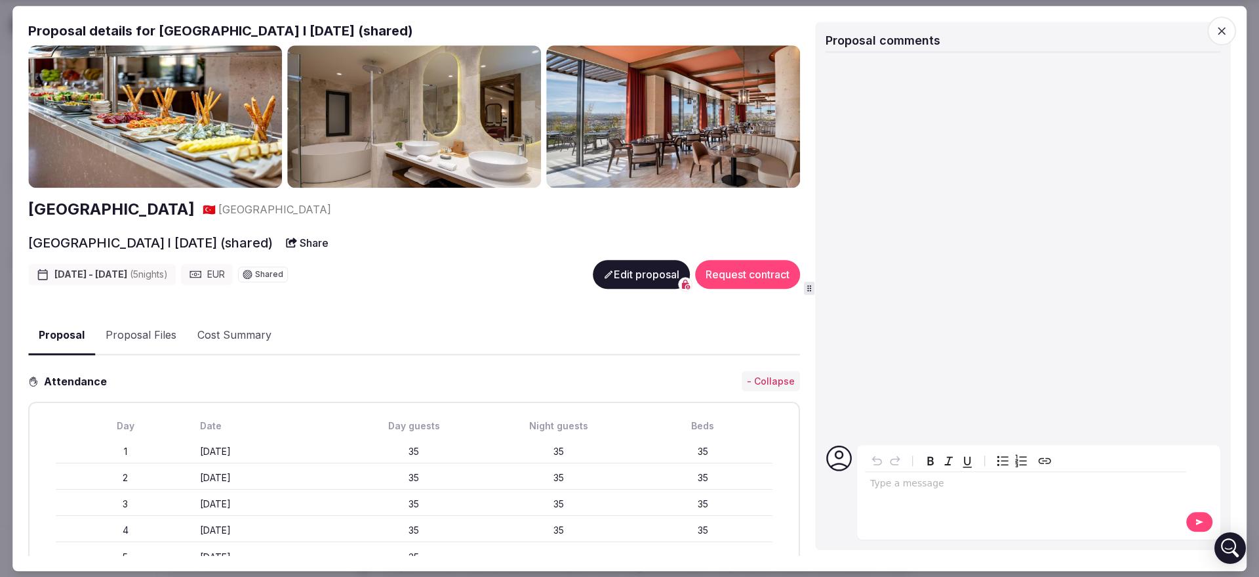
scroll to position [0, 0]
click at [1224, 32] on icon "button" at bounding box center [1222, 31] width 8 height 8
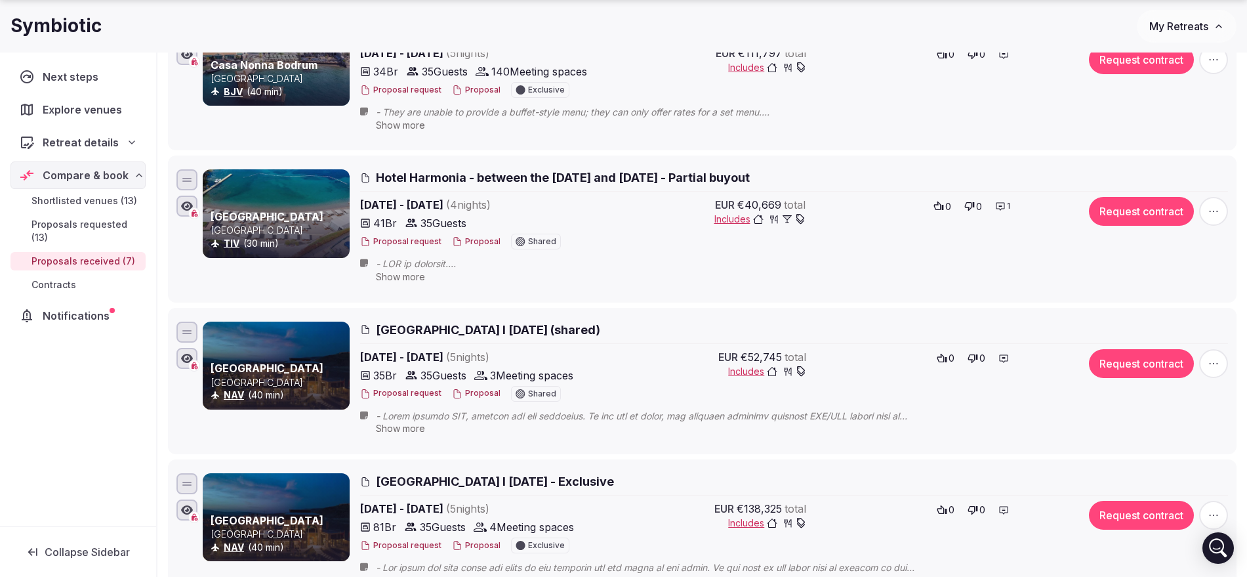
click at [472, 390] on button "Proposal" at bounding box center [476, 393] width 49 height 11
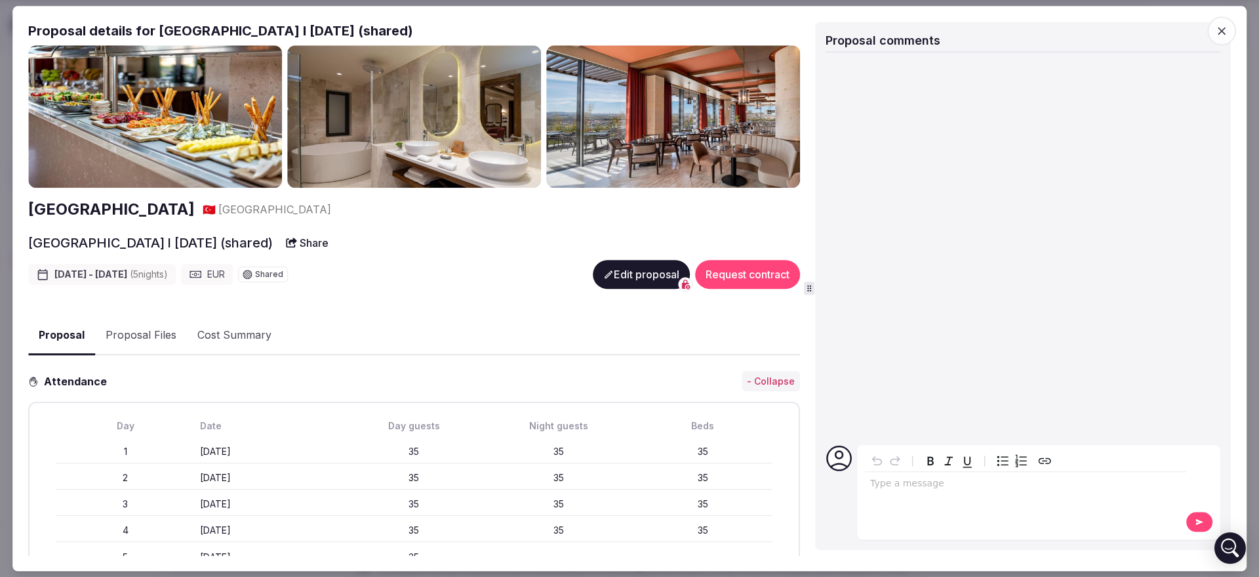
click at [609, 273] on button "Edit proposal" at bounding box center [641, 274] width 97 height 29
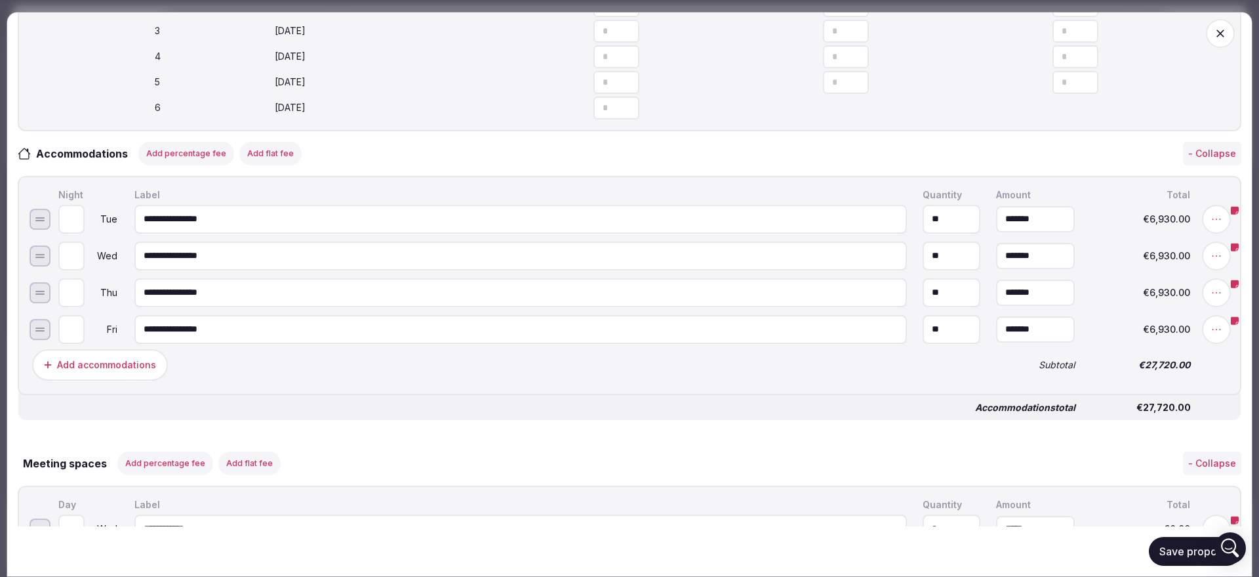
scroll to position [738, 0]
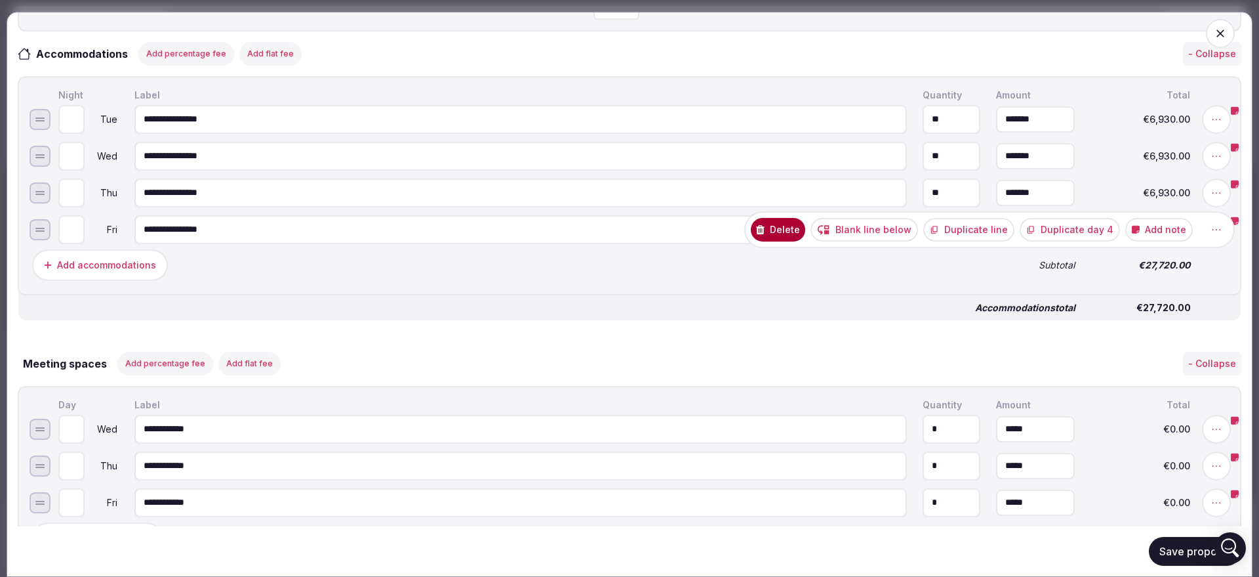
click at [1077, 239] on button "Duplicate day 4" at bounding box center [1070, 229] width 100 height 24
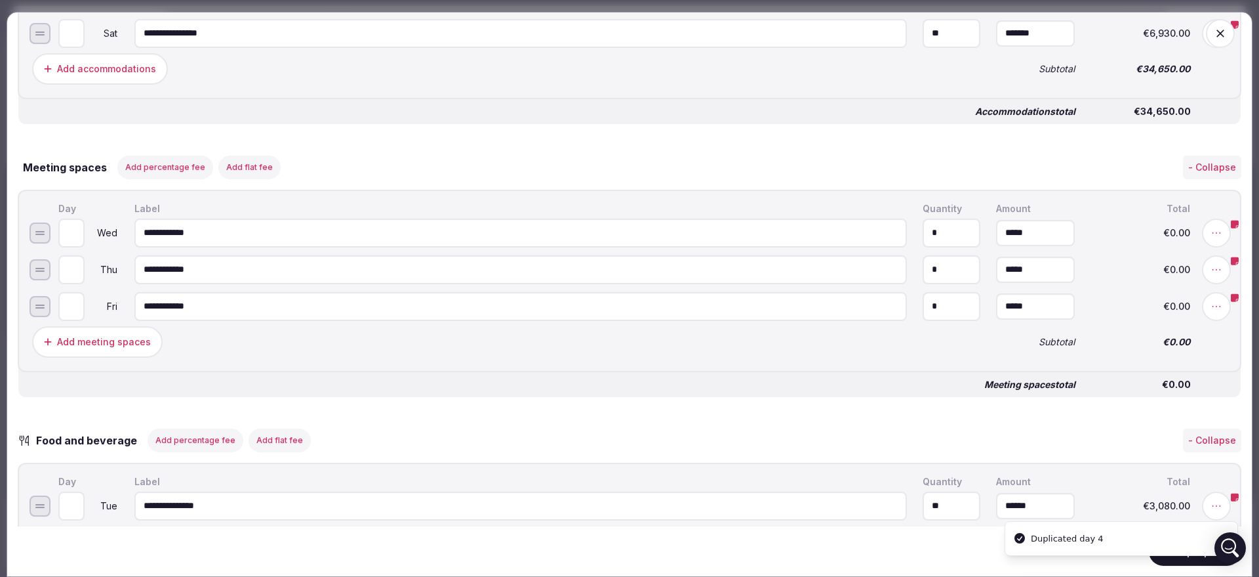
scroll to position [984, 0]
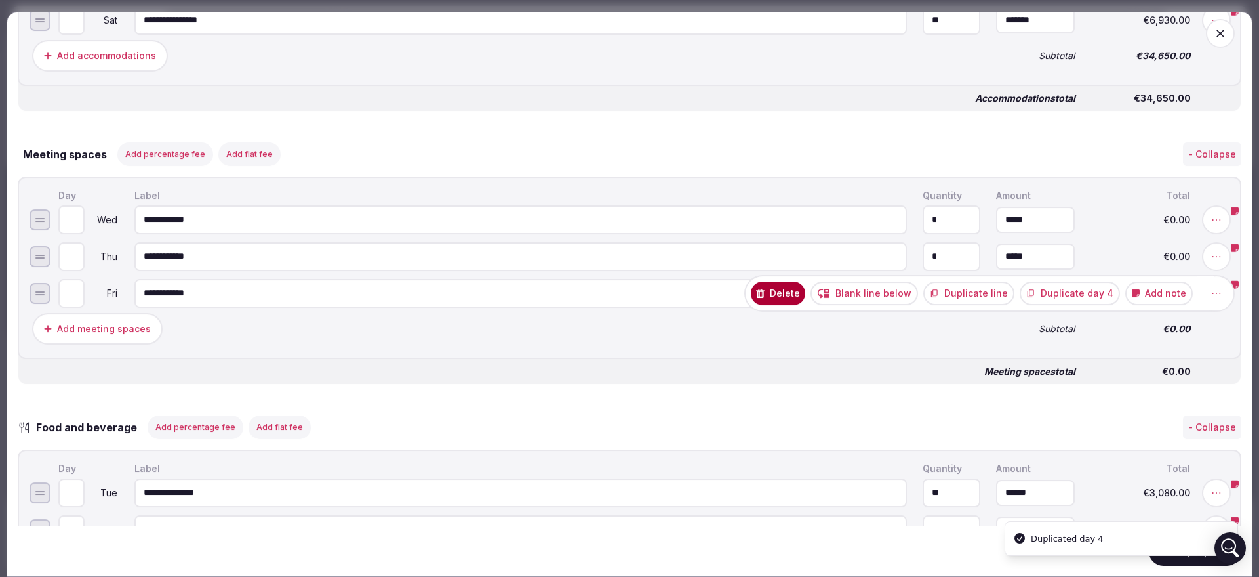
click at [1057, 301] on button "Duplicate day 4" at bounding box center [1070, 293] width 100 height 24
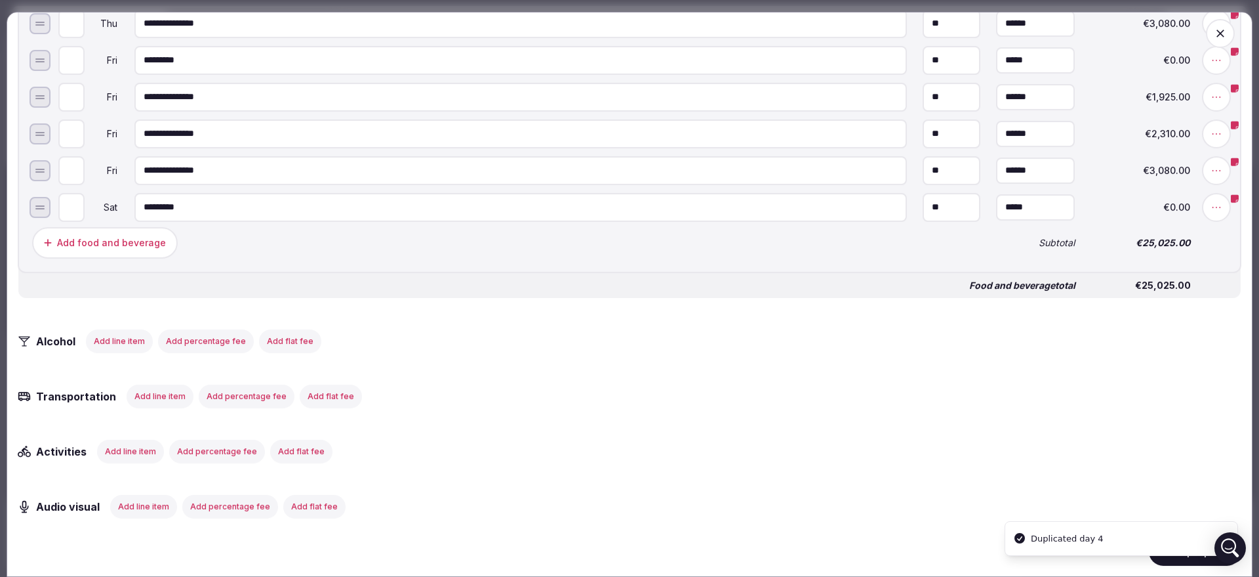
scroll to position [1804, 0]
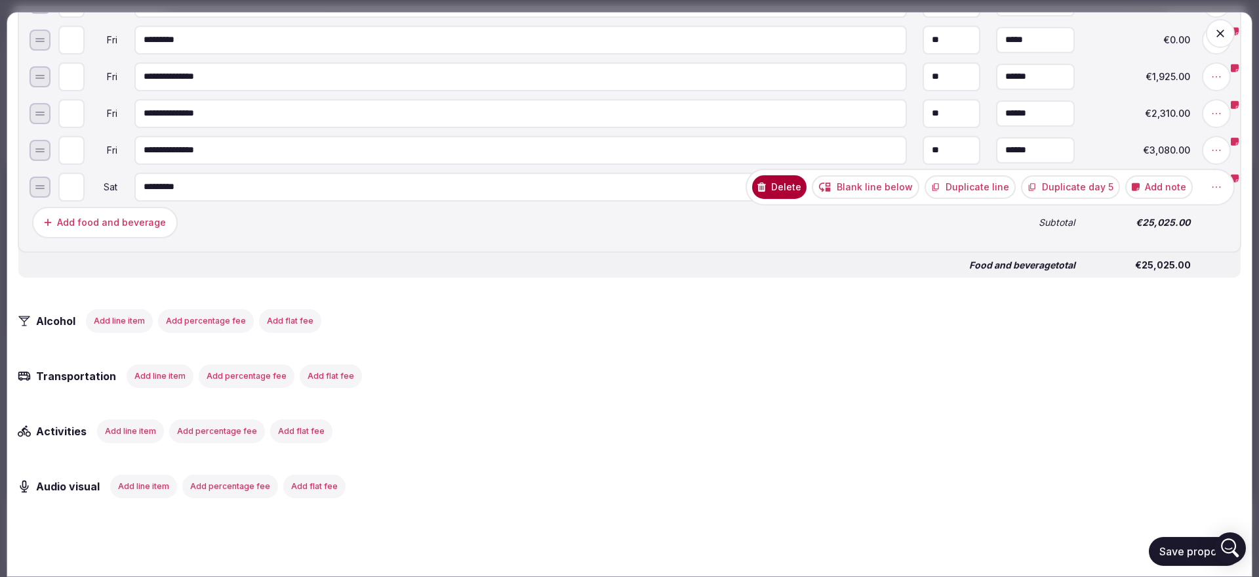
click at [794, 195] on button "Delete" at bounding box center [779, 186] width 54 height 24
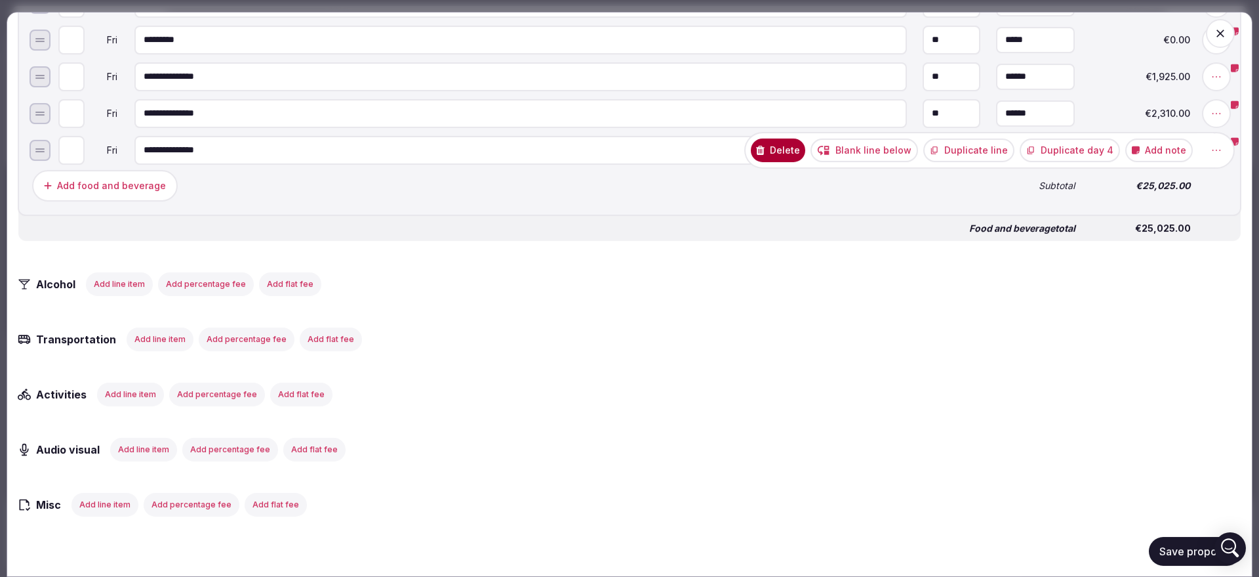
click at [1047, 158] on button "Duplicate day 4" at bounding box center [1070, 150] width 100 height 24
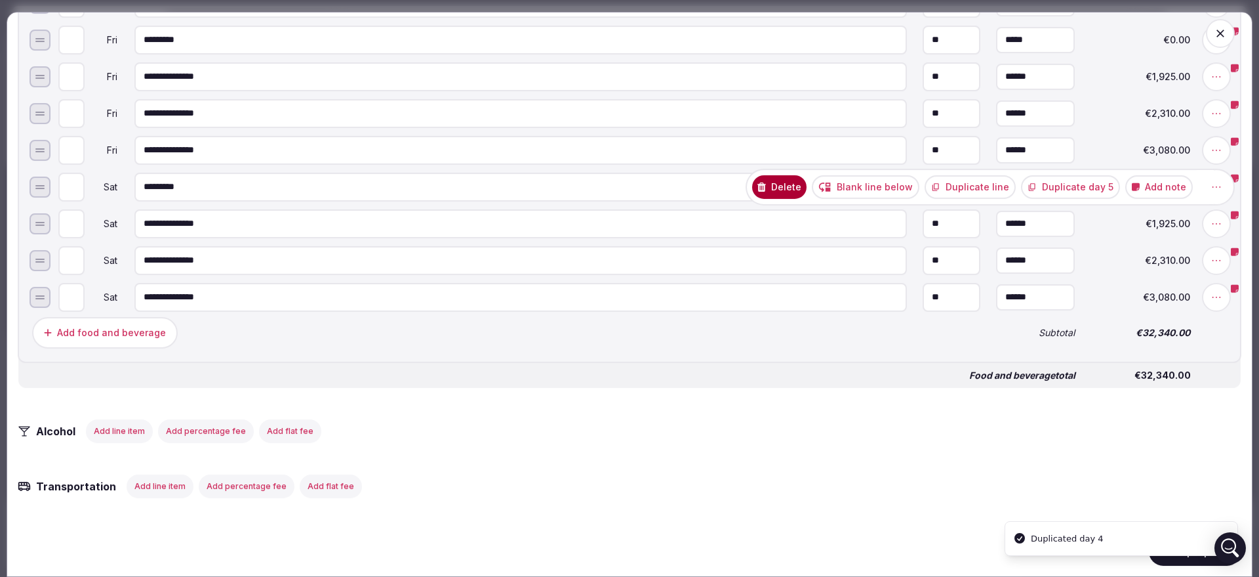
click at [971, 190] on button "Duplicate line" at bounding box center [970, 186] width 91 height 24
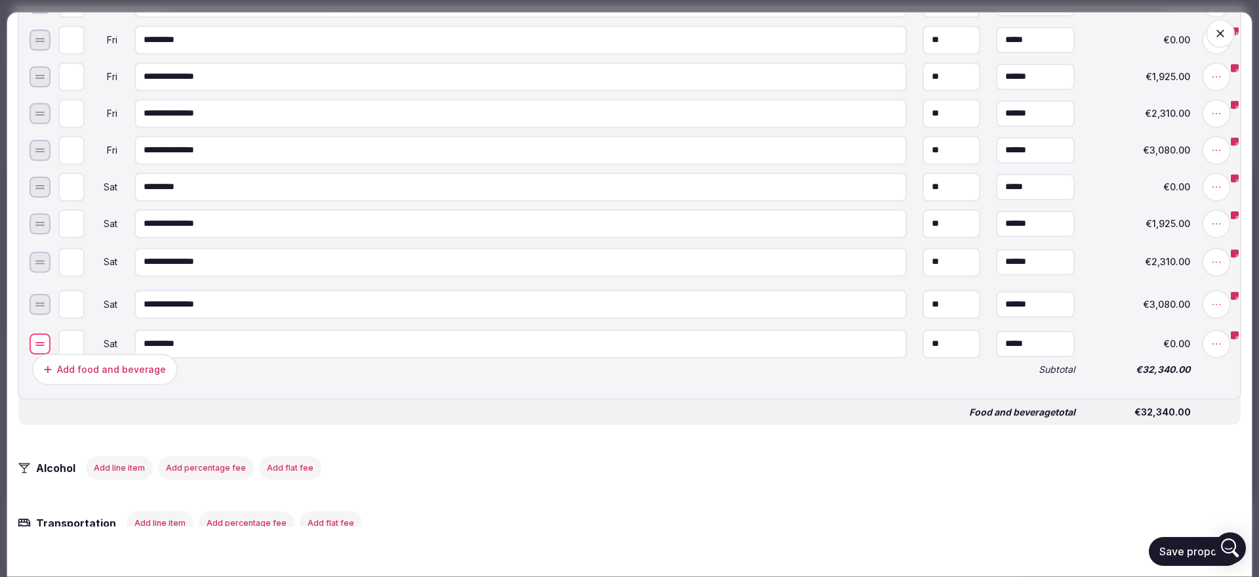
drag, startPoint x: 31, startPoint y: 230, endPoint x: 48, endPoint y: 350, distance: 121.1
type input "*"
click at [77, 338] on input "*" at bounding box center [71, 334] width 26 height 29
click at [304, 384] on div "Add food and beverage" at bounding box center [507, 368] width 954 height 37
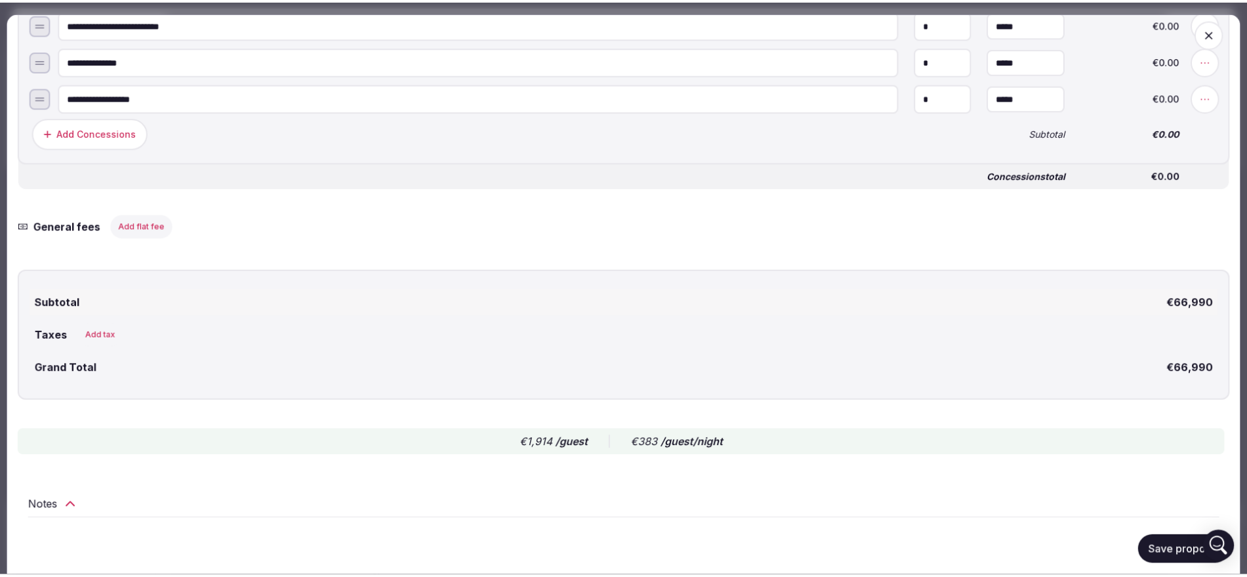
scroll to position [2848, 0]
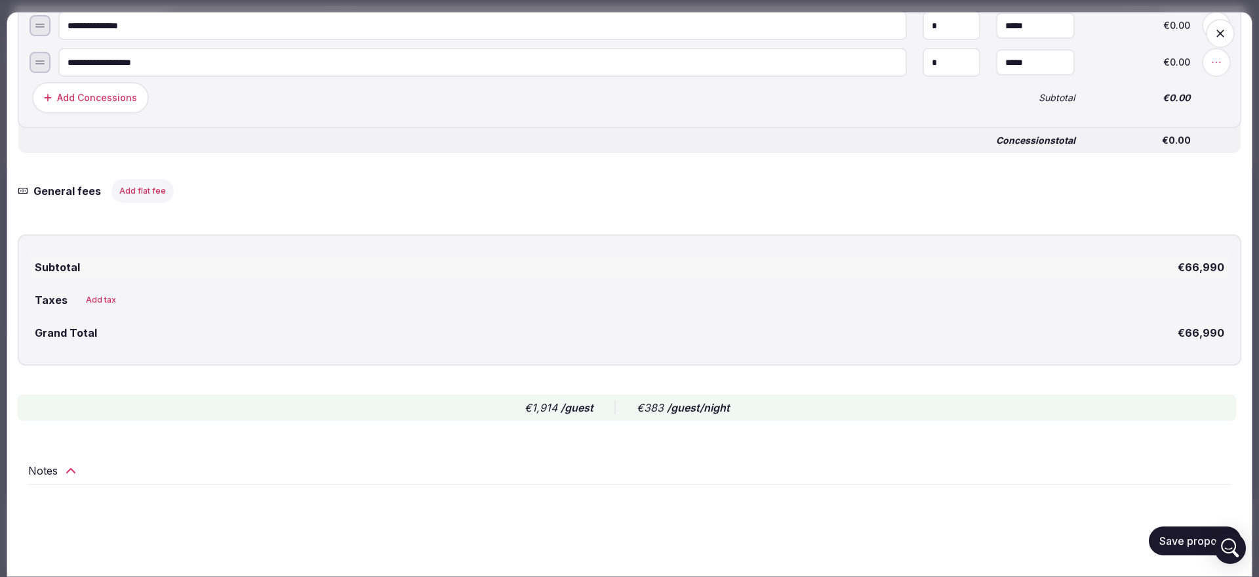
click at [1159, 524] on div "Save proposal" at bounding box center [630, 541] width 1224 height 50
click at [1165, 541] on button "Save proposal" at bounding box center [1195, 540] width 92 height 29
click at [1214, 28] on icon "button" at bounding box center [1220, 33] width 13 height 13
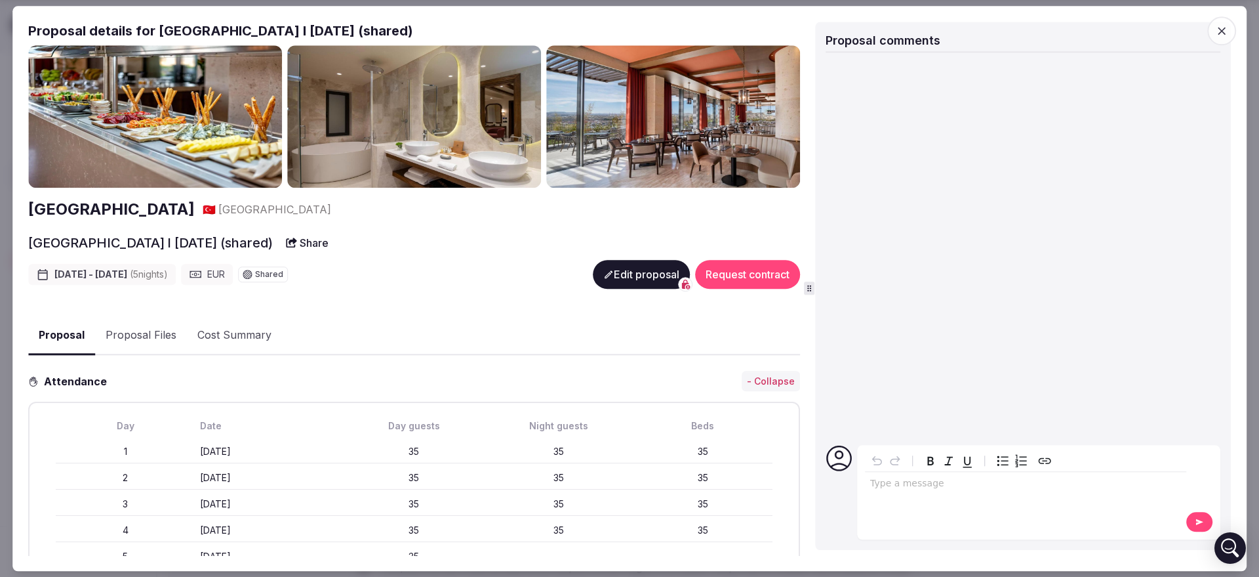
click at [1227, 32] on icon "button" at bounding box center [1221, 30] width 13 height 13
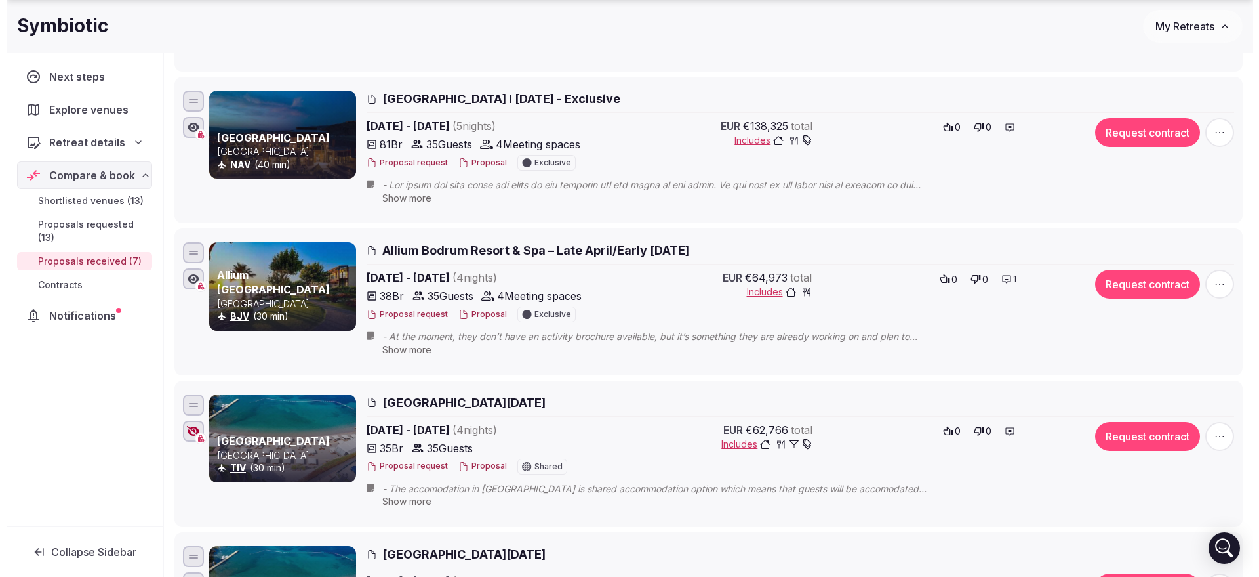
scroll to position [656, 0]
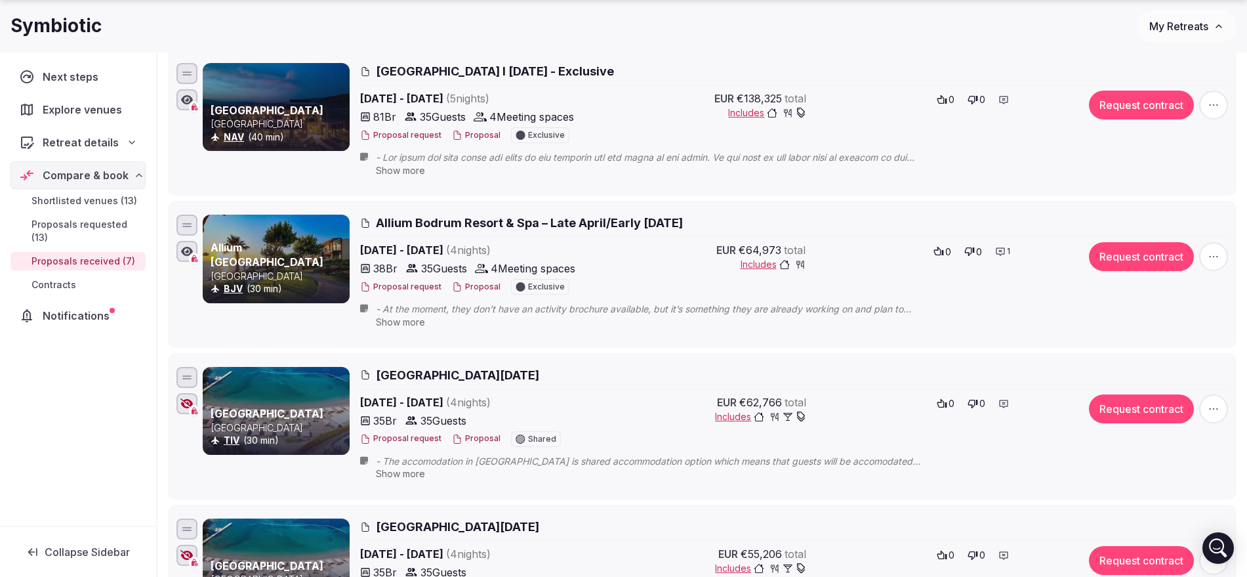
click at [477, 287] on button "Proposal" at bounding box center [476, 286] width 49 height 11
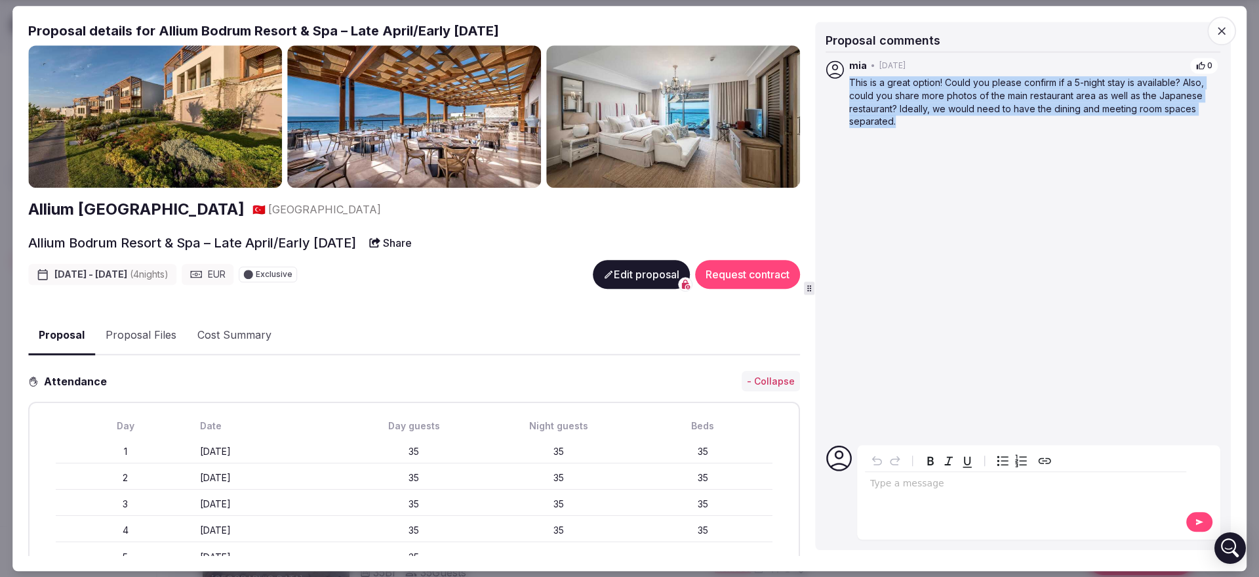
drag, startPoint x: 910, startPoint y: 125, endPoint x: 849, endPoint y: 84, distance: 73.3
click at [849, 84] on p "This is a great option! Could you please confirm if a 5-night stay is available…" at bounding box center [1033, 102] width 369 height 51
copy p "This is a great option! Could you please confirm if a 5-night stay is available…"
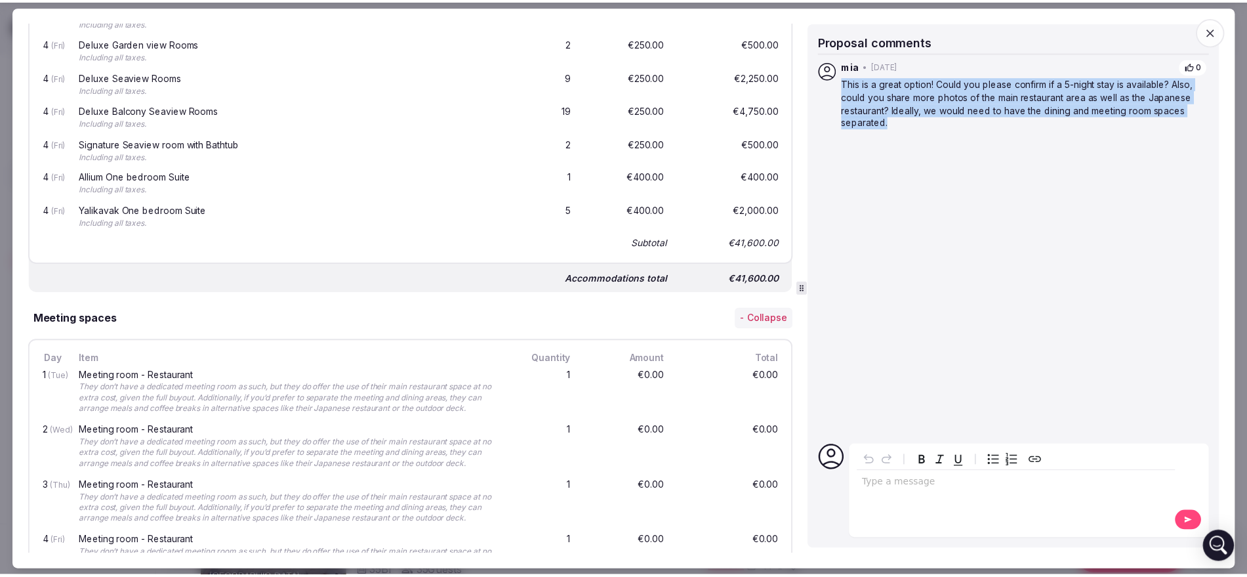
scroll to position [1230, 0]
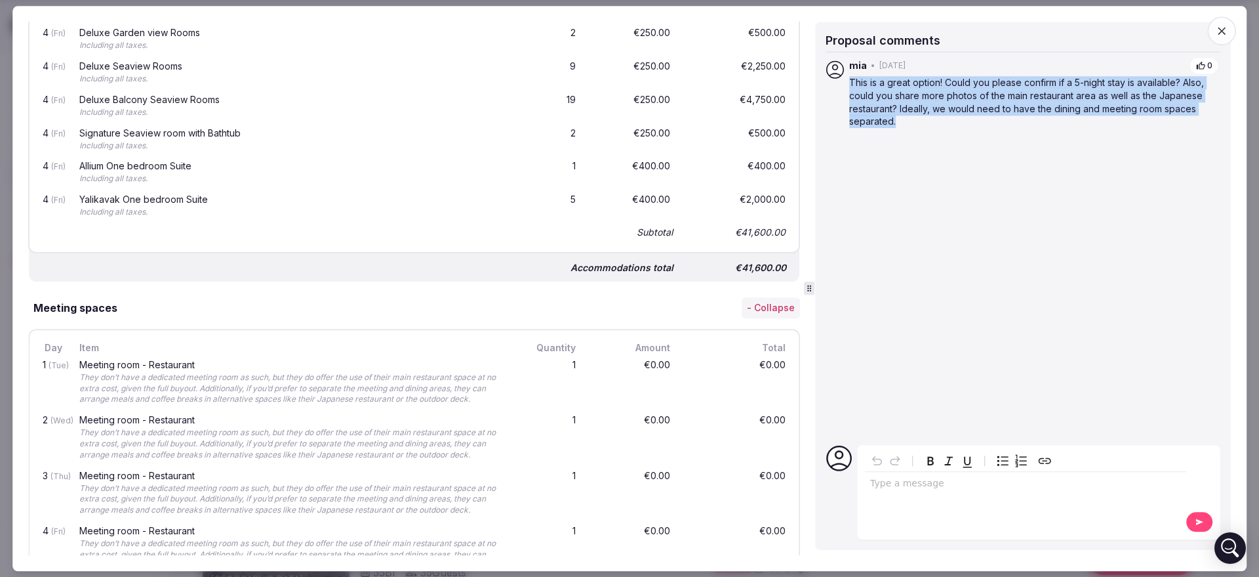
copy p "This is a great option! Could you please confirm if a 5-night stay is available…"
click at [1219, 39] on span "button" at bounding box center [1221, 30] width 29 height 29
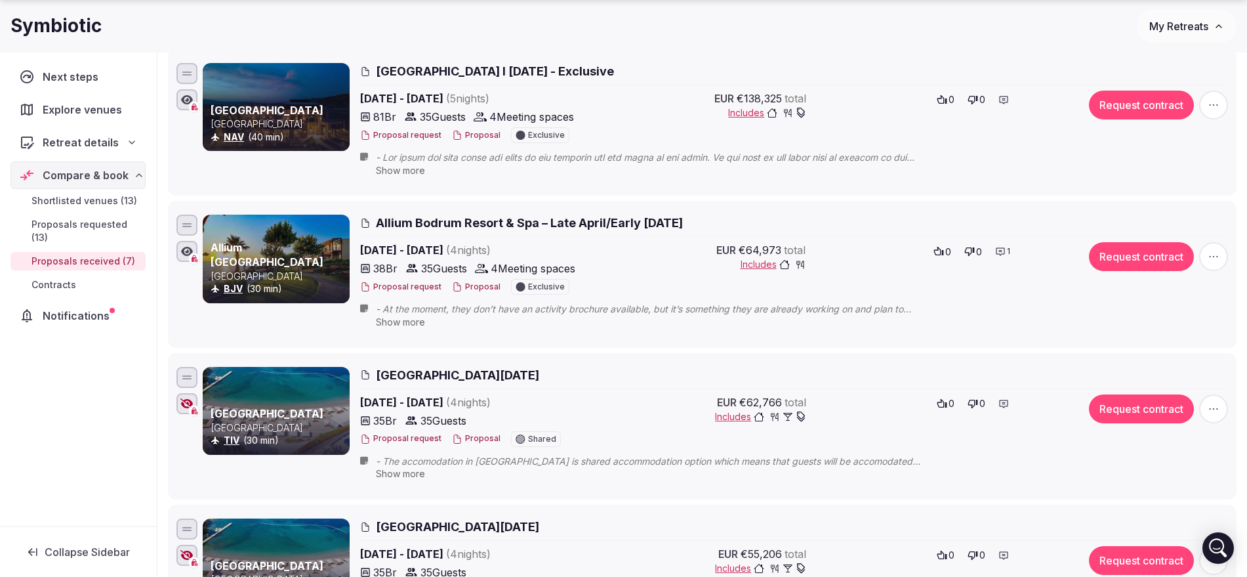
click at [479, 437] on button "Proposal" at bounding box center [476, 438] width 49 height 11
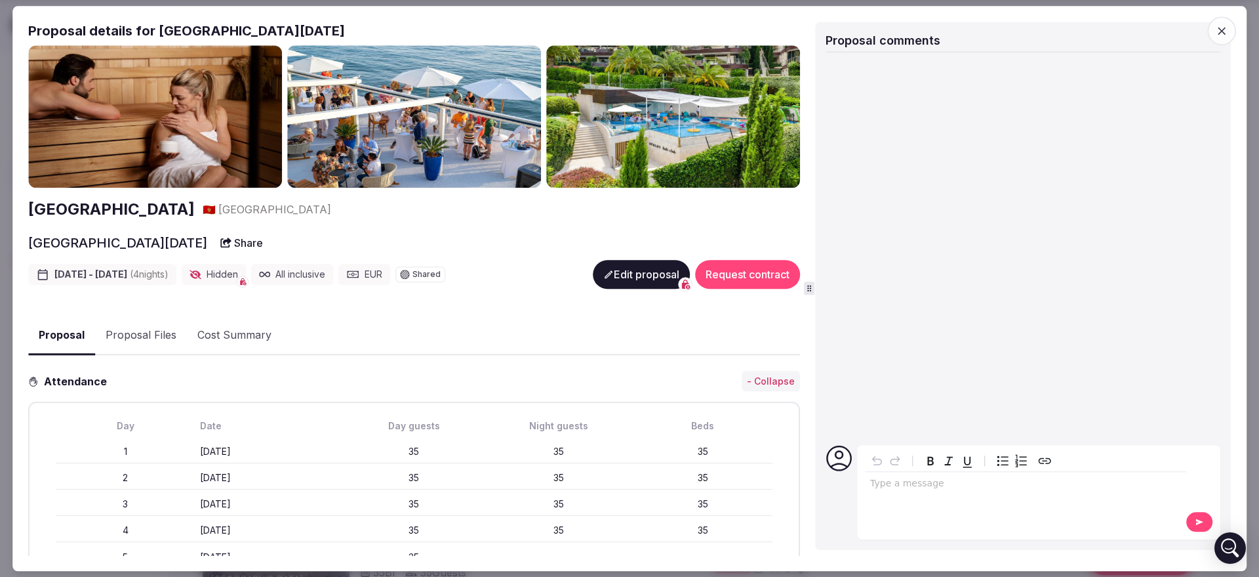
click at [1217, 30] on icon "button" at bounding box center [1221, 30] width 13 height 13
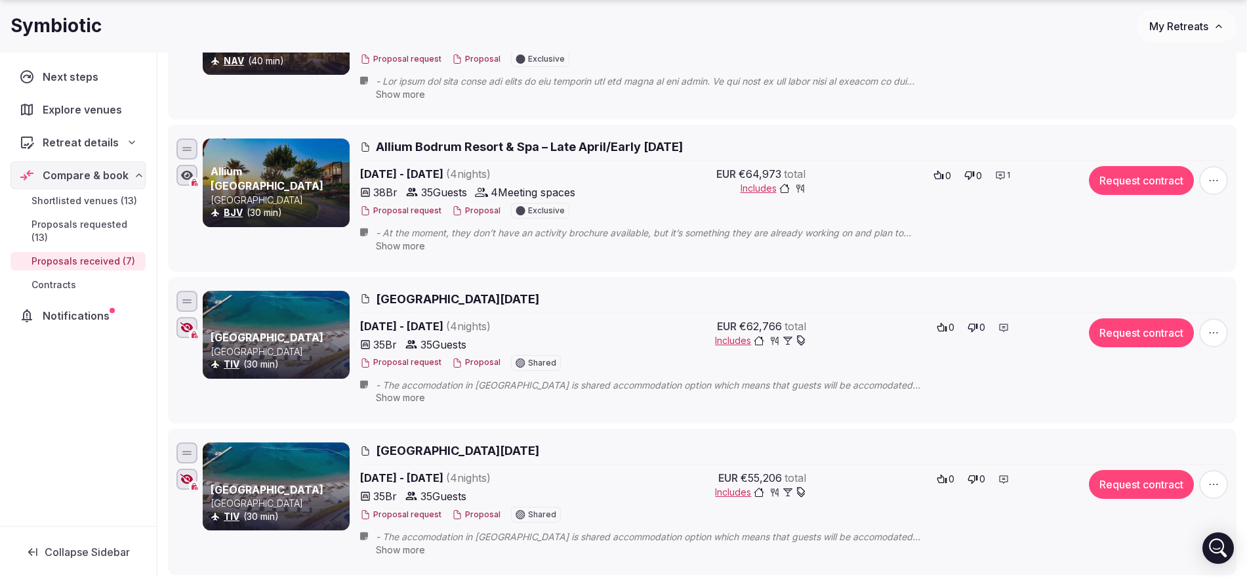
scroll to position [820, 0]
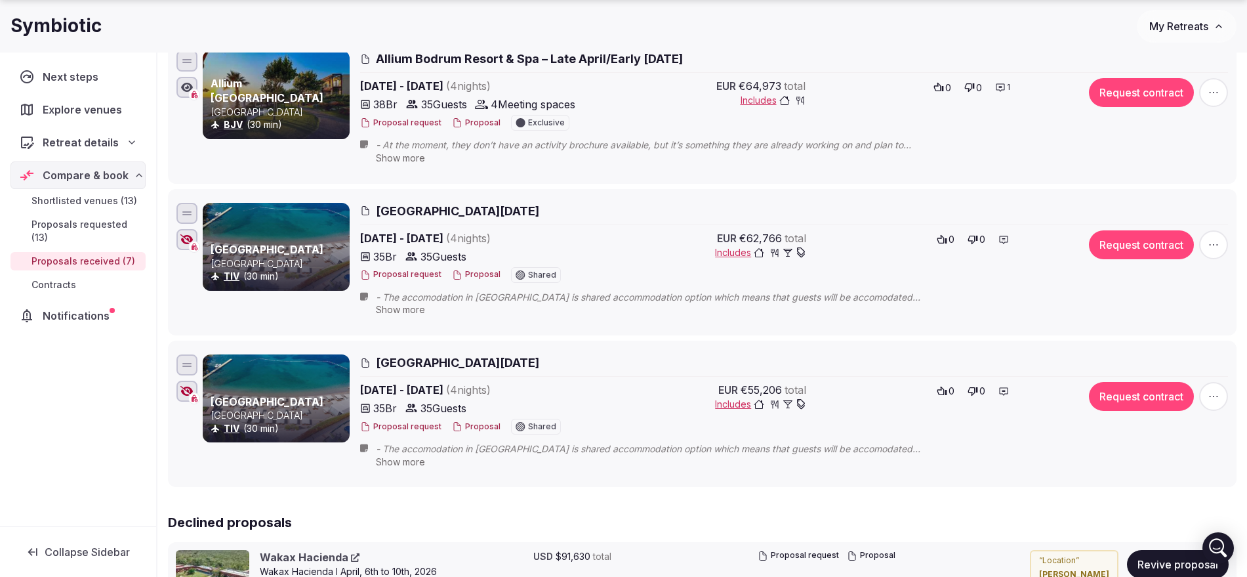
click at [475, 424] on button "Proposal" at bounding box center [476, 426] width 49 height 11
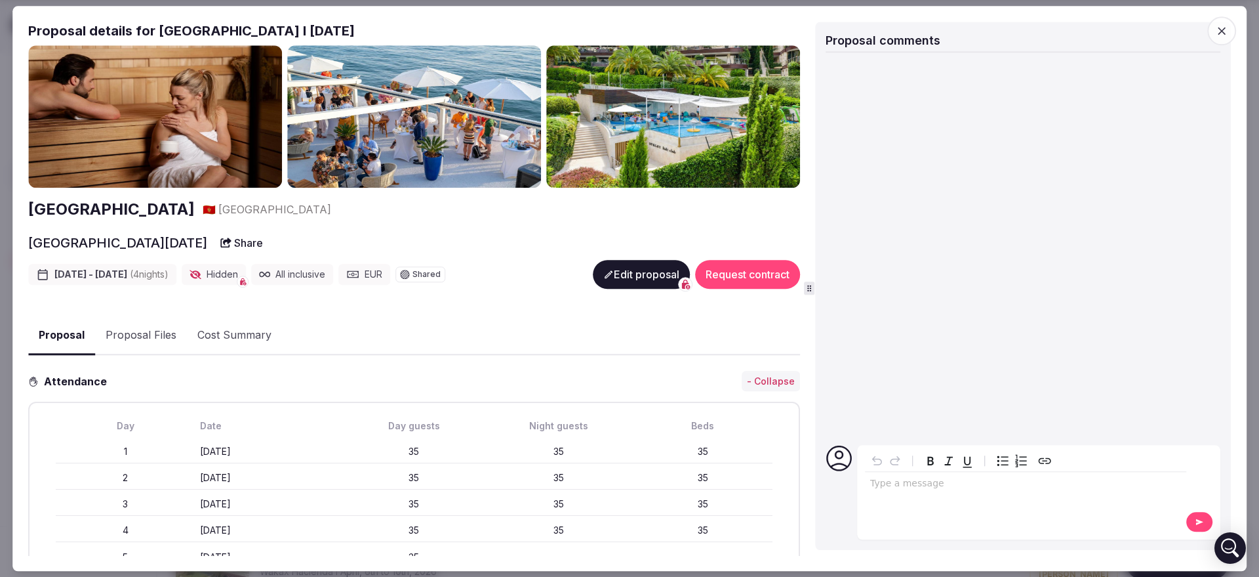
click at [1215, 31] on icon "button" at bounding box center [1221, 30] width 13 height 13
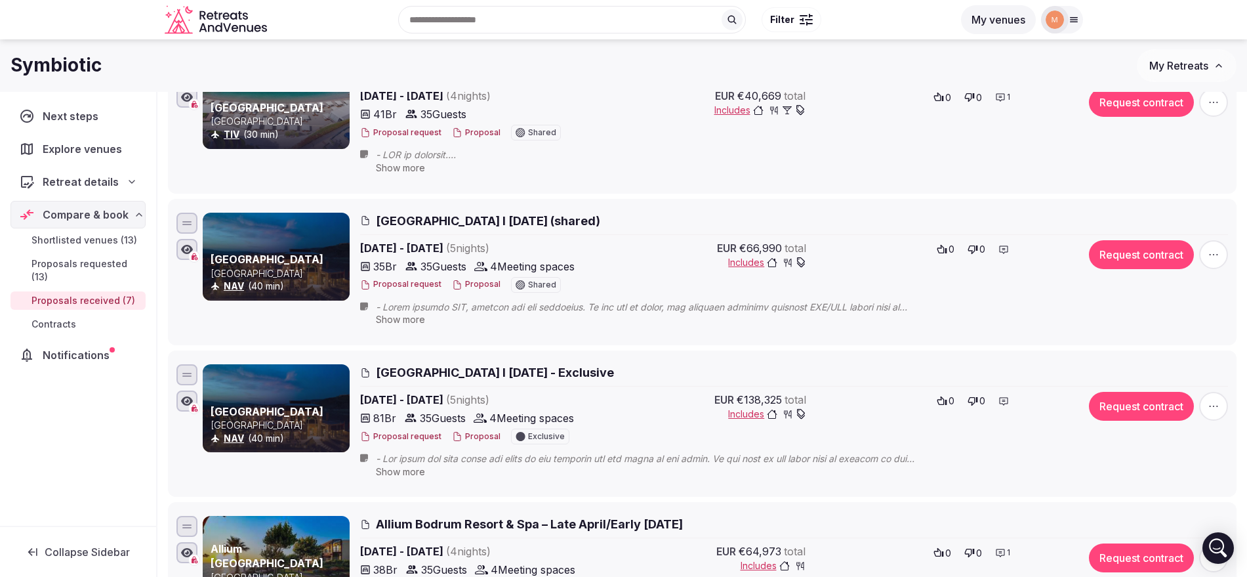
scroll to position [328, 0]
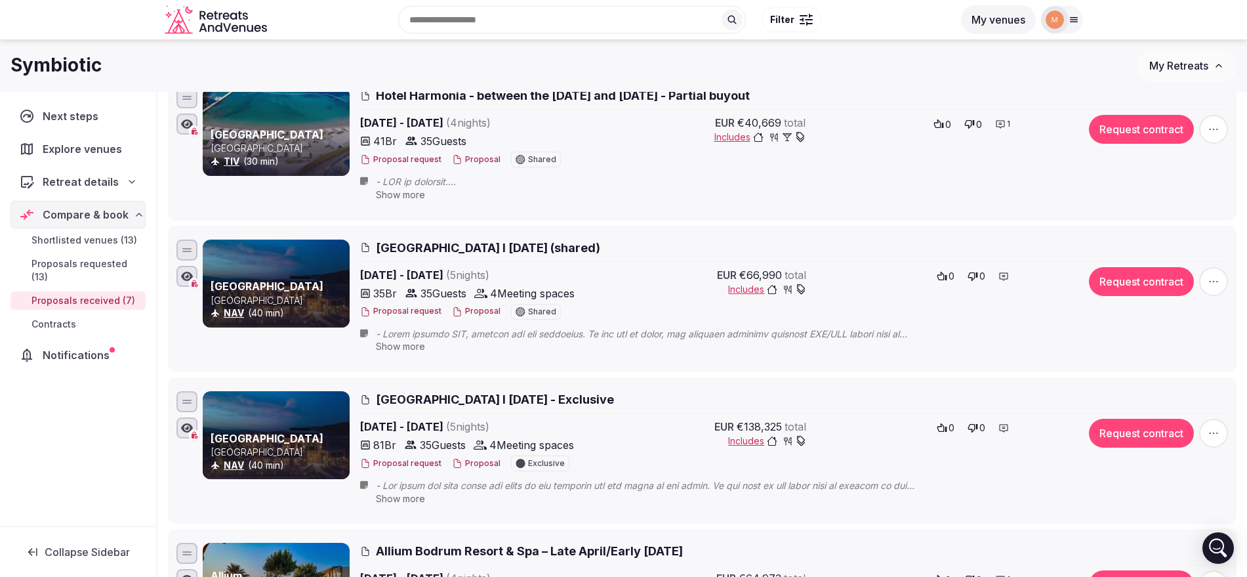
click at [471, 309] on button "Proposal" at bounding box center [476, 311] width 49 height 11
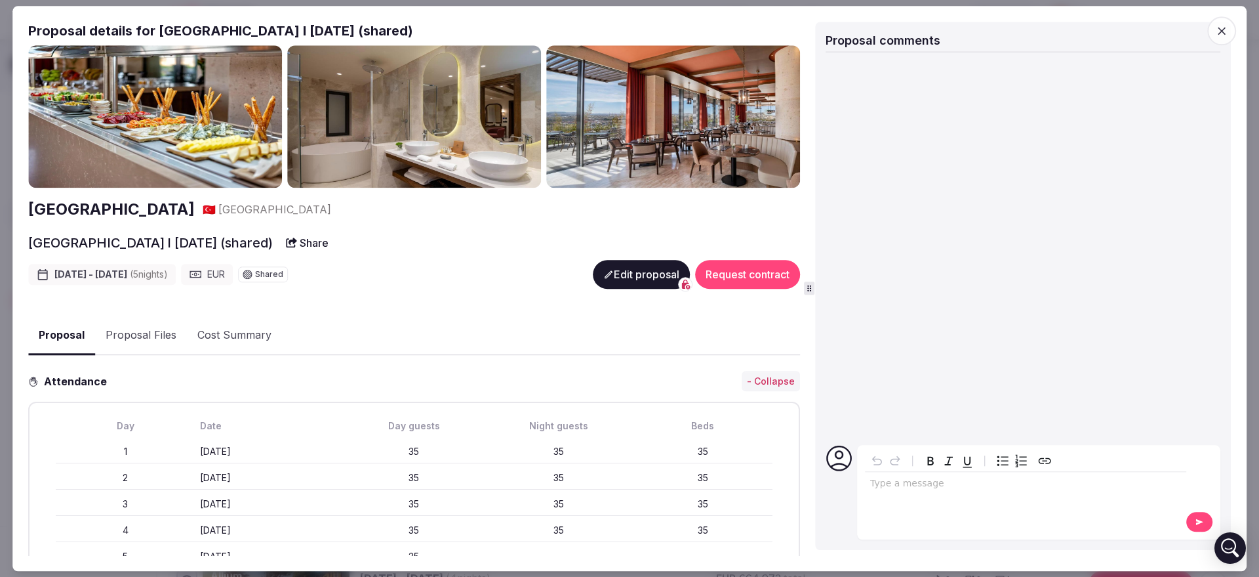
click at [1213, 32] on span "button" at bounding box center [1221, 30] width 29 height 29
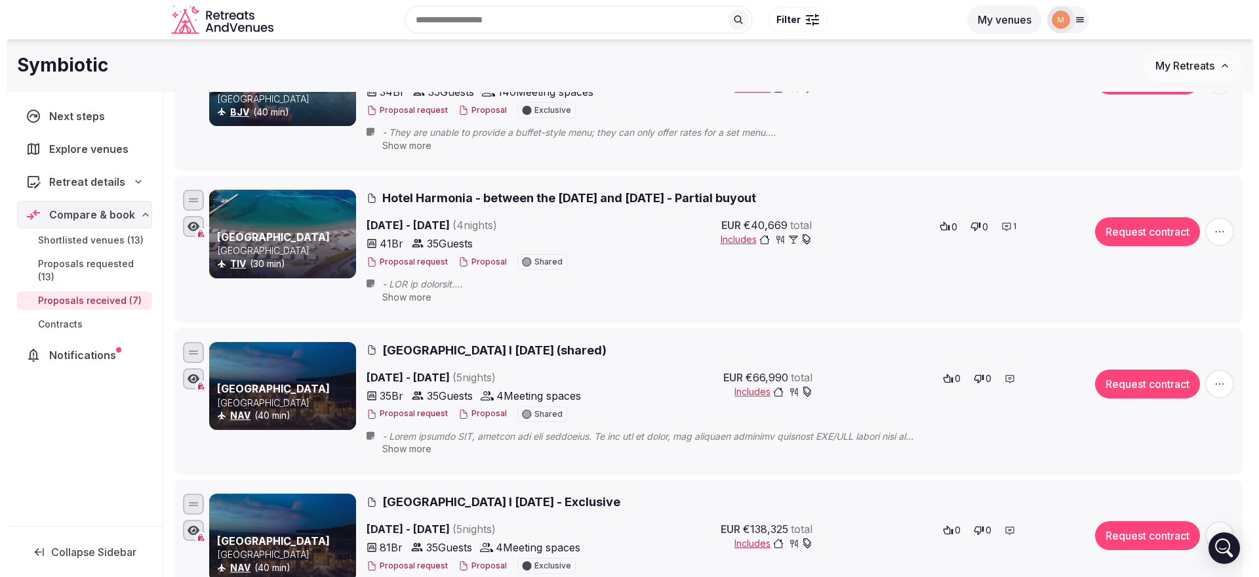
scroll to position [164, 0]
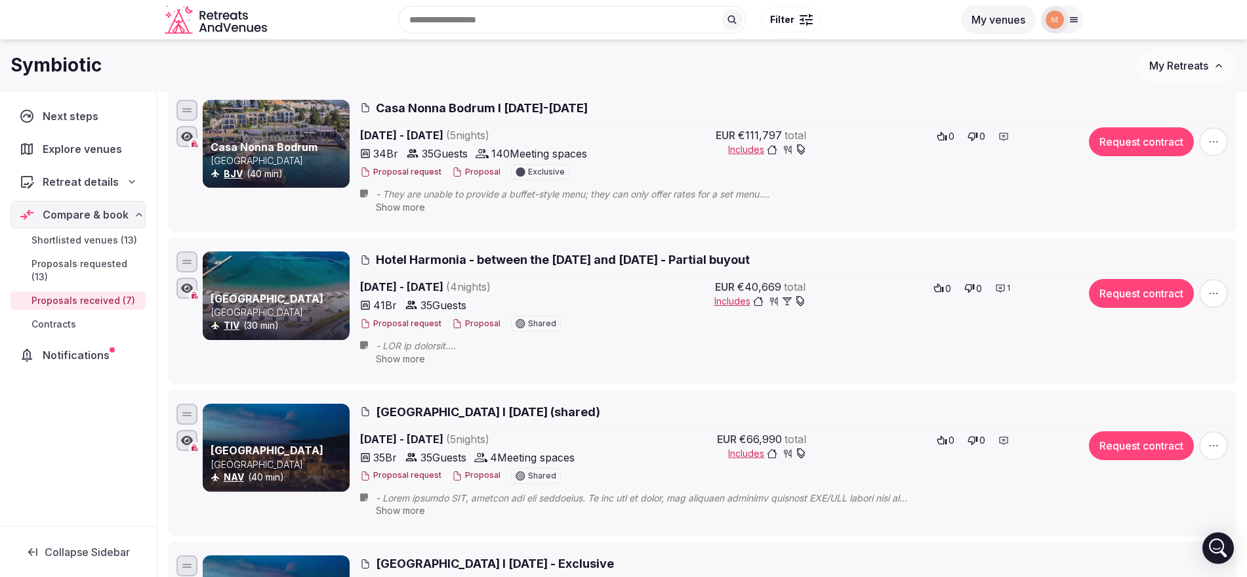
click at [470, 325] on button "Proposal" at bounding box center [476, 323] width 49 height 11
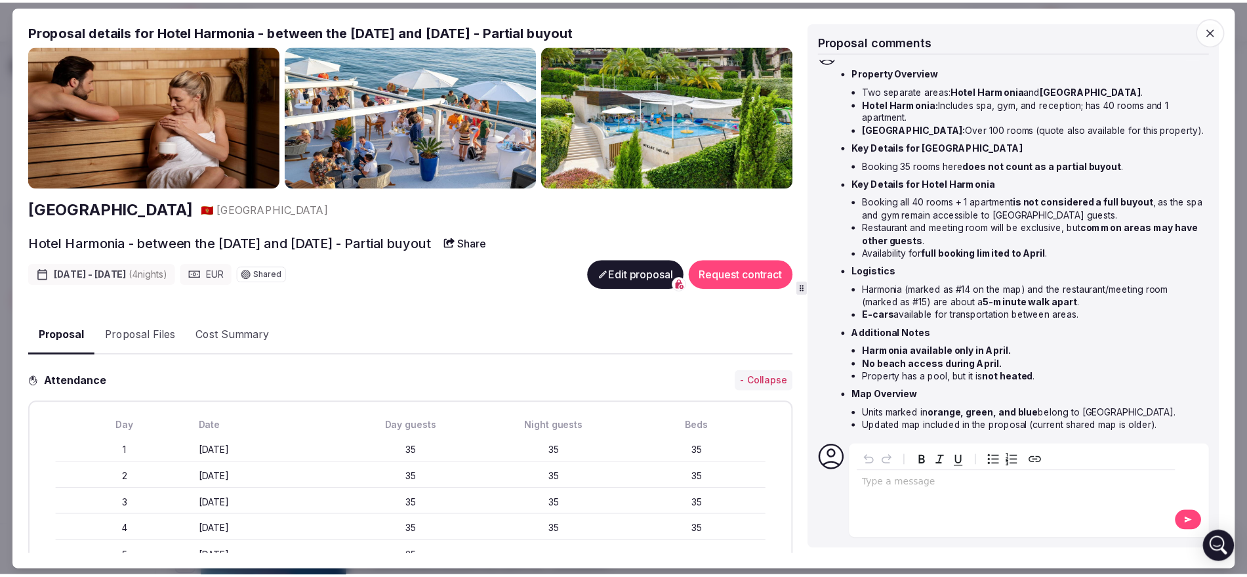
scroll to position [19, 0]
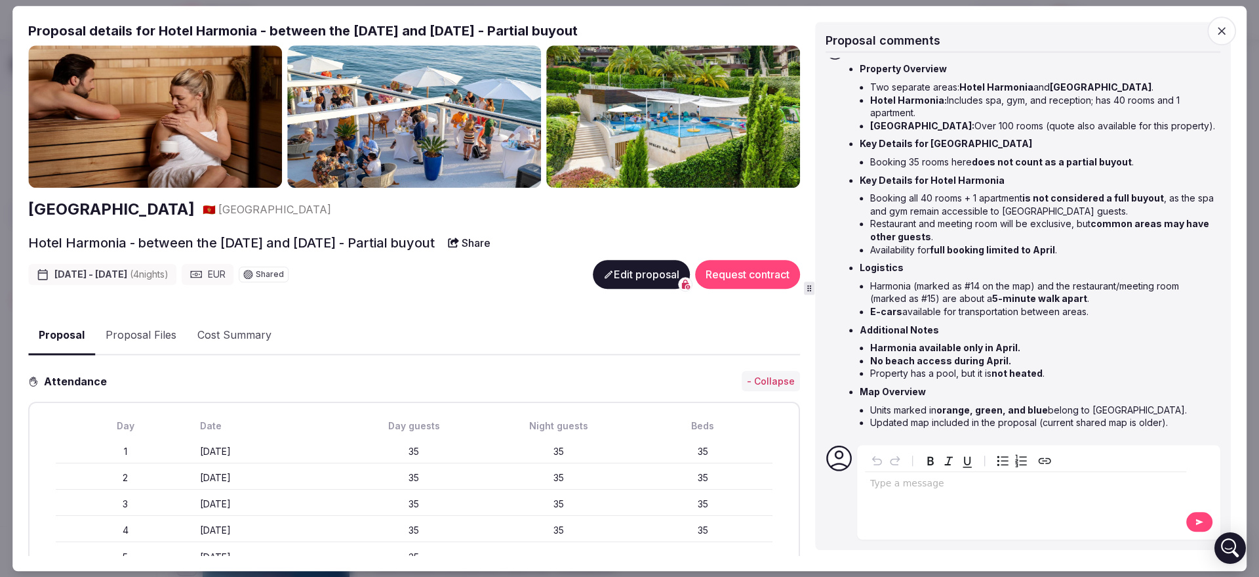
click at [1219, 25] on icon "button" at bounding box center [1221, 30] width 13 height 13
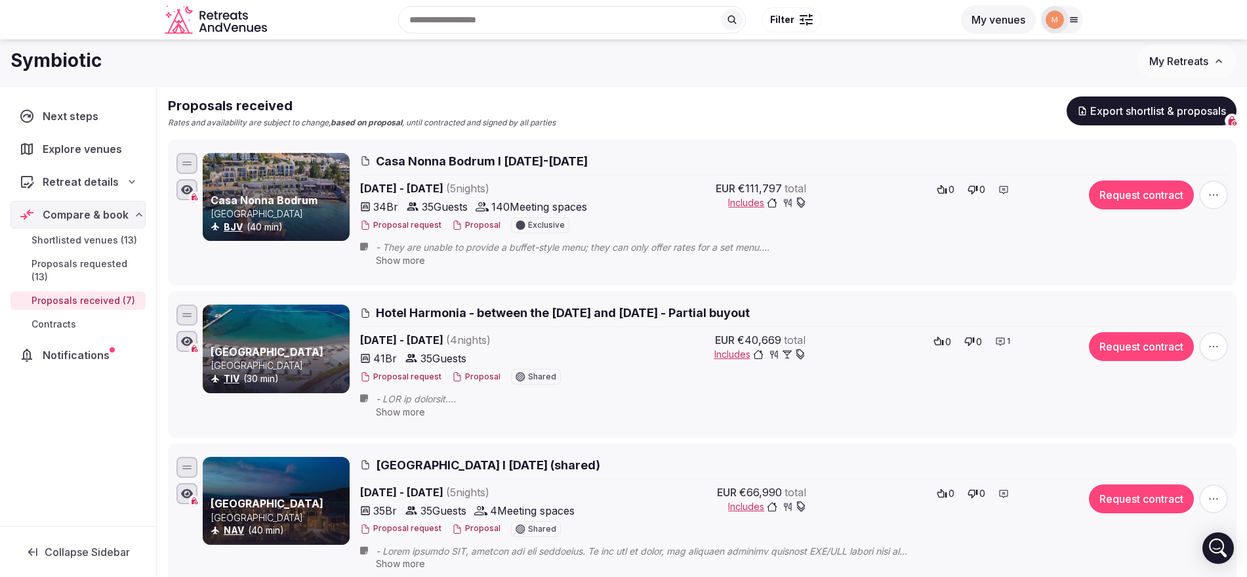
scroll to position [0, 0]
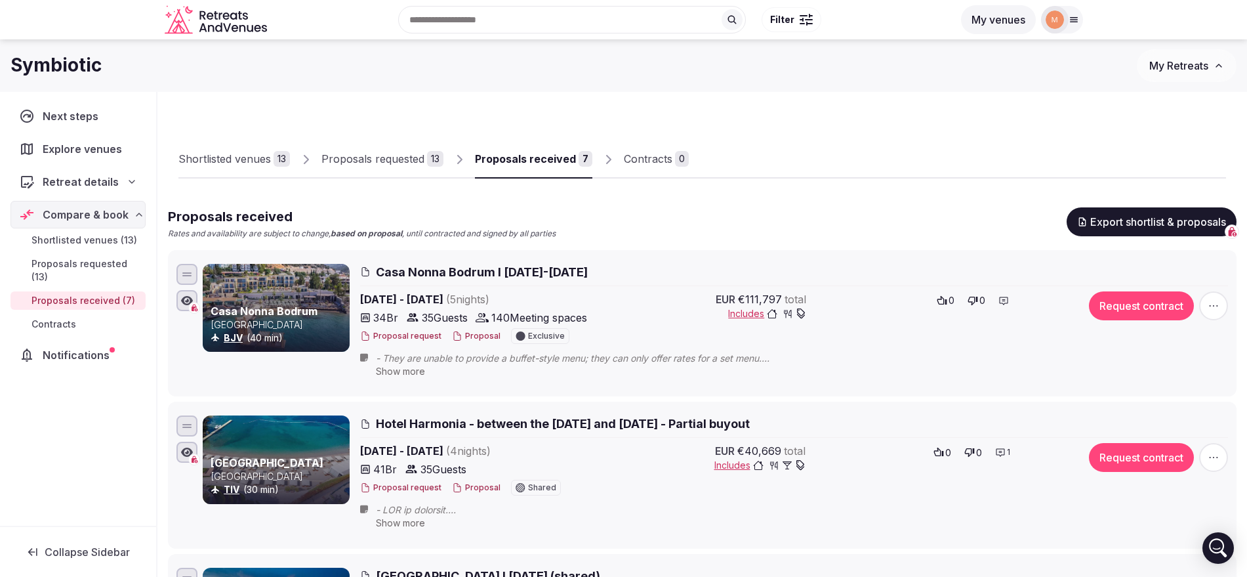
click at [481, 331] on button "Proposal" at bounding box center [476, 336] width 49 height 11
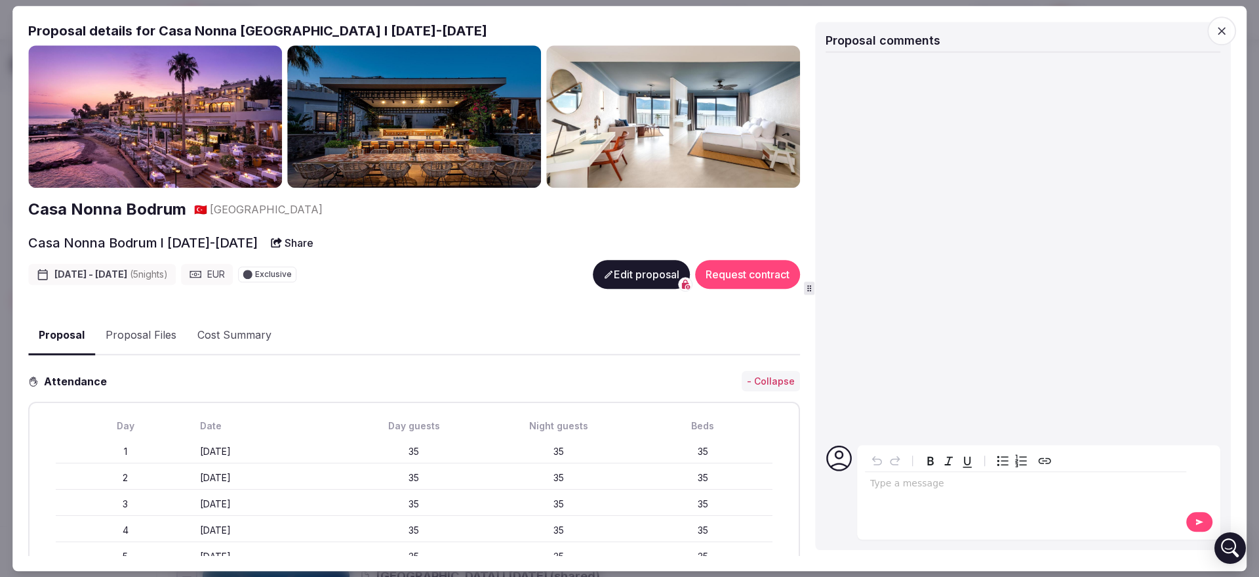
click at [1219, 37] on icon "button" at bounding box center [1221, 30] width 13 height 13
